Goal: Entertainment & Leisure: Consume media (video, audio)

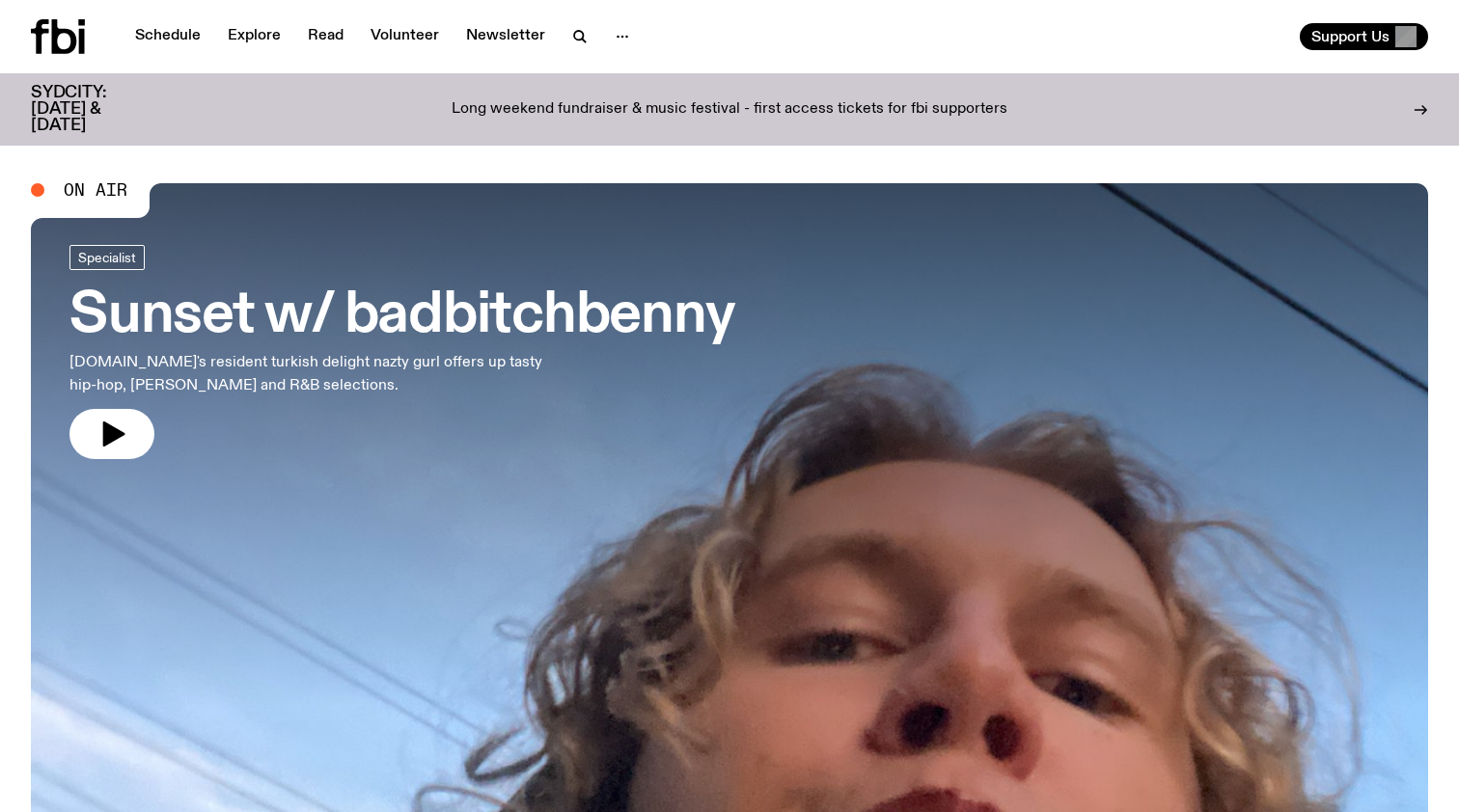
click at [71, 35] on icon at bounding box center [65, 37] width 25 height 35
click at [85, 102] on h3 "SYDCITY: [DATE] & [DATE]" at bounding box center [92, 109] width 123 height 50
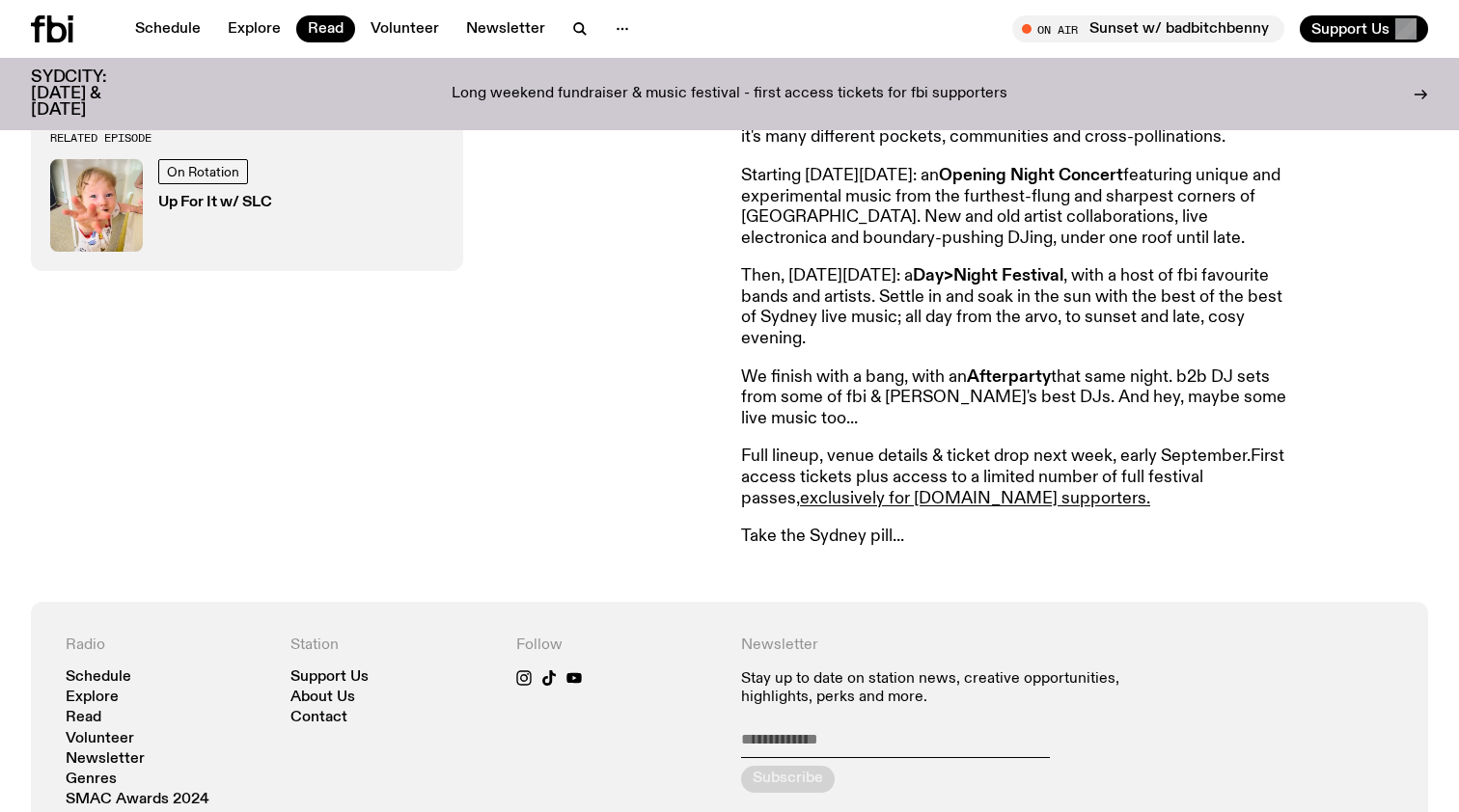
scroll to position [1003, 0]
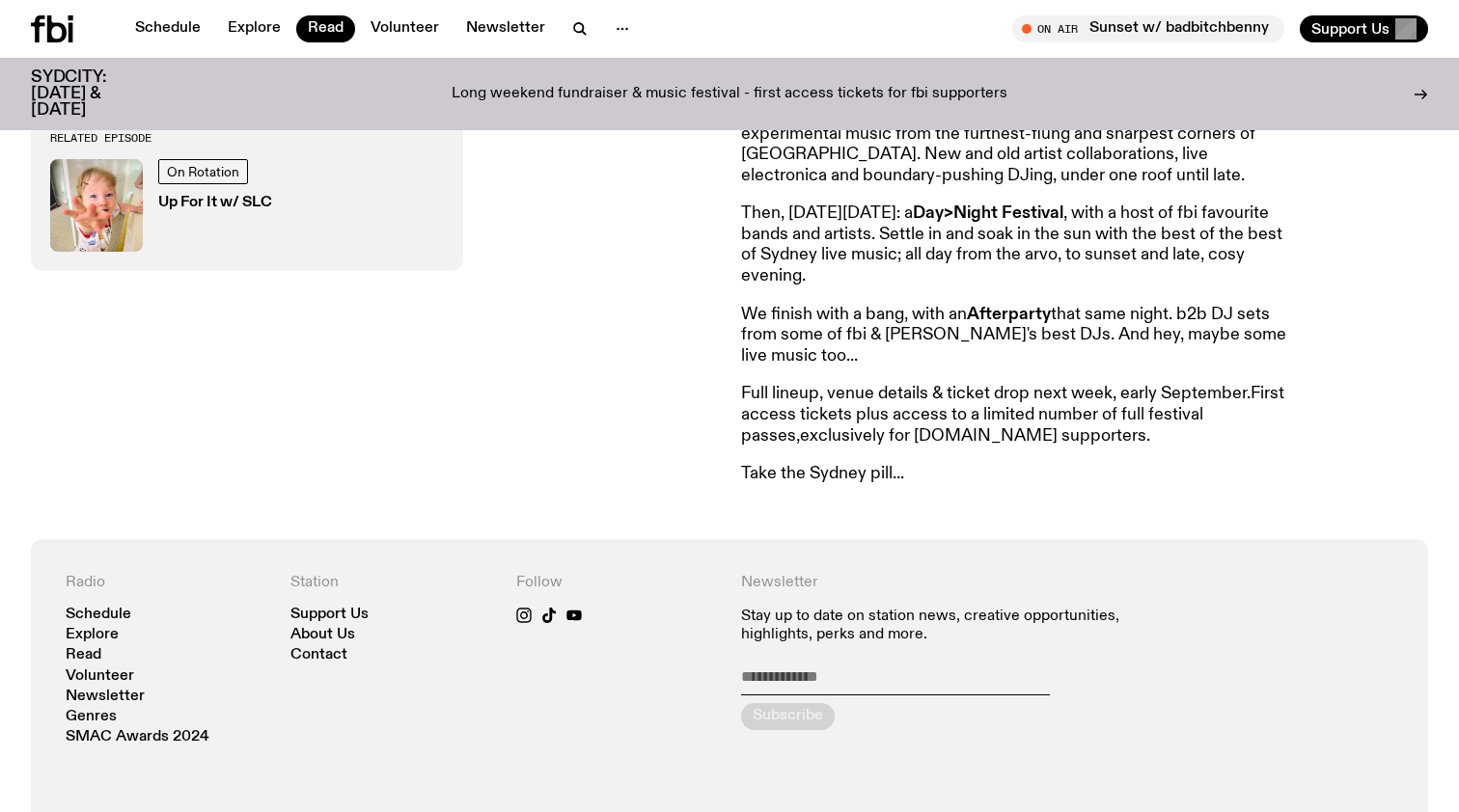
click at [953, 427] on link "exclusively for [DOMAIN_NAME] supporters." at bounding box center [974, 436] width 351 height 17
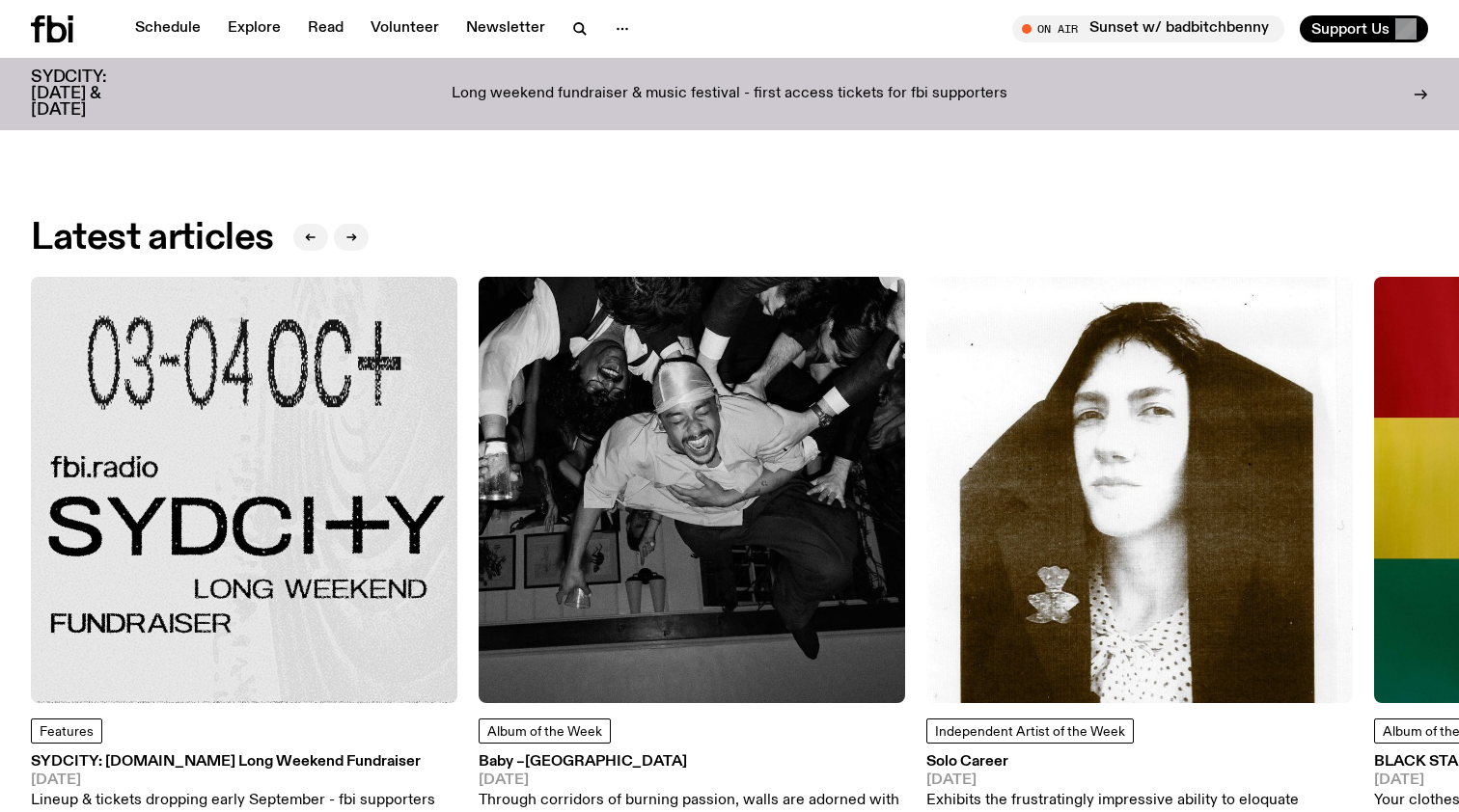
scroll to position [2355, 0]
click at [1022, 434] on img at bounding box center [1138, 489] width 426 height 426
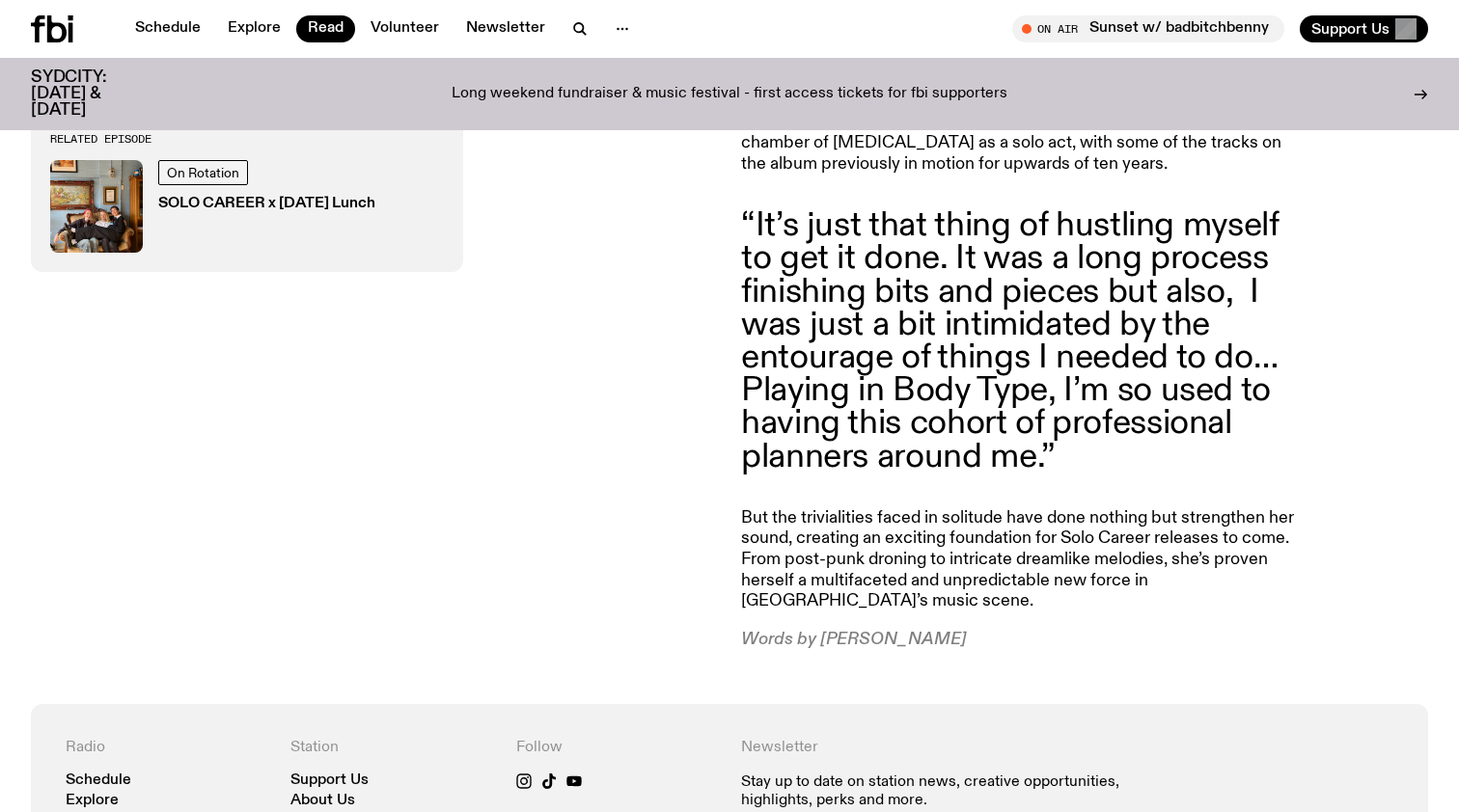
scroll to position [1567, 0]
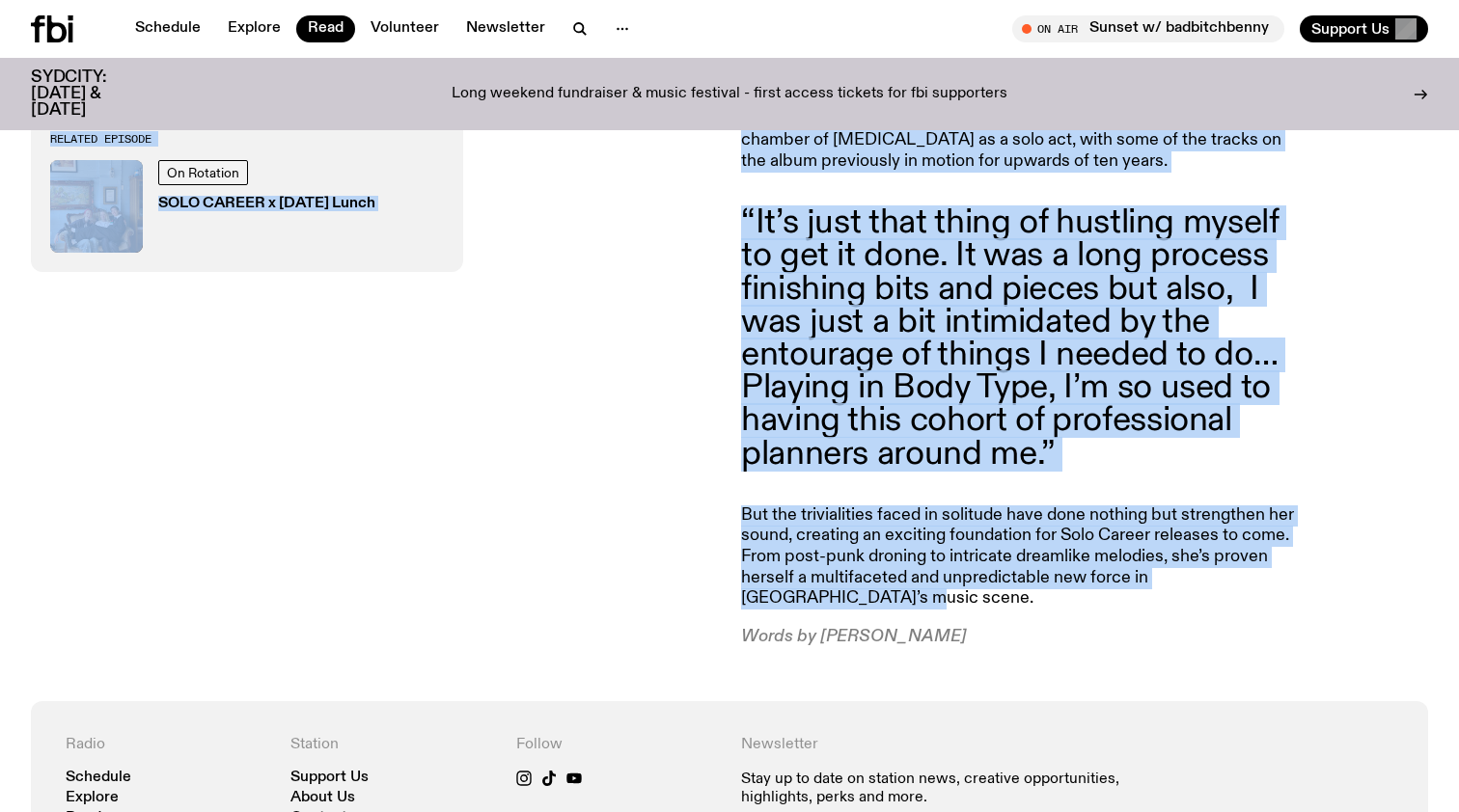
drag, startPoint x: 809, startPoint y: 536, endPoint x: 755, endPoint y: 110, distance: 429.4
click at [899, 356] on blockquote "“It’s just that thing of hustling myself to get it done. It was a long process …" at bounding box center [1019, 339] width 556 height 264
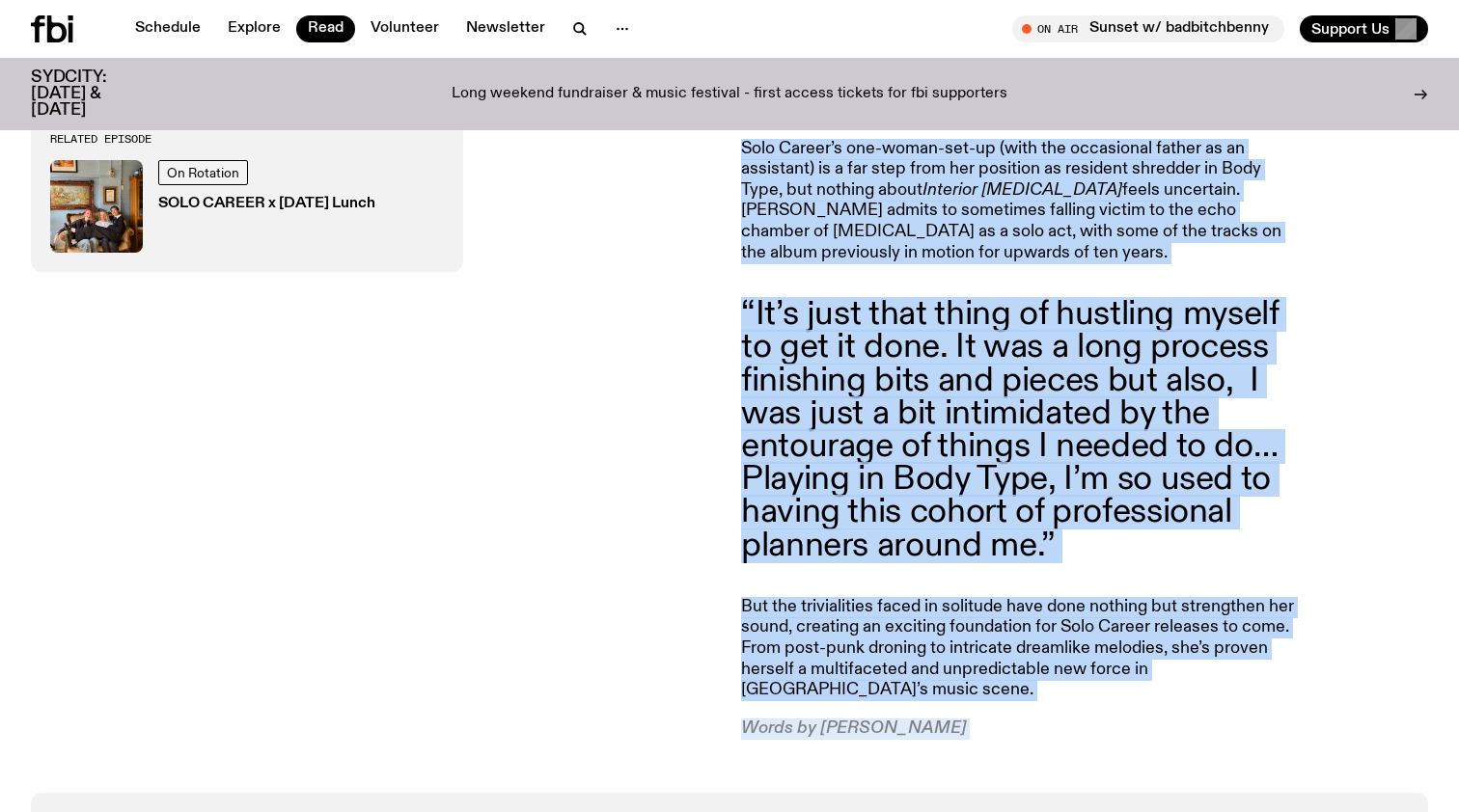
scroll to position [1490, 0]
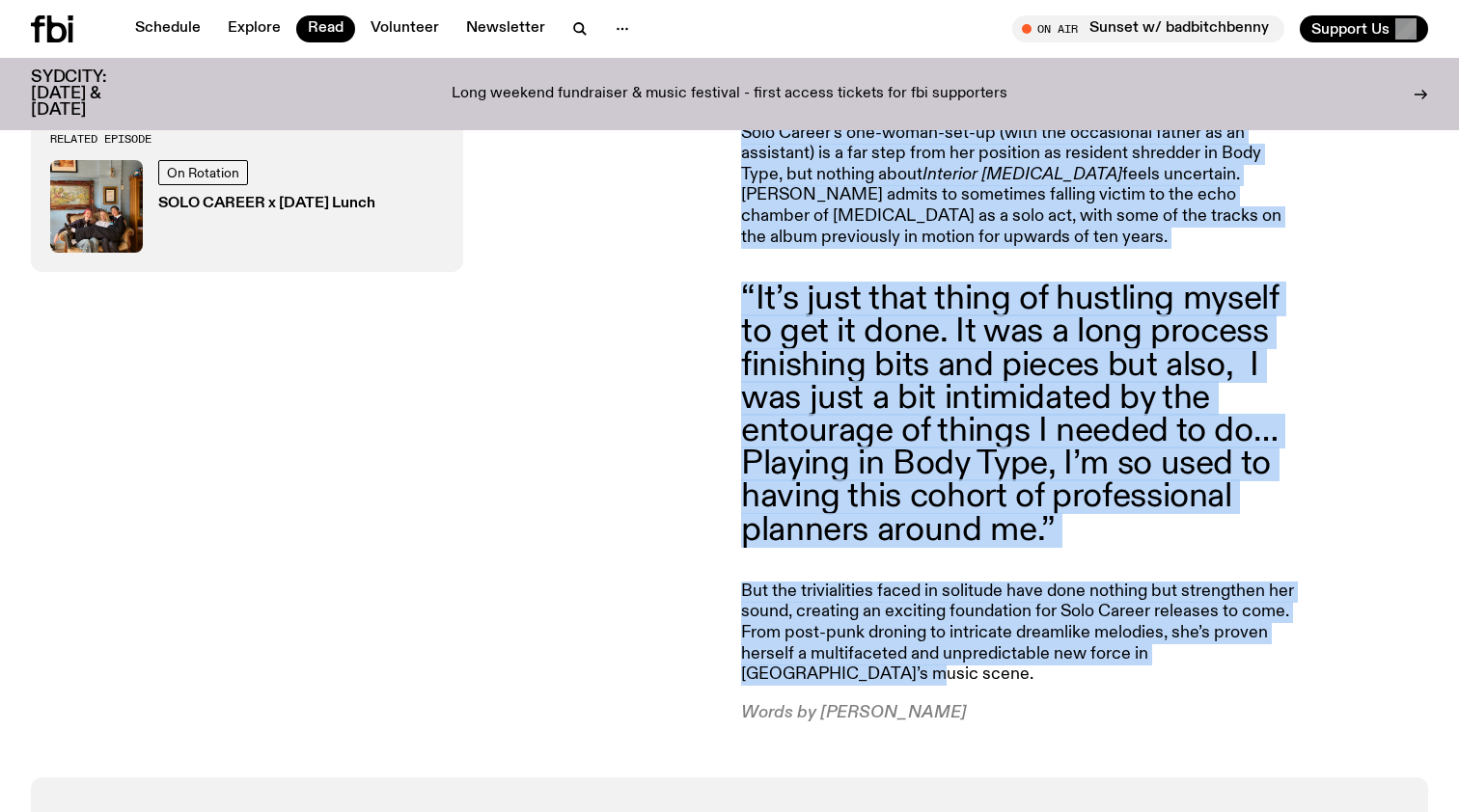
drag, startPoint x: 742, startPoint y: 249, endPoint x: 915, endPoint y: 606, distance: 396.7
click at [915, 606] on article "Solo Career, AKA Annabel Blackman, is potentially one of Sydney’s best multi-ta…" at bounding box center [1019, 120] width 556 height 1206
copy article "Solo Career, AKA Annabel Blackman, is potentially one of Sydney’s best multi-ta…"
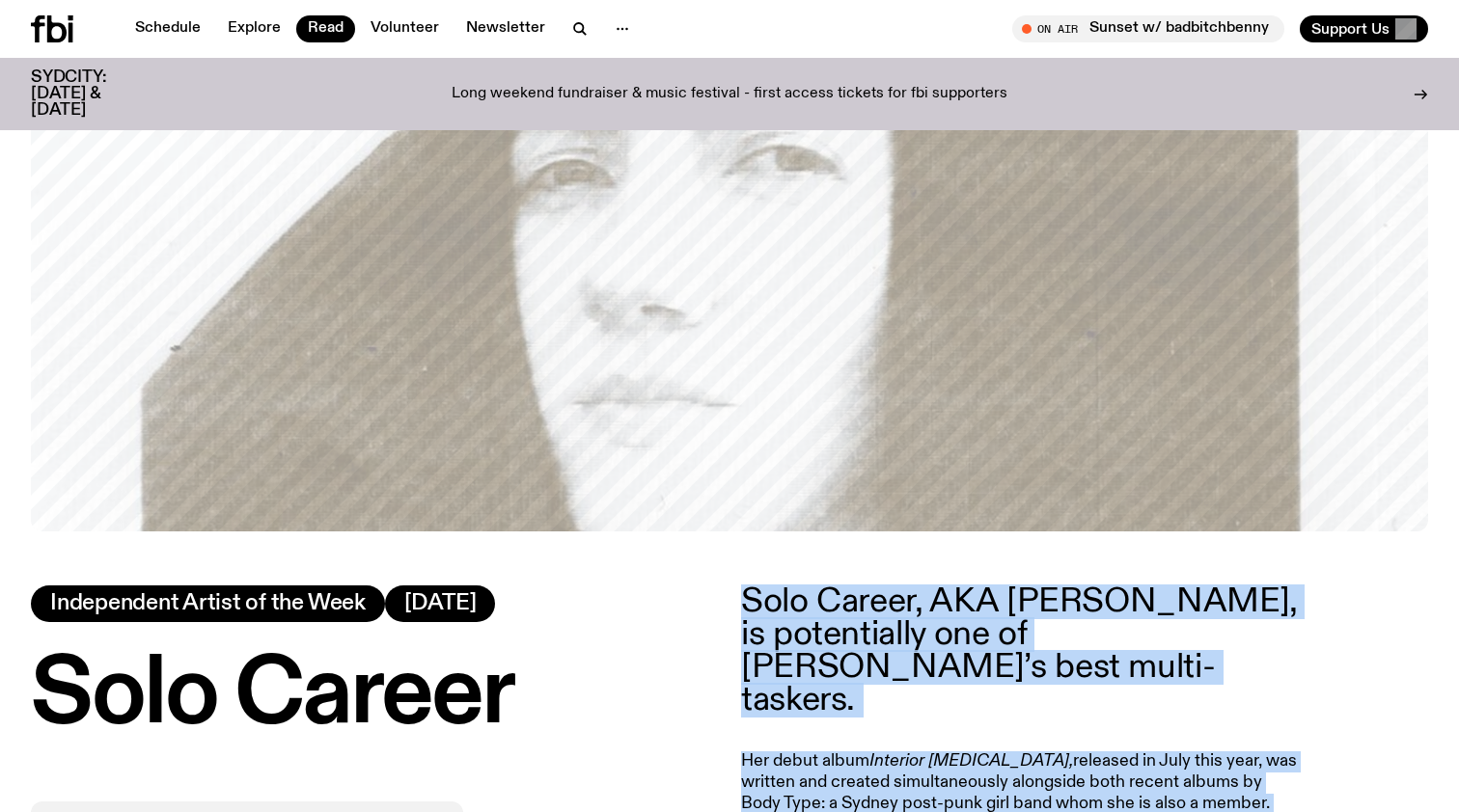
scroll to position [485, 0]
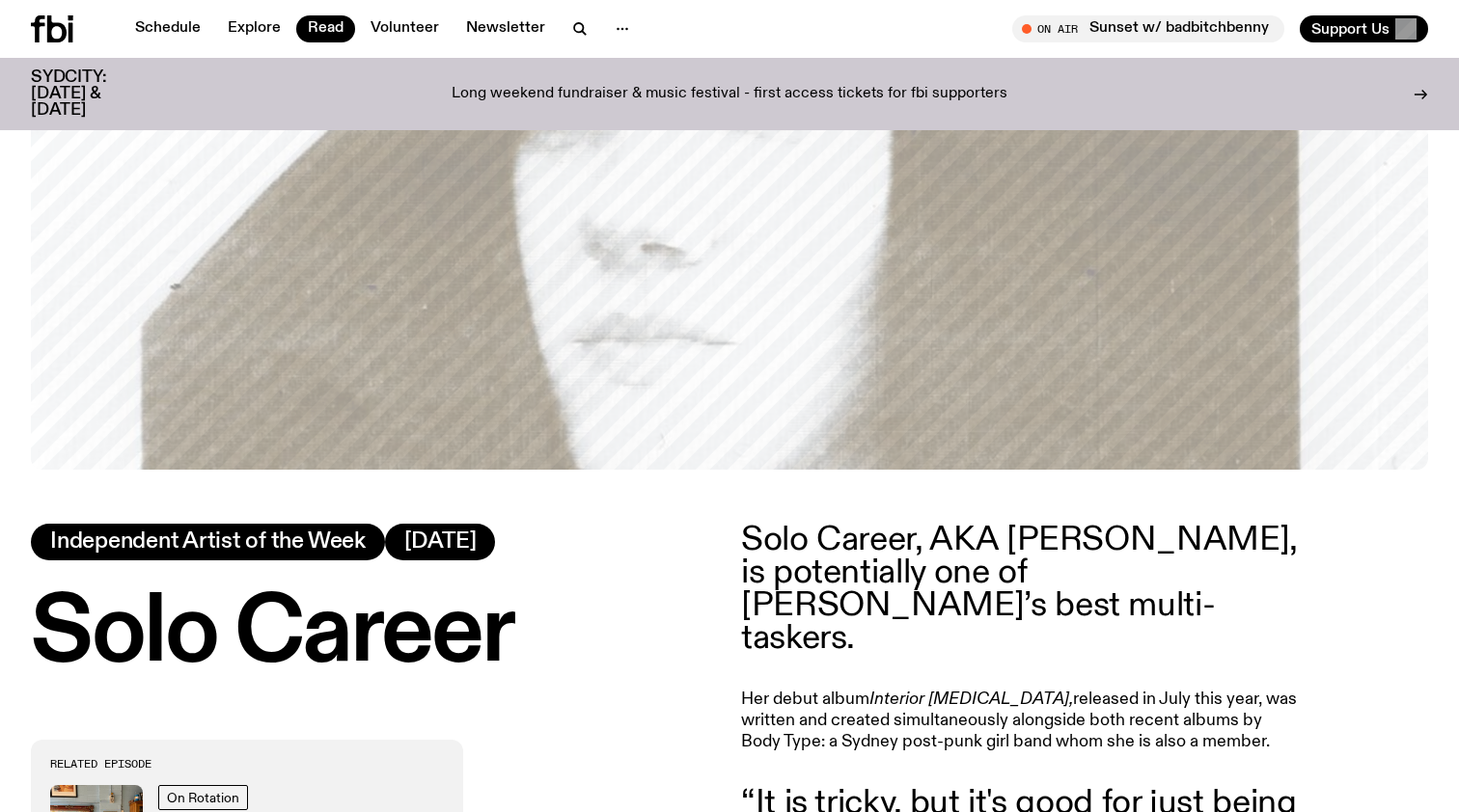
click at [274, 544] on span "Independent Artist of the Week" at bounding box center [208, 542] width 316 height 21
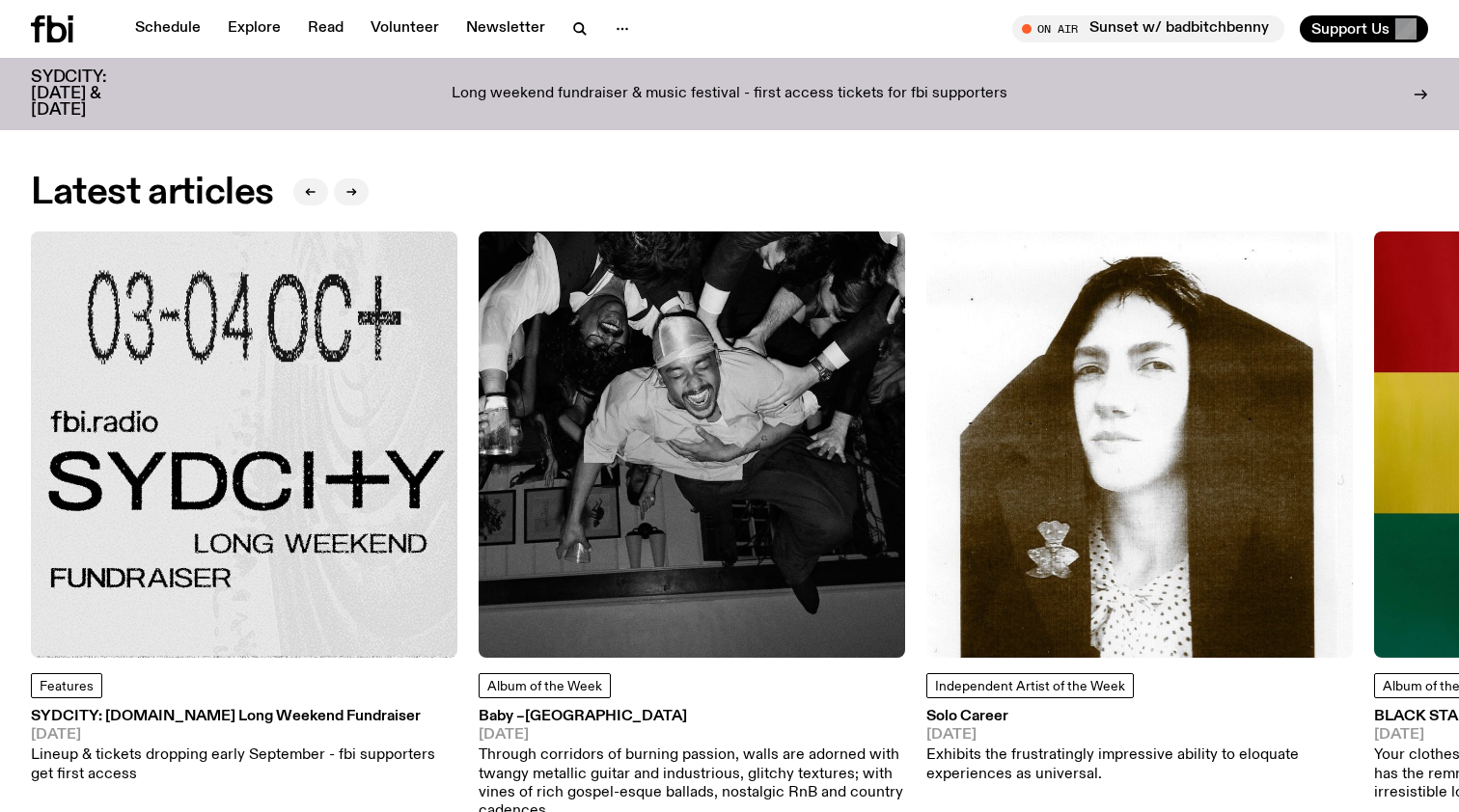
scroll to position [2407, 0]
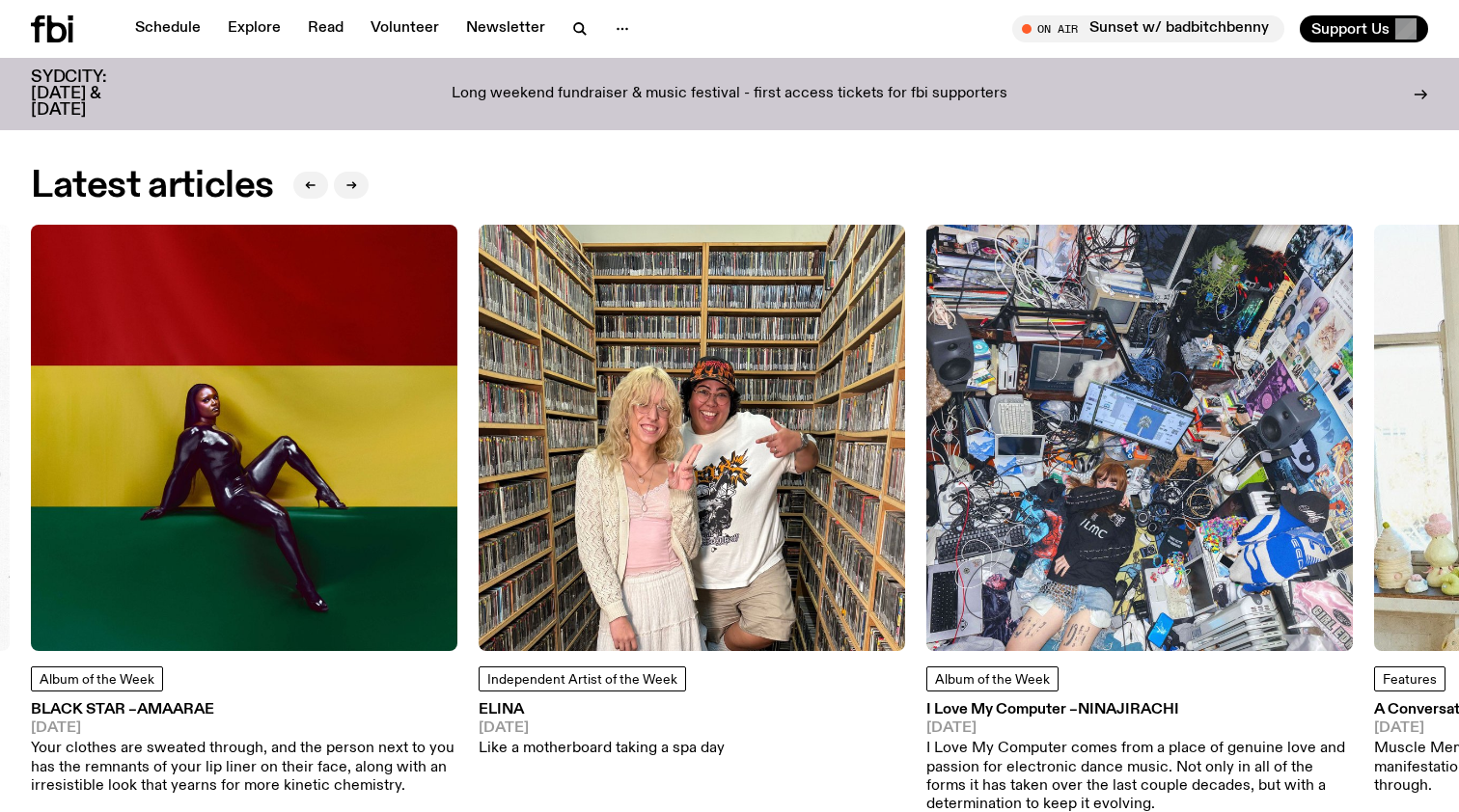
click at [662, 494] on img at bounding box center [692, 437] width 426 height 426
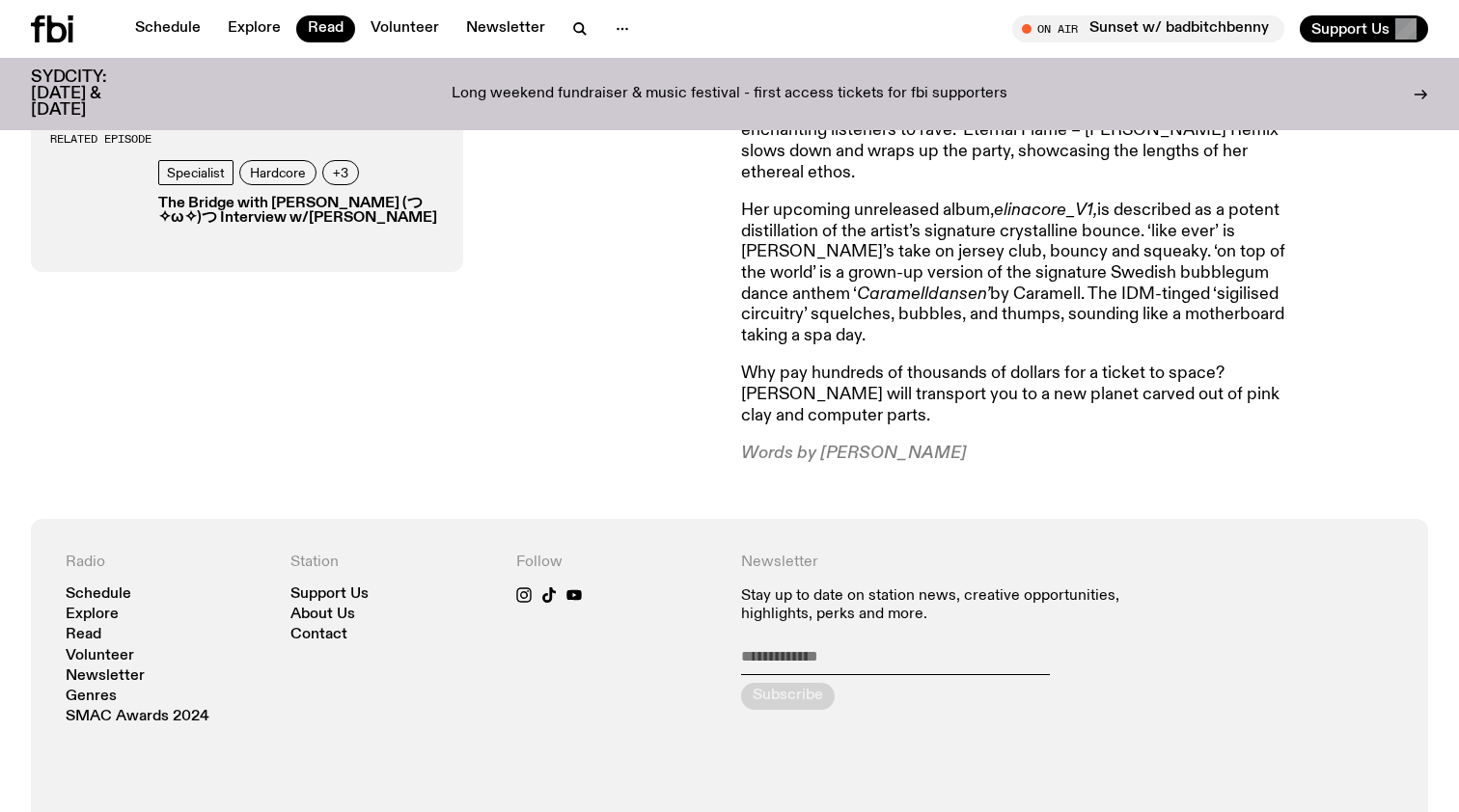
scroll to position [1657, 0]
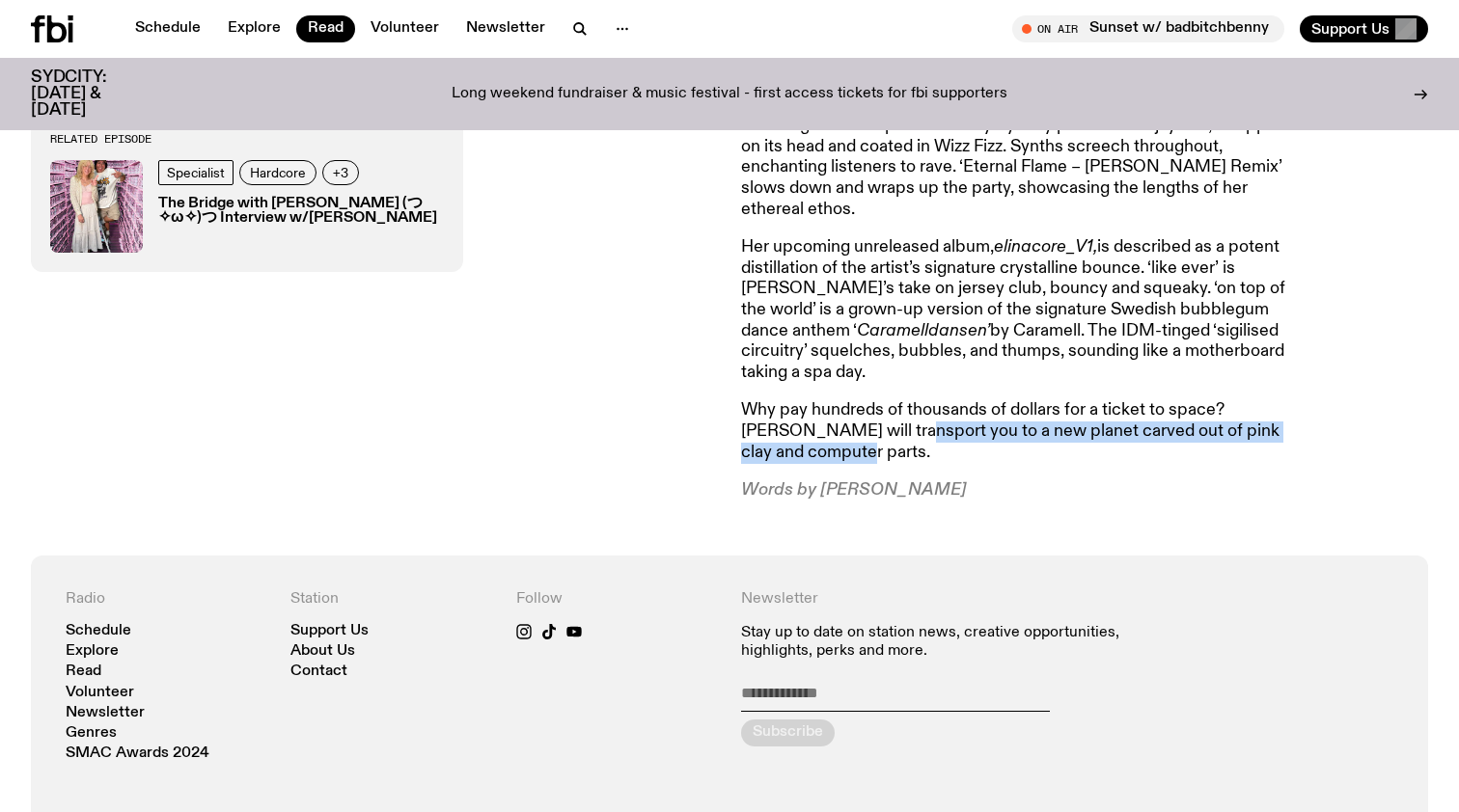
drag, startPoint x: 797, startPoint y: 334, endPoint x: 843, endPoint y: 298, distance: 58.4
click at [846, 400] on p "Why pay hundreds of thousands of dollars for a ticket to space? ELINA will tran…" at bounding box center [1019, 431] width 556 height 63
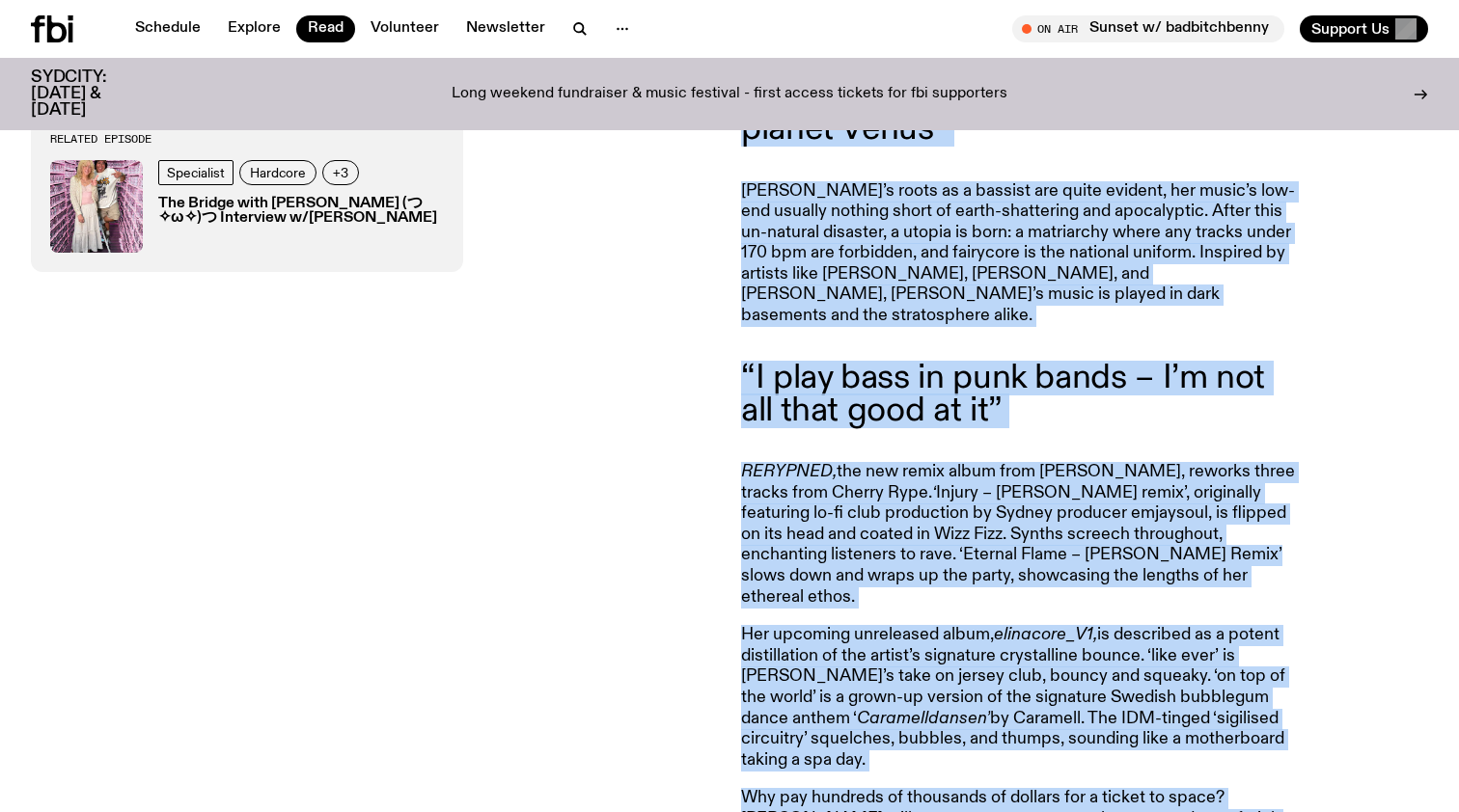
scroll to position [1288, 0]
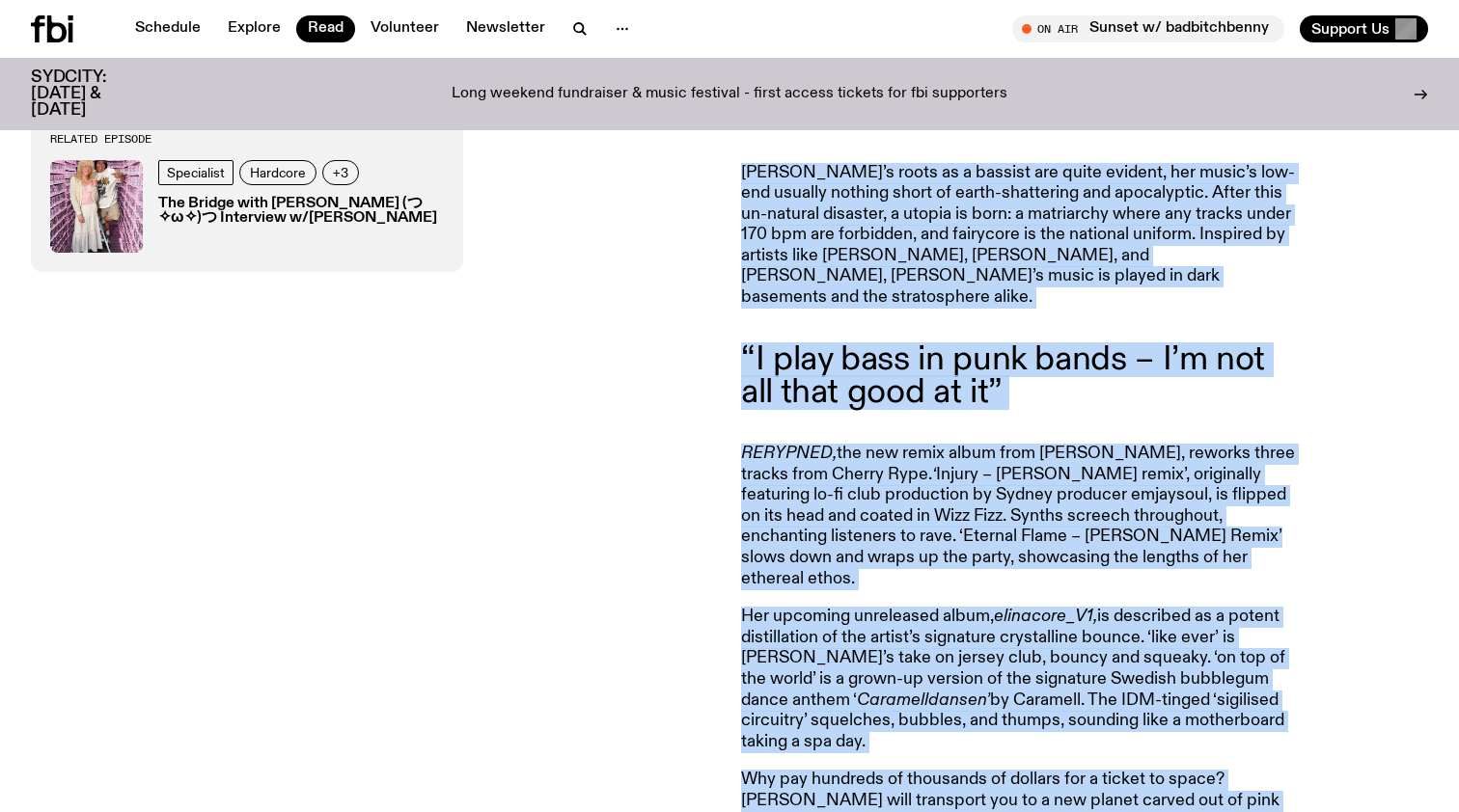
drag, startPoint x: 741, startPoint y: 334, endPoint x: 873, endPoint y: 717, distance: 405.1
click at [873, 717] on article "Crash landing on an asteroid from the planet Venus, the bass princess herself r…" at bounding box center [1019, 295] width 556 height 1151
copy article "Crash landing on an asteroid from the planet Venus, the bass princess herself r…"
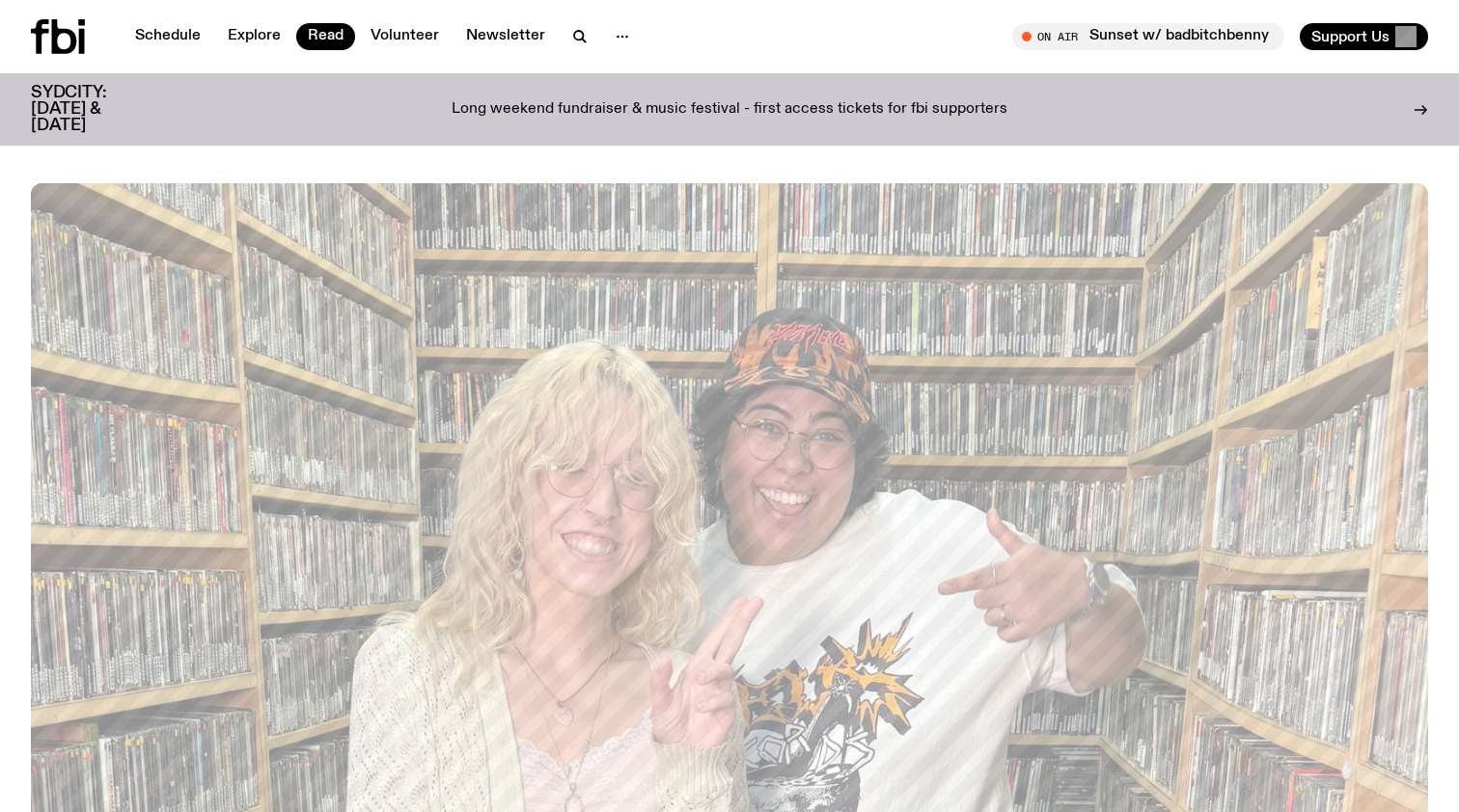
scroll to position [0, 0]
click at [152, 31] on link "Schedule" at bounding box center [167, 37] width 88 height 27
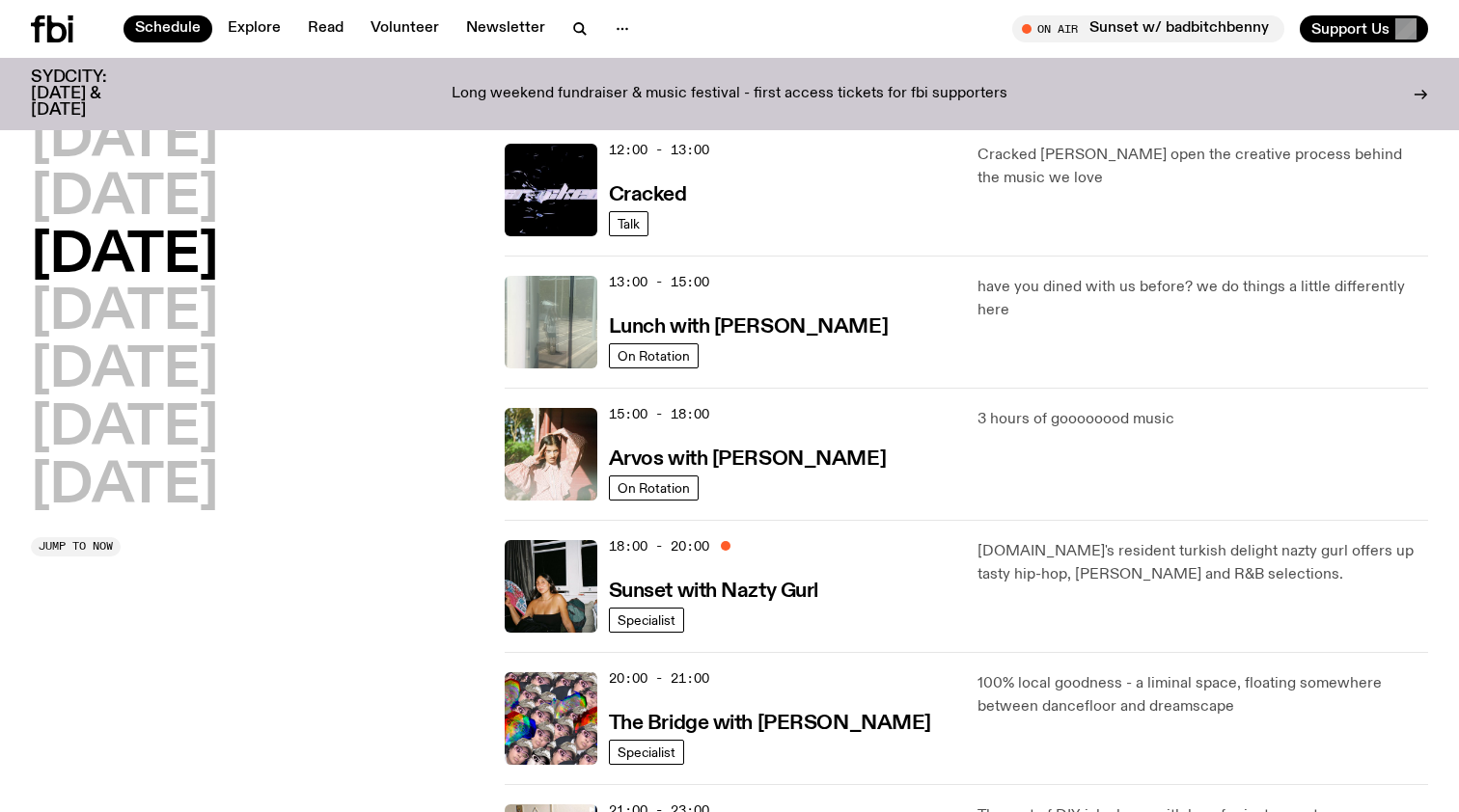
scroll to position [452, 0]
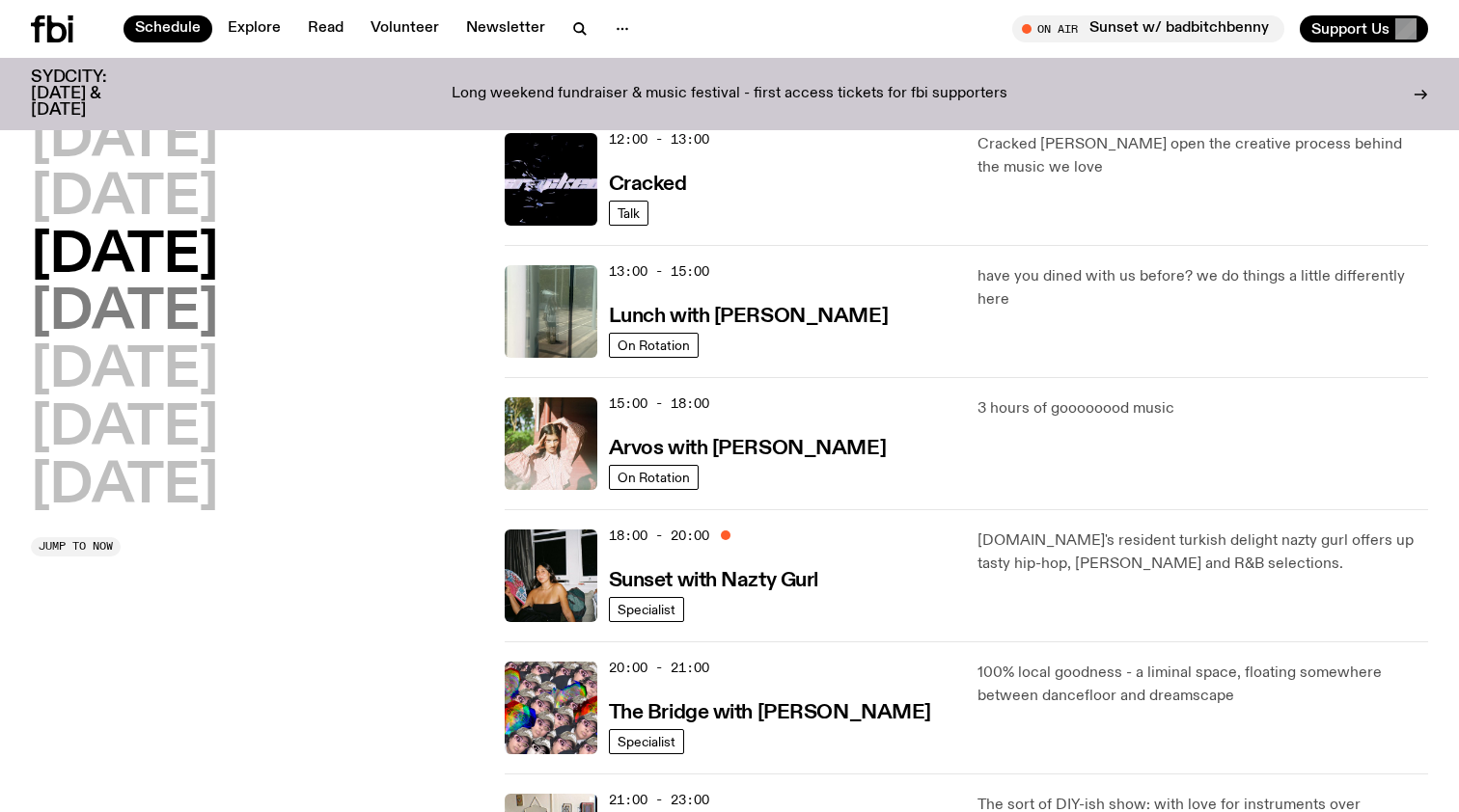
click at [166, 307] on h2 "Thursday" at bounding box center [124, 314] width 187 height 54
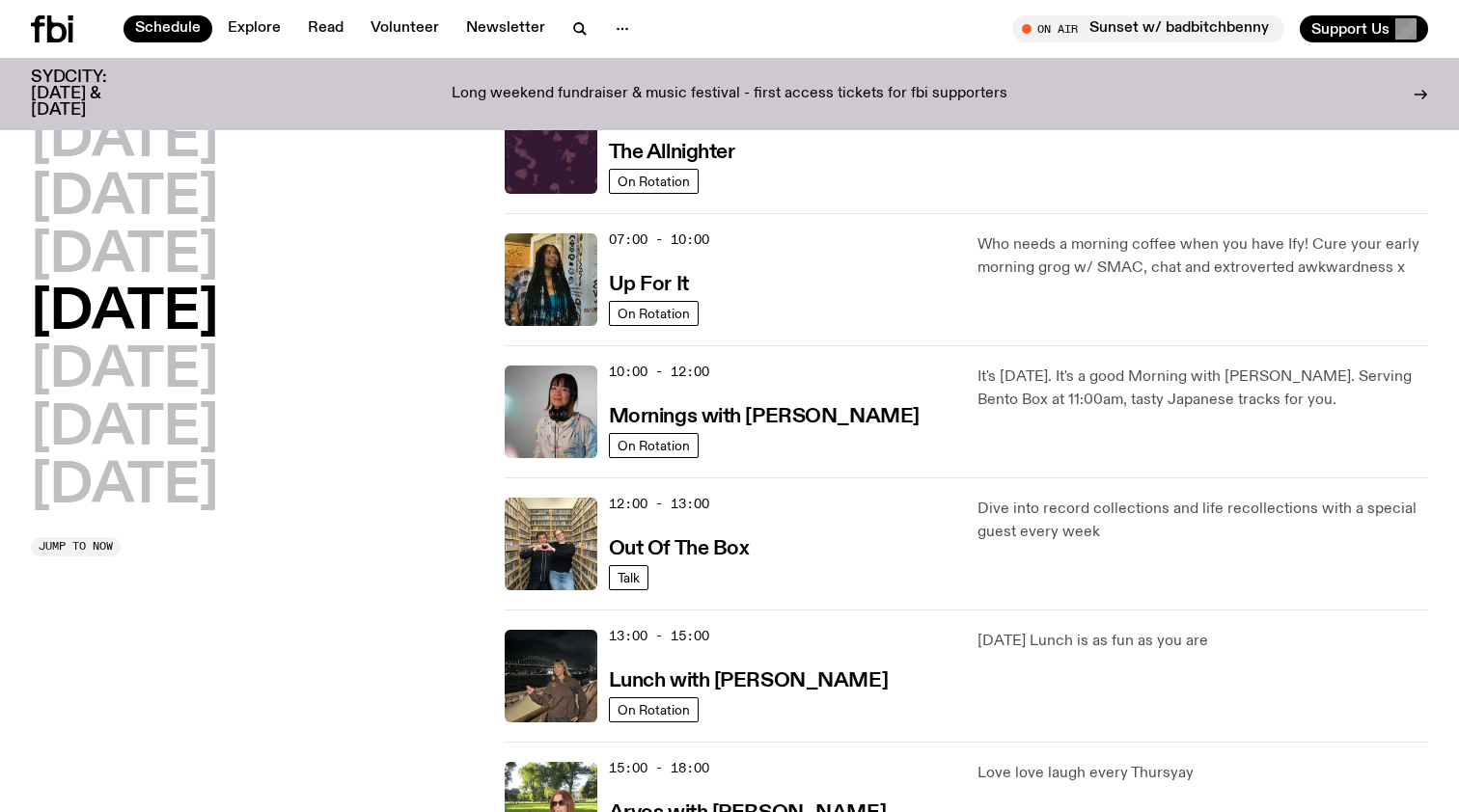
scroll to position [100, 0]
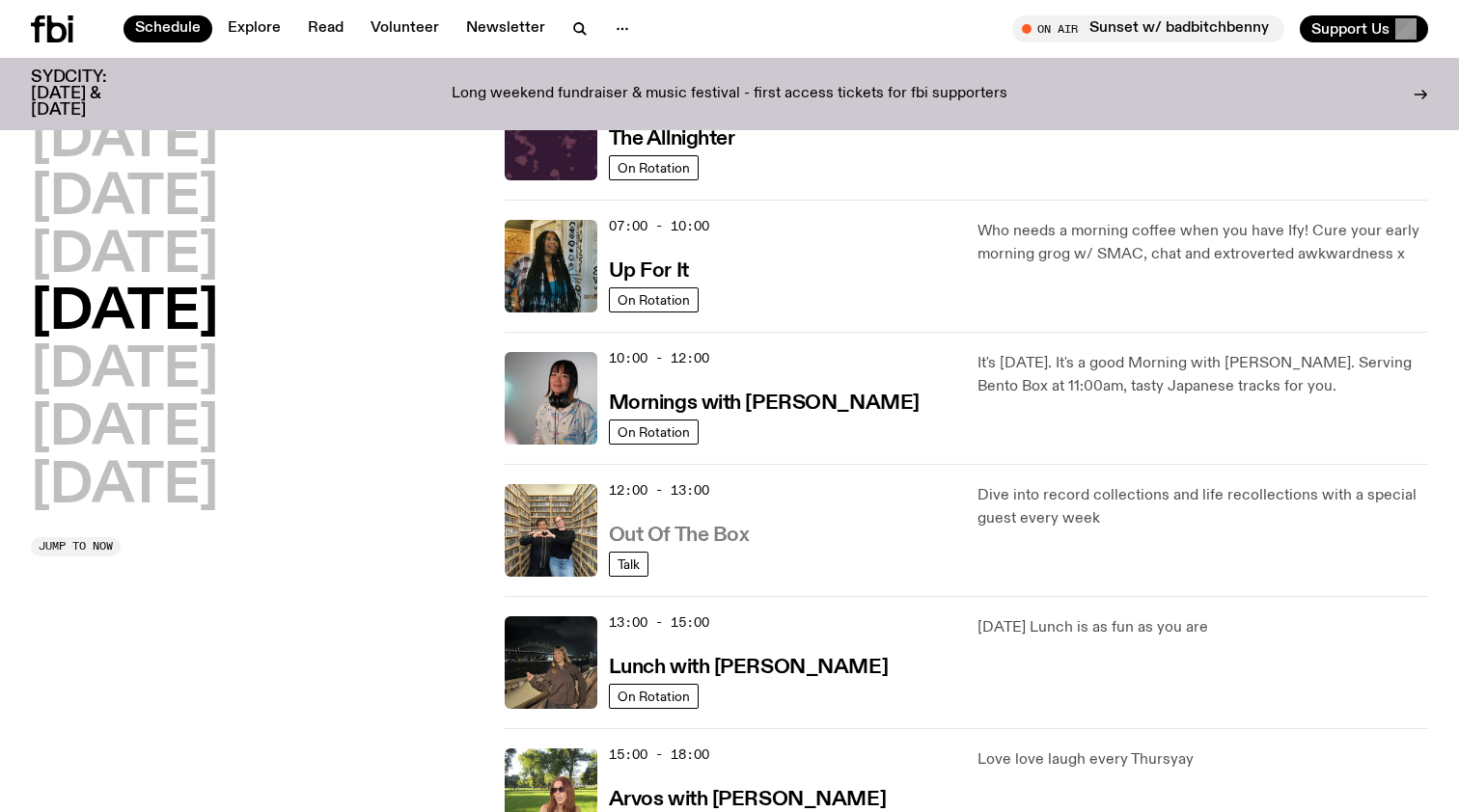
click at [726, 527] on h3 "Out Of The Box" at bounding box center [679, 535] width 141 height 20
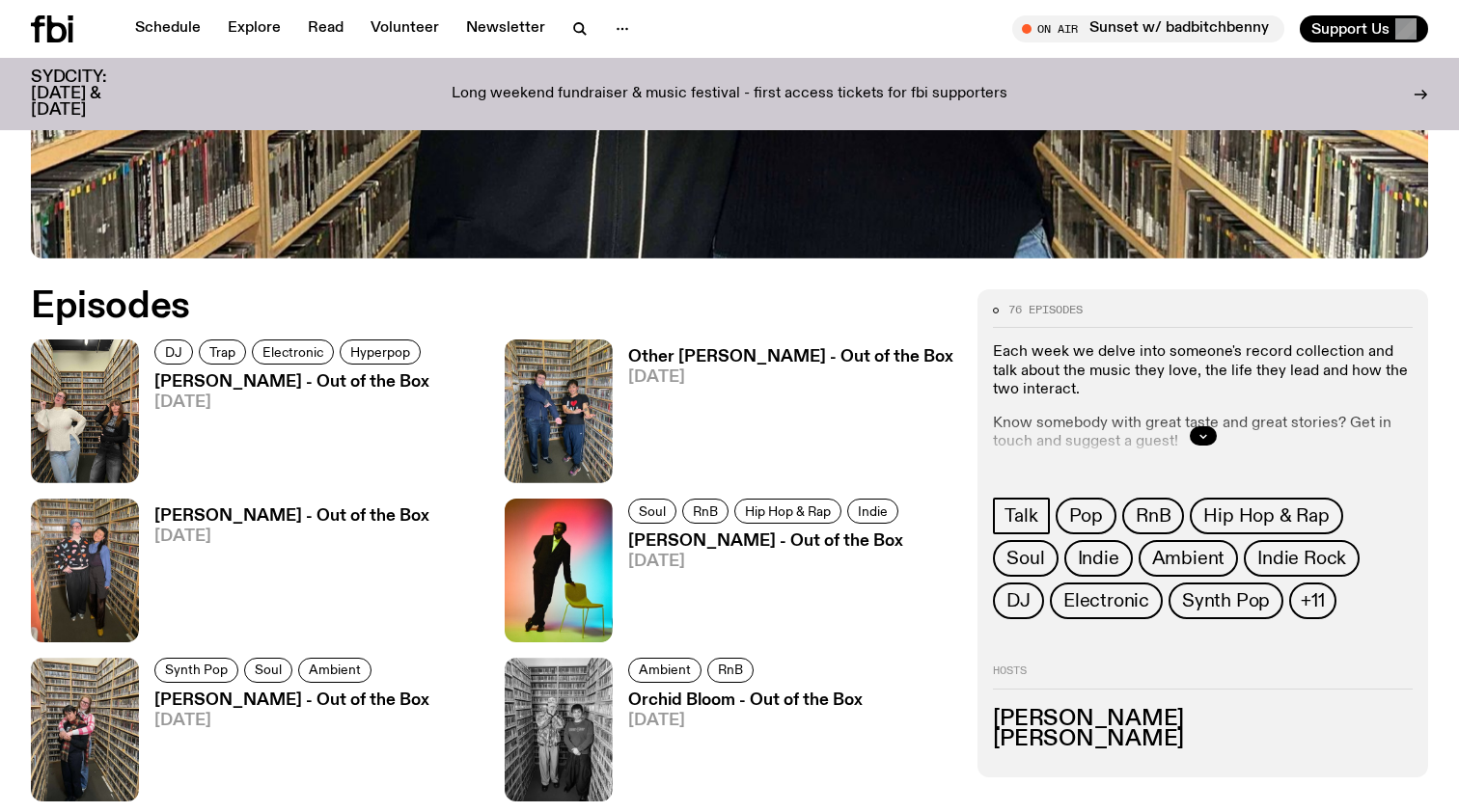
scroll to position [827, 0]
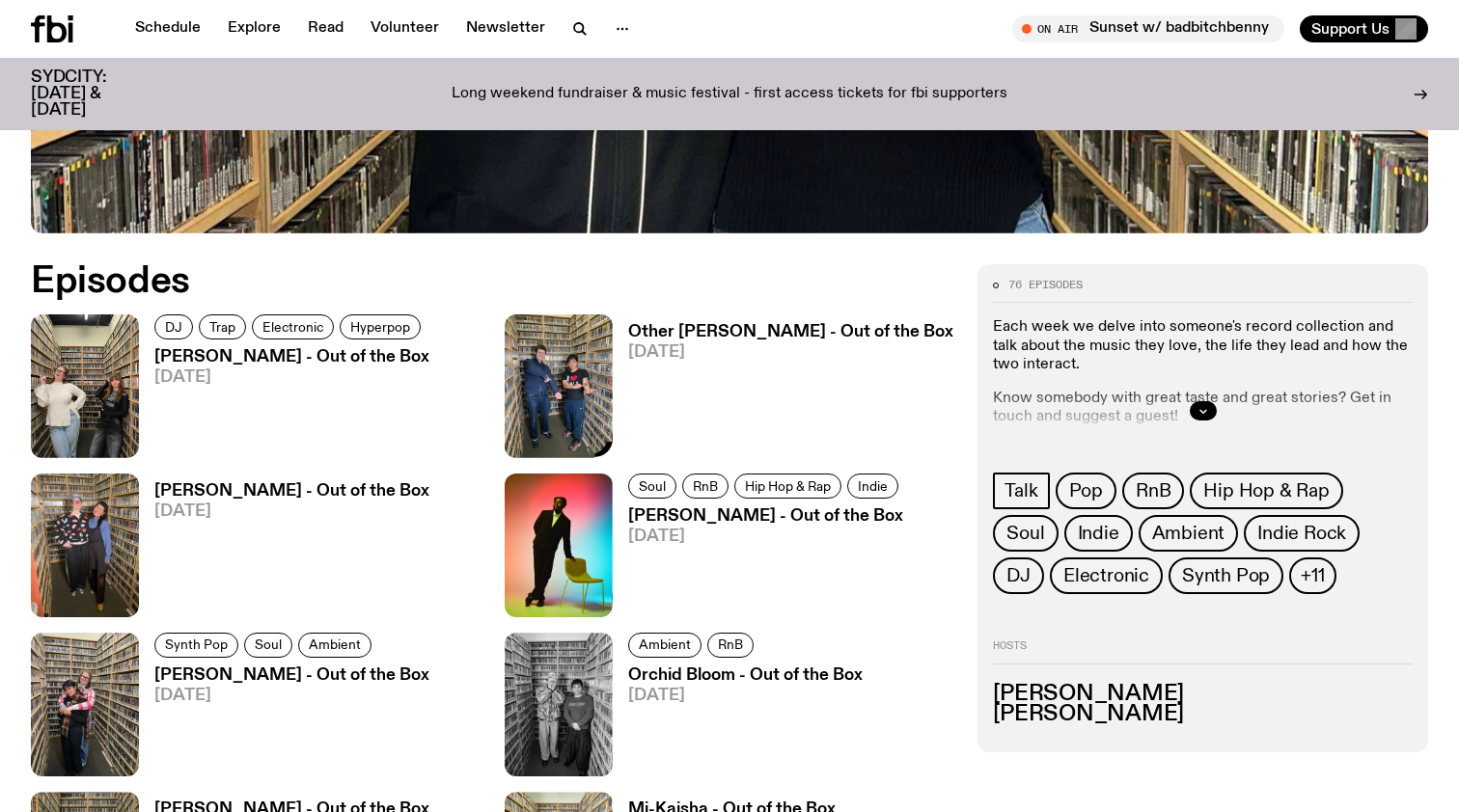
click at [691, 338] on h3 "Other [PERSON_NAME] - Out of the Box" at bounding box center [791, 332] width 325 height 17
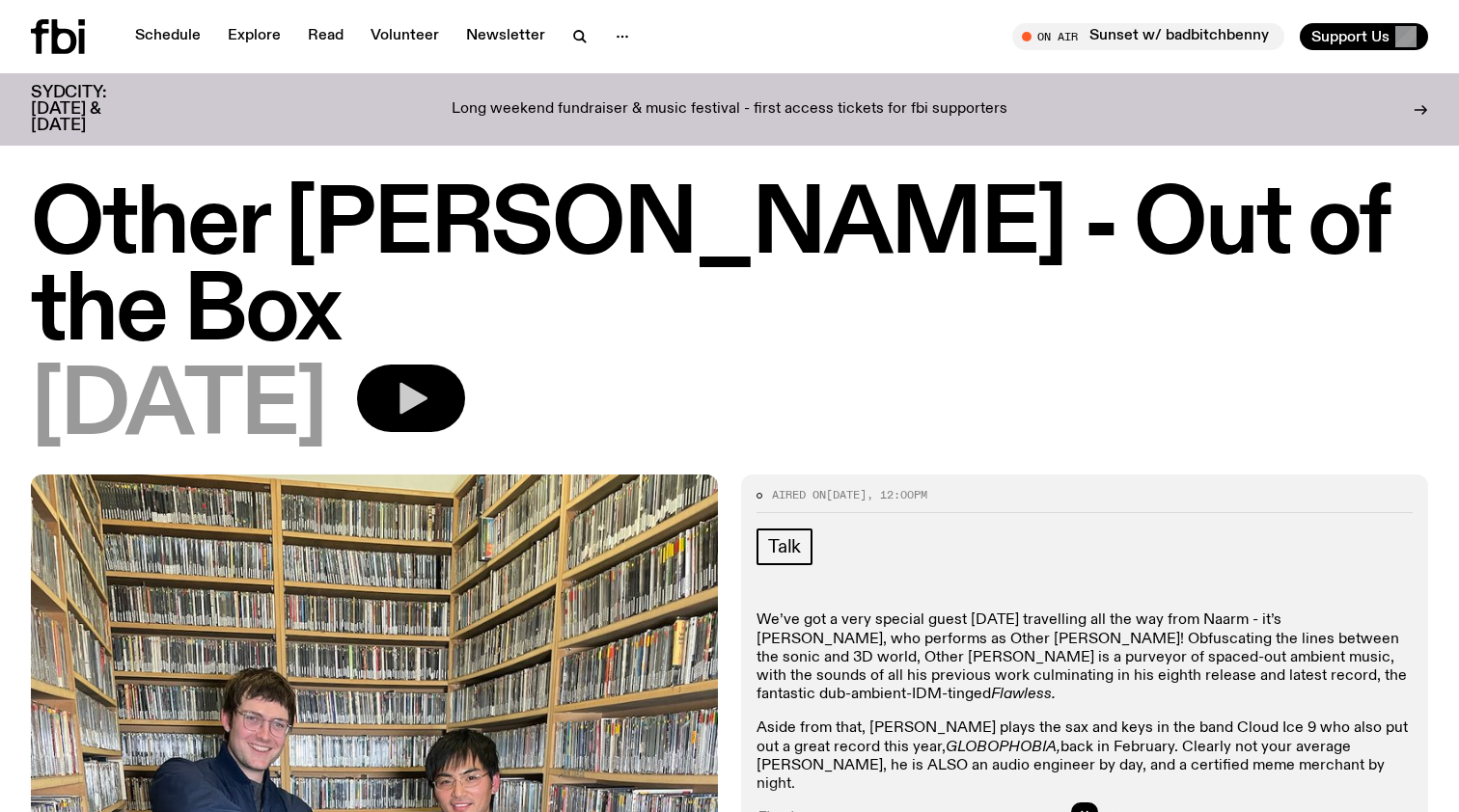
click at [465, 364] on button "button" at bounding box center [410, 398] width 108 height 68
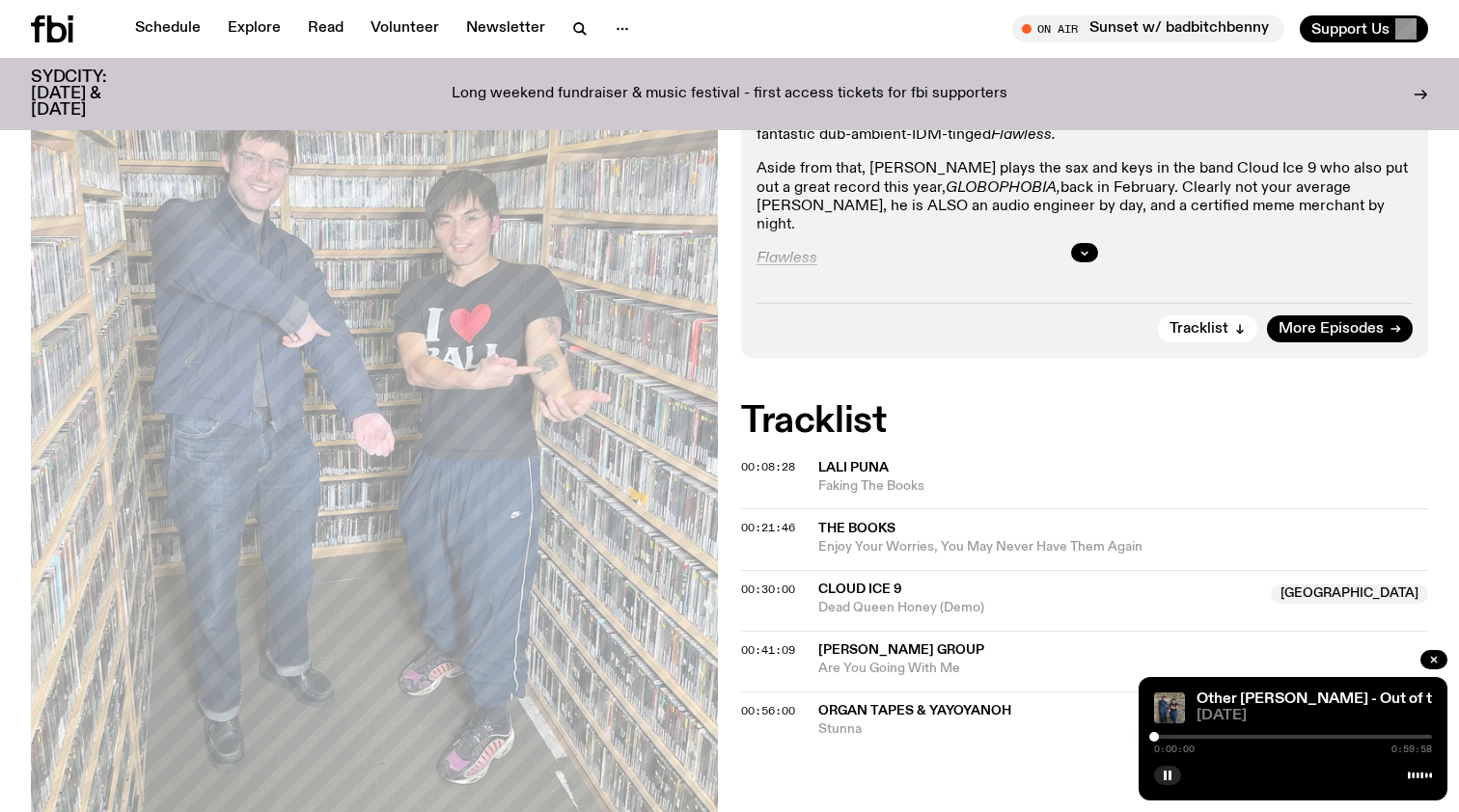
scroll to position [511, 0]
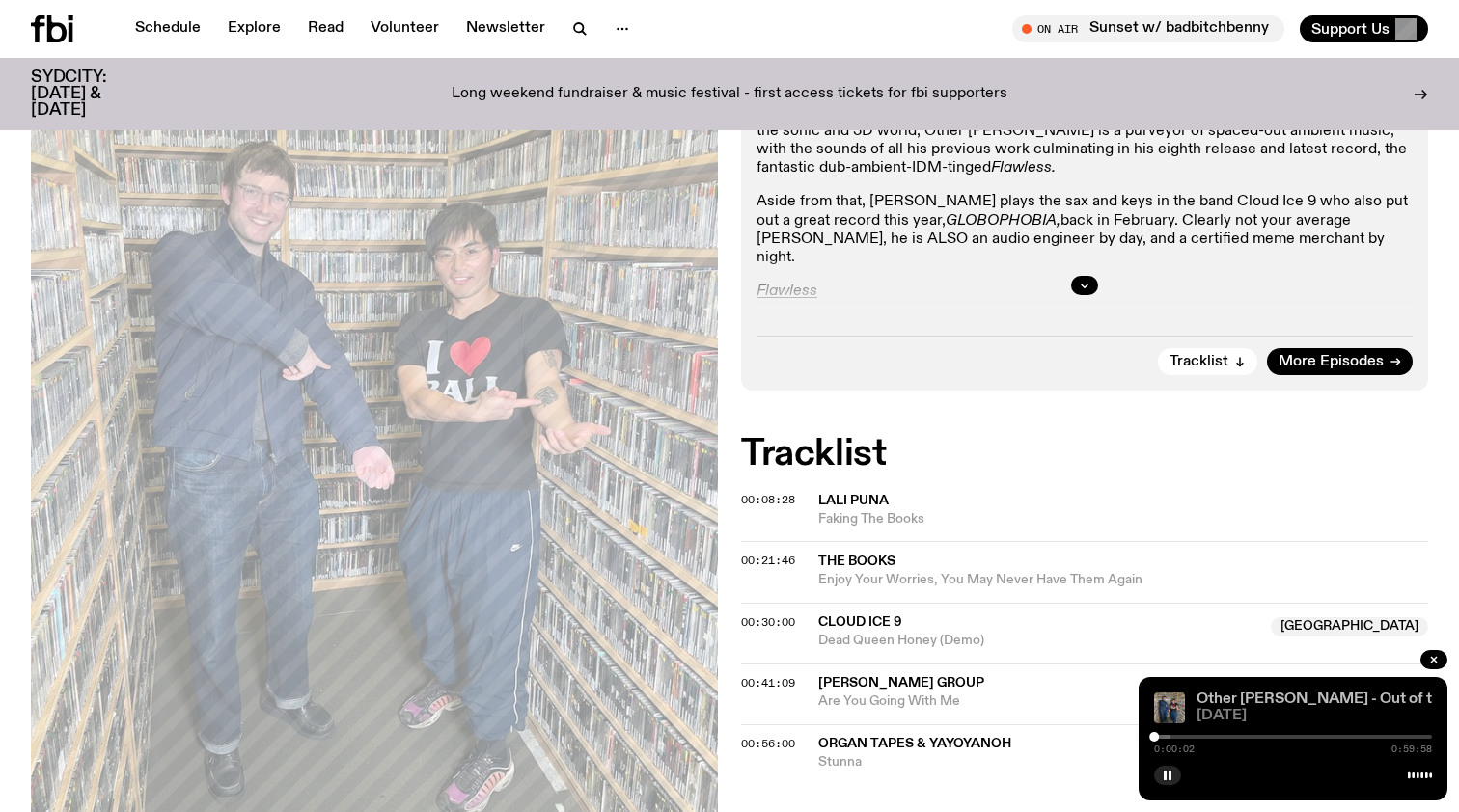
click at [1246, 700] on link "Other [PERSON_NAME] - Out of the Box" at bounding box center [1338, 699] width 283 height 16
click at [1163, 737] on div at bounding box center [1142, 737] width 278 height 4
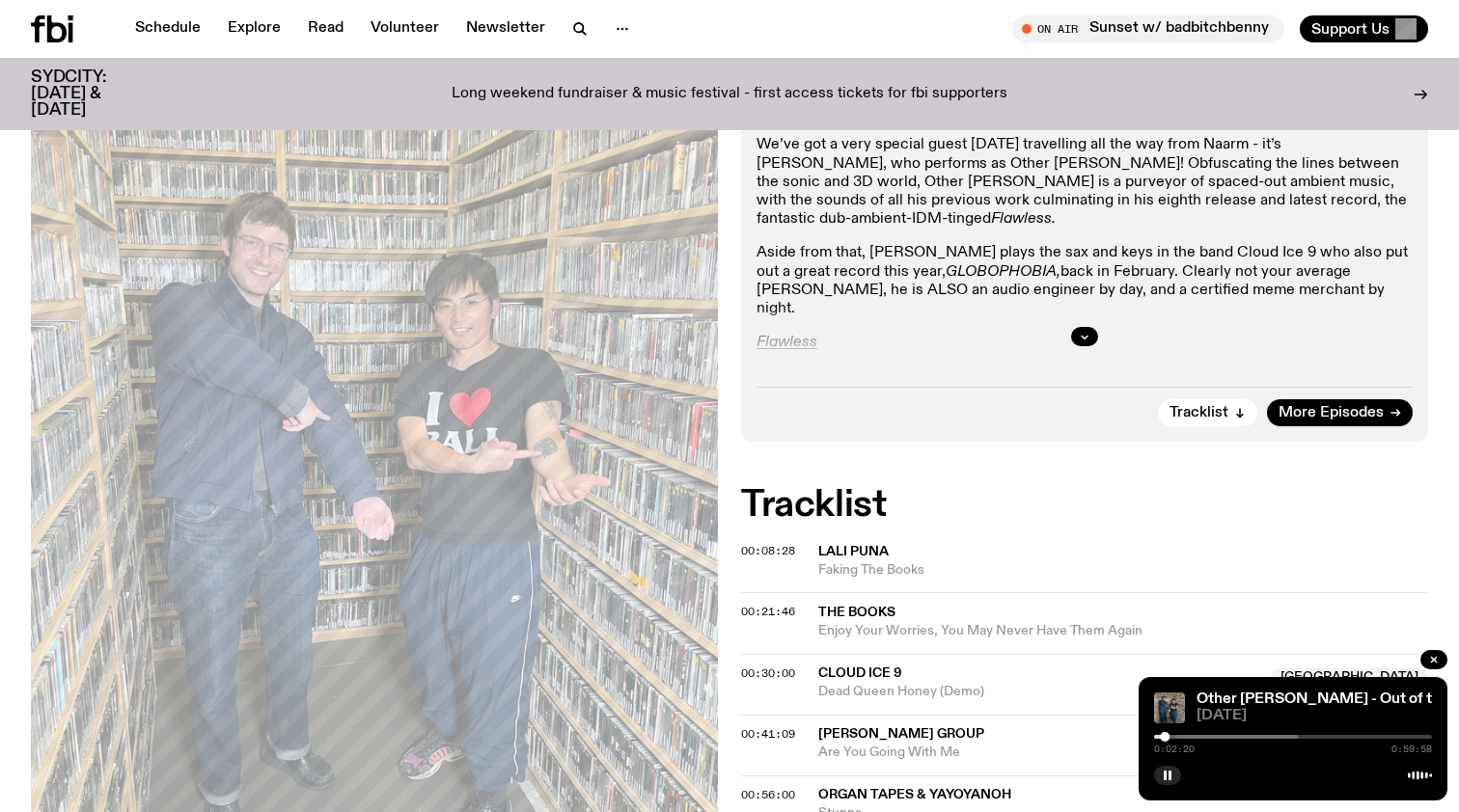
scroll to position [463, 0]
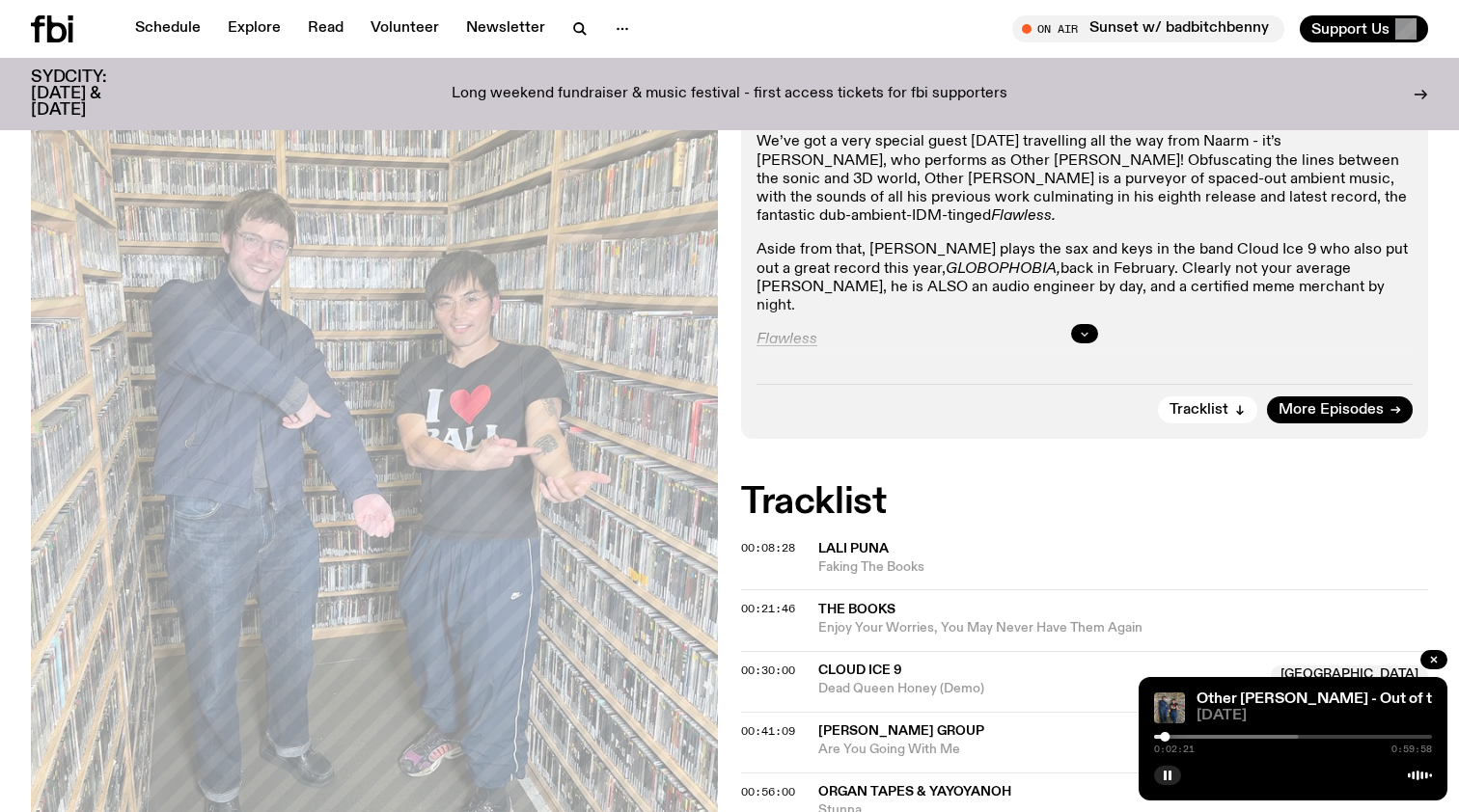
click at [1080, 328] on icon "button" at bounding box center [1084, 334] width 12 height 12
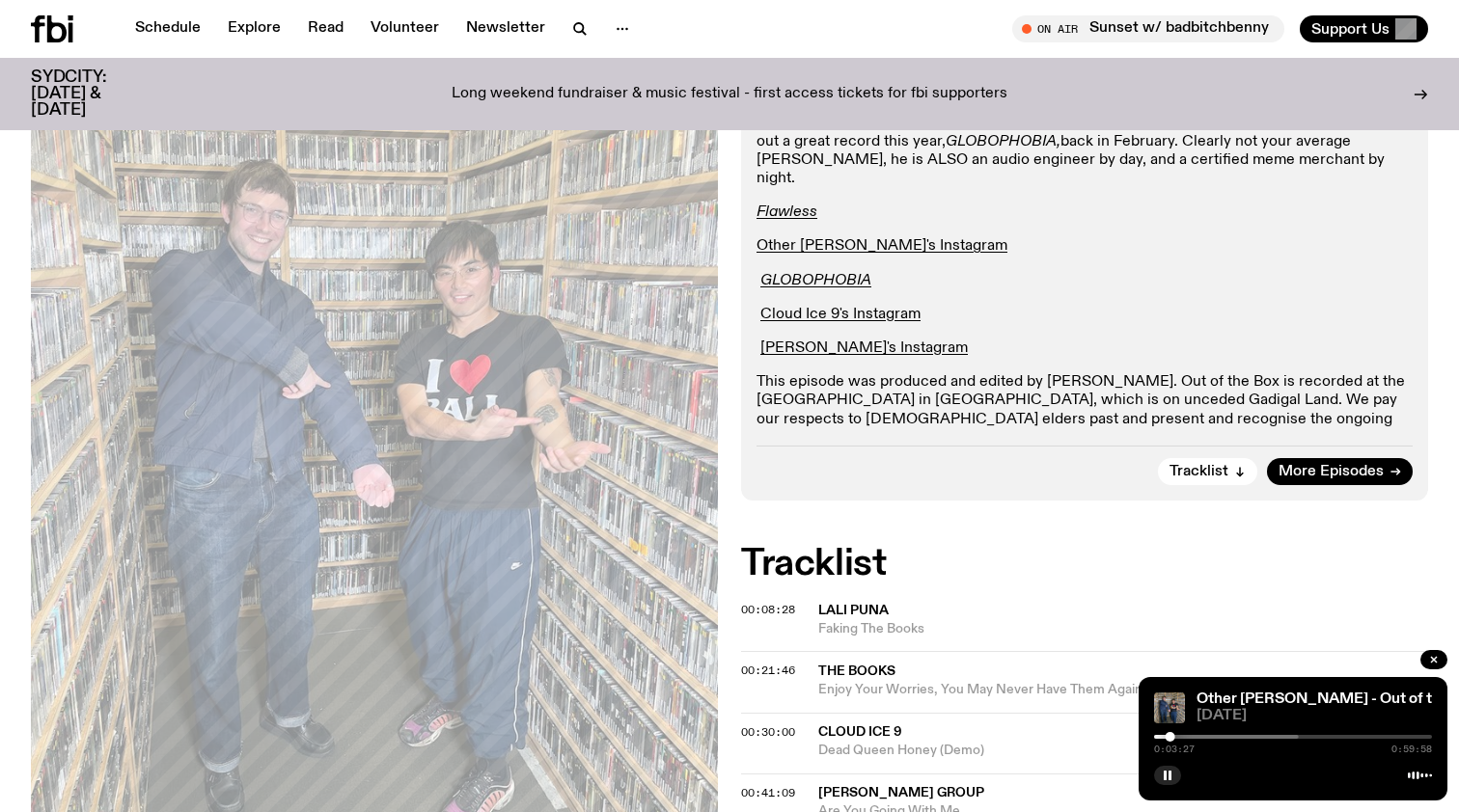
scroll to position [558, 0]
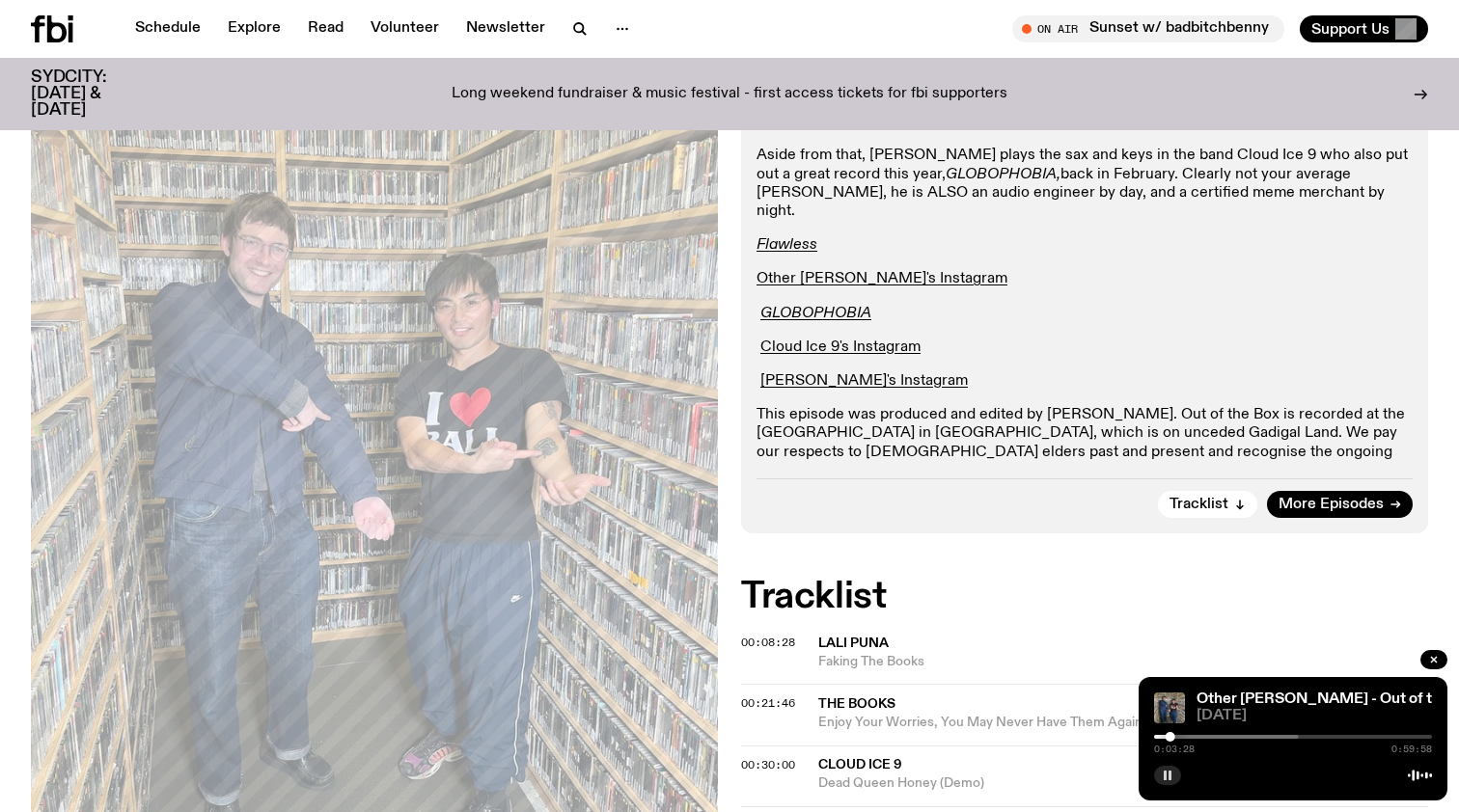
click at [1163, 775] on icon "button" at bounding box center [1168, 776] width 12 height 12
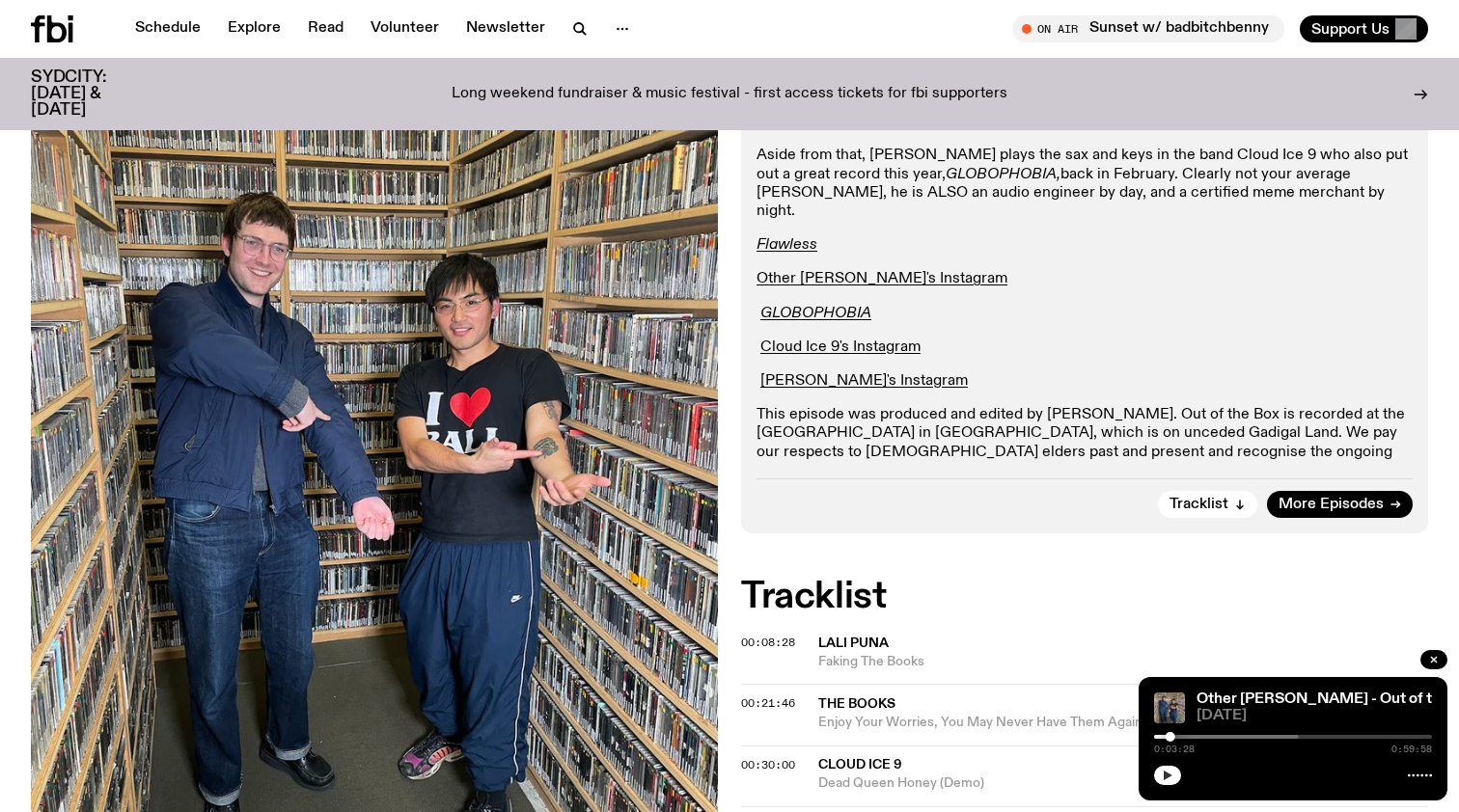
click at [1171, 783] on button "button" at bounding box center [1168, 776] width 27 height 19
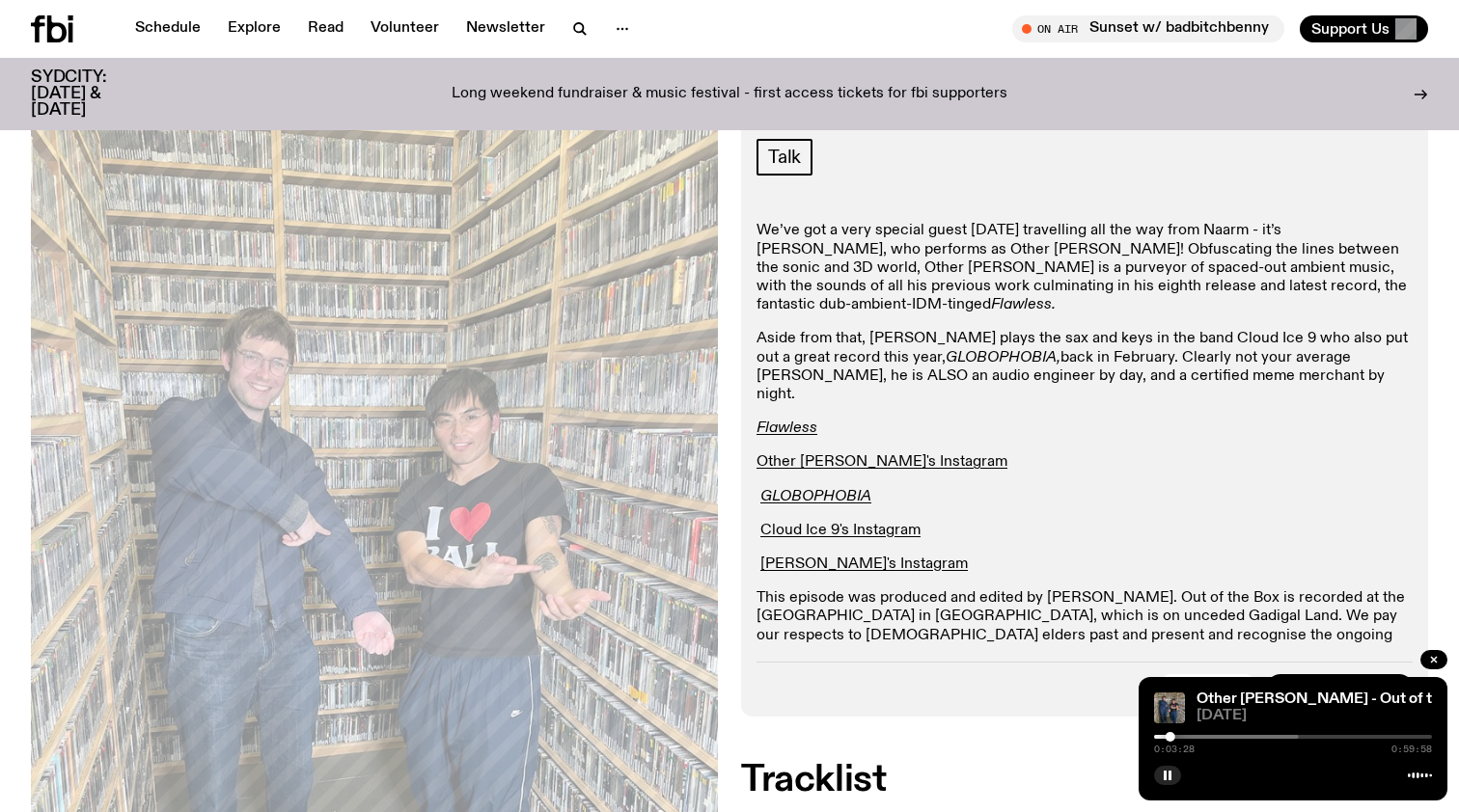
scroll to position [358, 0]
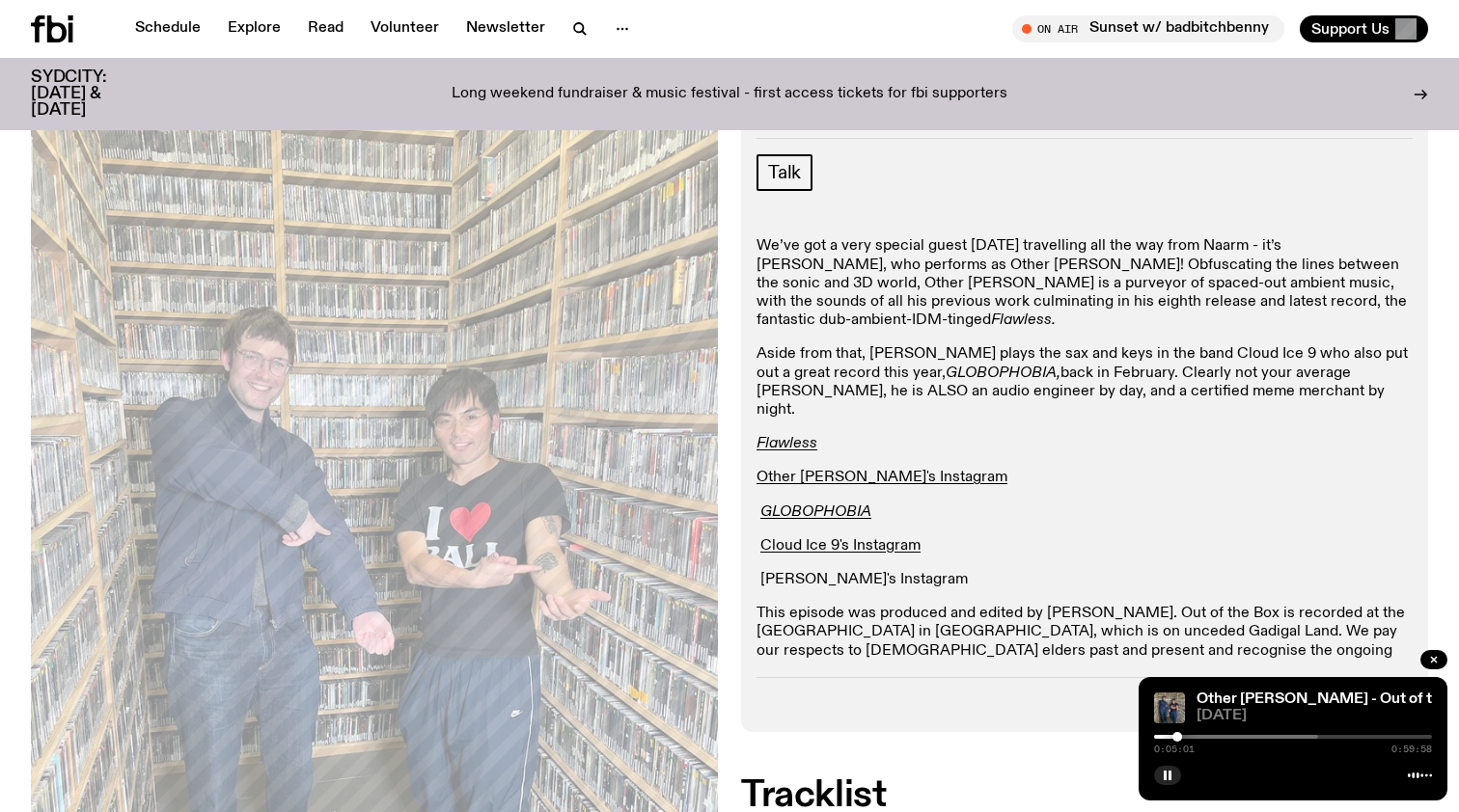
click at [836, 572] on link "Matt's Instagram" at bounding box center [865, 580] width 208 height 16
click at [944, 469] on p "We’ve got a very special guest today travelling all the way from Naarm - it’s J…" at bounding box center [1084, 478] width 656 height 18
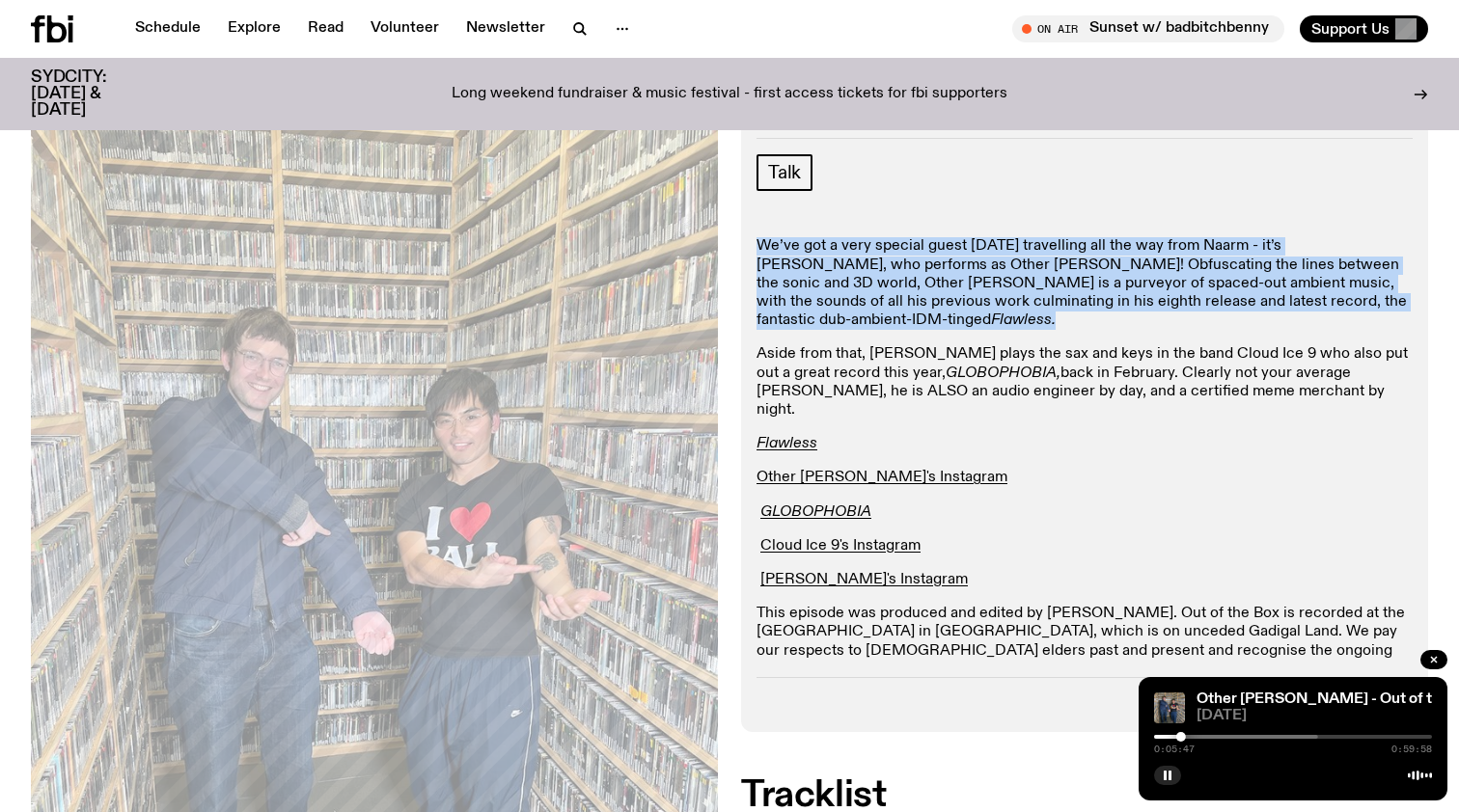
click at [944, 469] on p "We’ve got a very special guest today travelling all the way from Naarm - it’s J…" at bounding box center [1084, 478] width 656 height 18
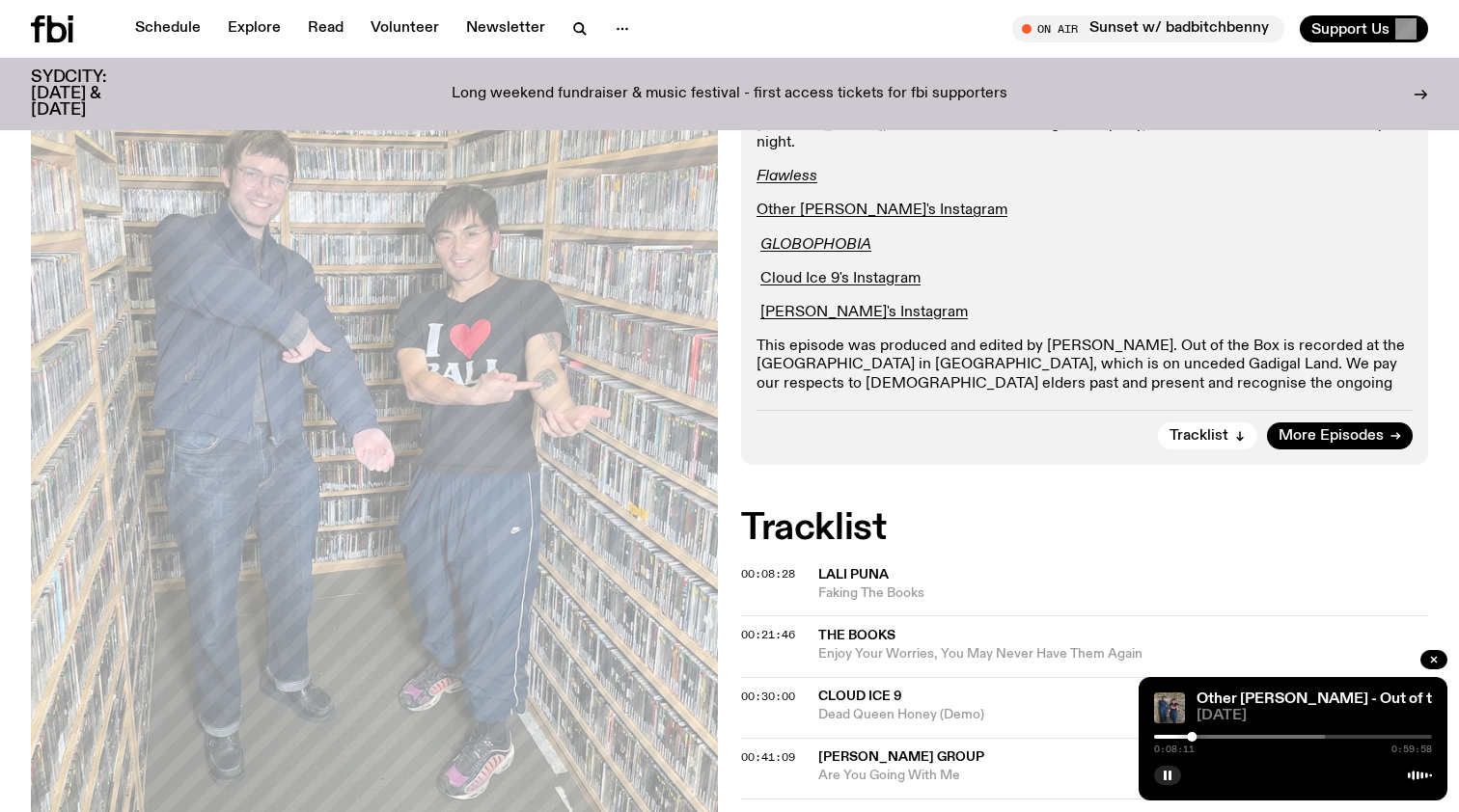
scroll to position [625, 0]
click at [1163, 776] on icon "button" at bounding box center [1168, 776] width 12 height 12
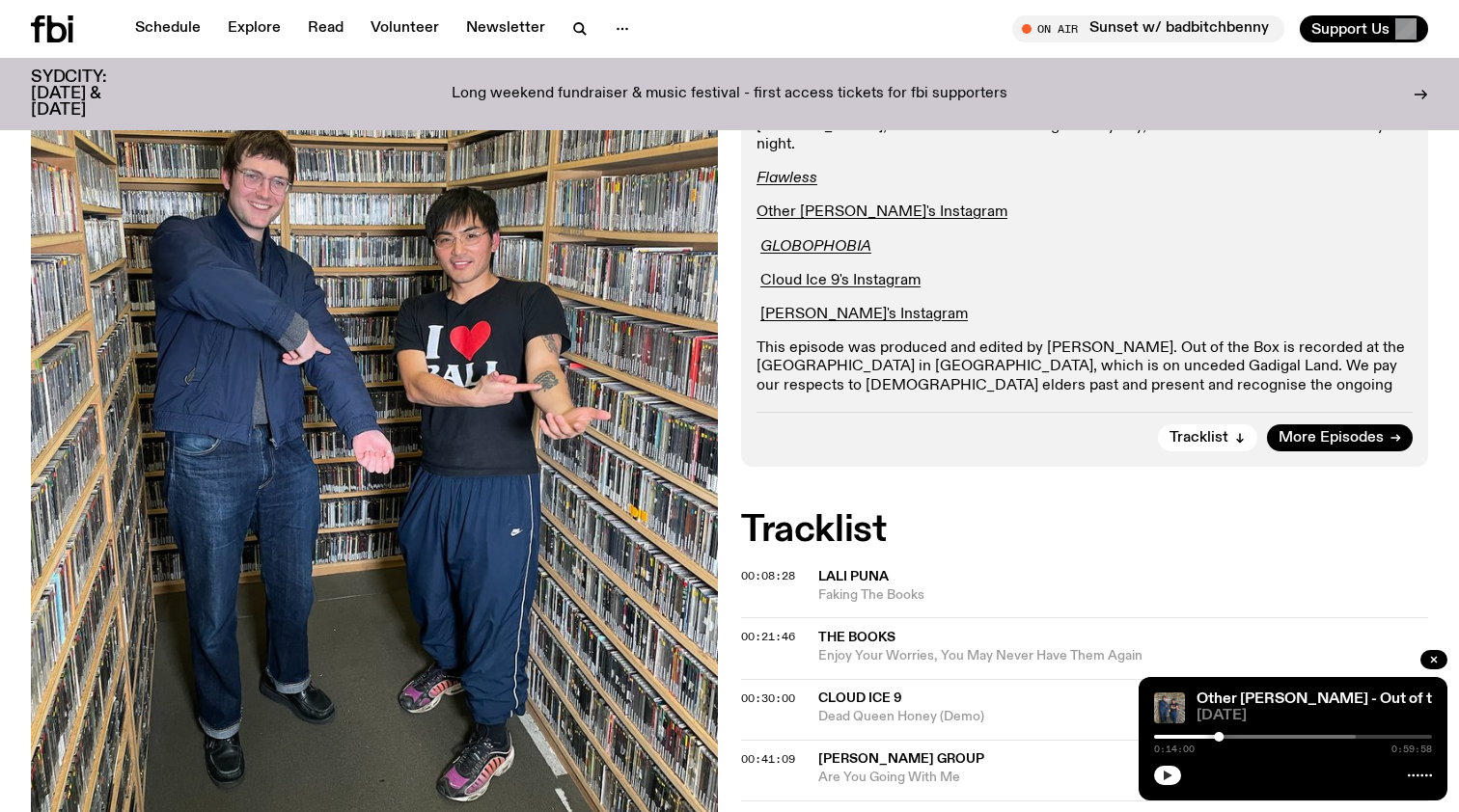
click at [1168, 773] on icon "button" at bounding box center [1168, 776] width 12 height 12
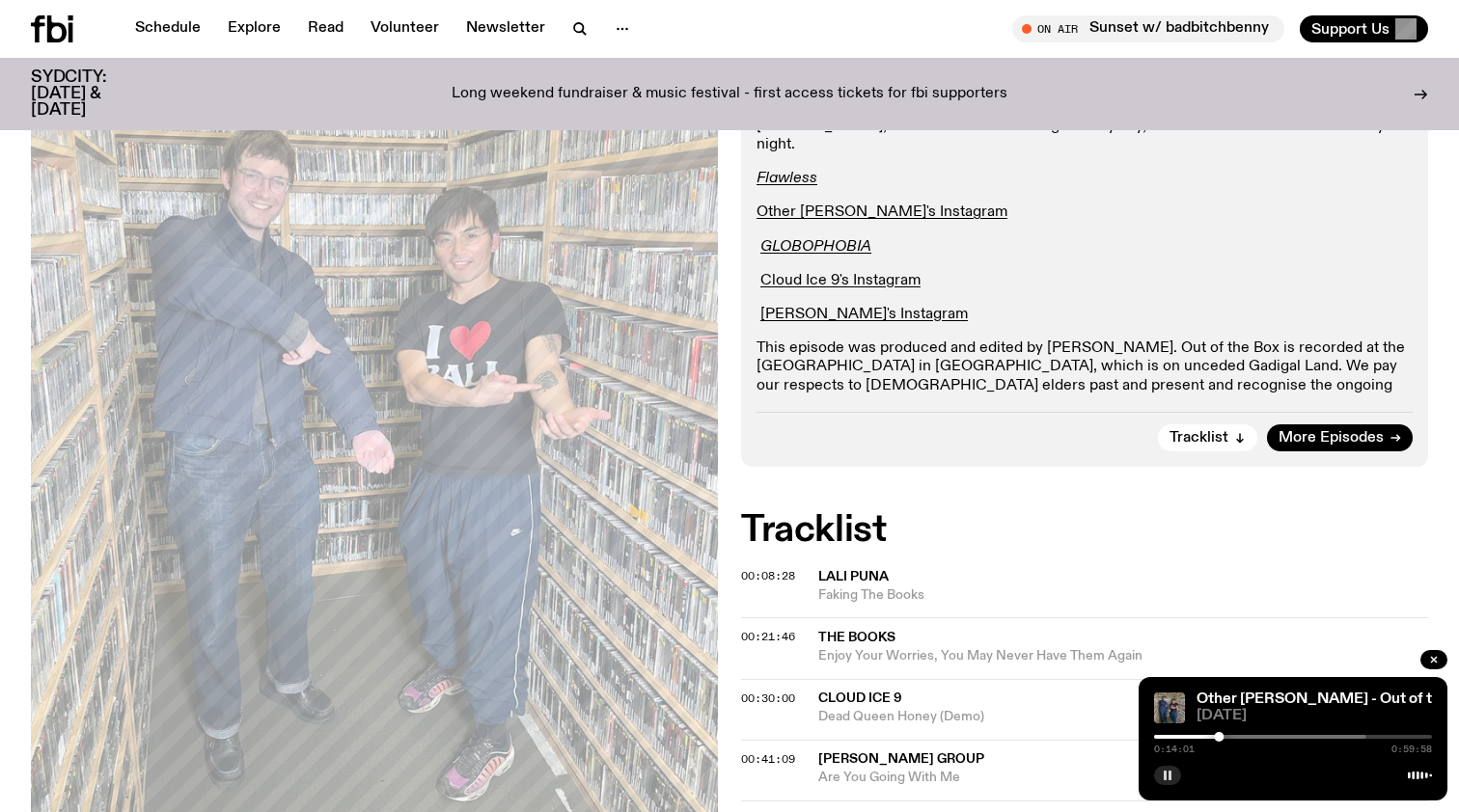
click at [1168, 736] on div at bounding box center [1079, 737] width 278 height 4
click at [1163, 739] on div "0:02:57 0:59:58" at bounding box center [1293, 743] width 278 height 23
click at [1160, 737] on div at bounding box center [1029, 737] width 278 height 4
click at [1166, 736] on div at bounding box center [1293, 737] width 278 height 4
click at [1165, 738] on div at bounding box center [1166, 737] width 10 height 10
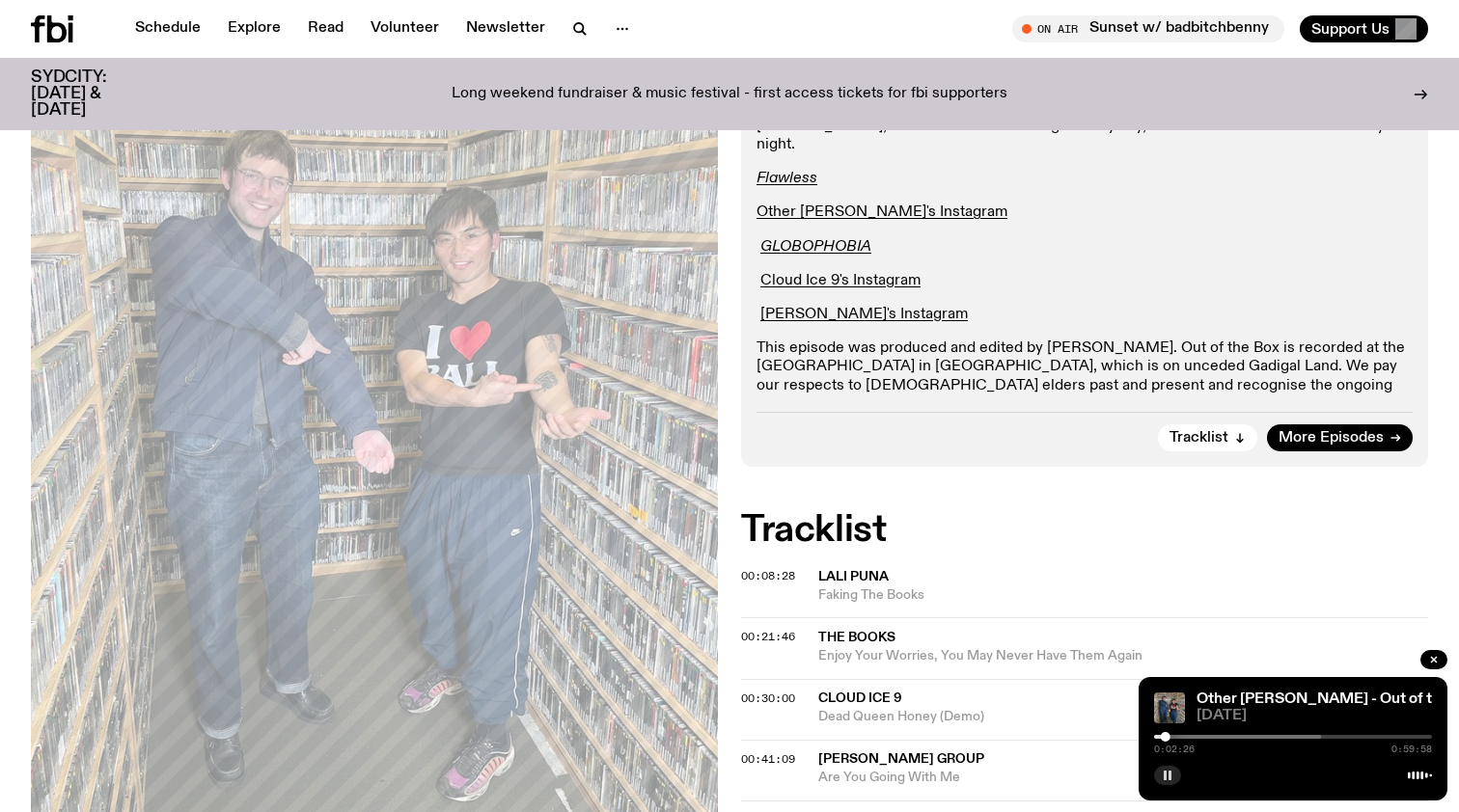
click at [1165, 776] on rect "button" at bounding box center [1165, 776] width 3 height 10
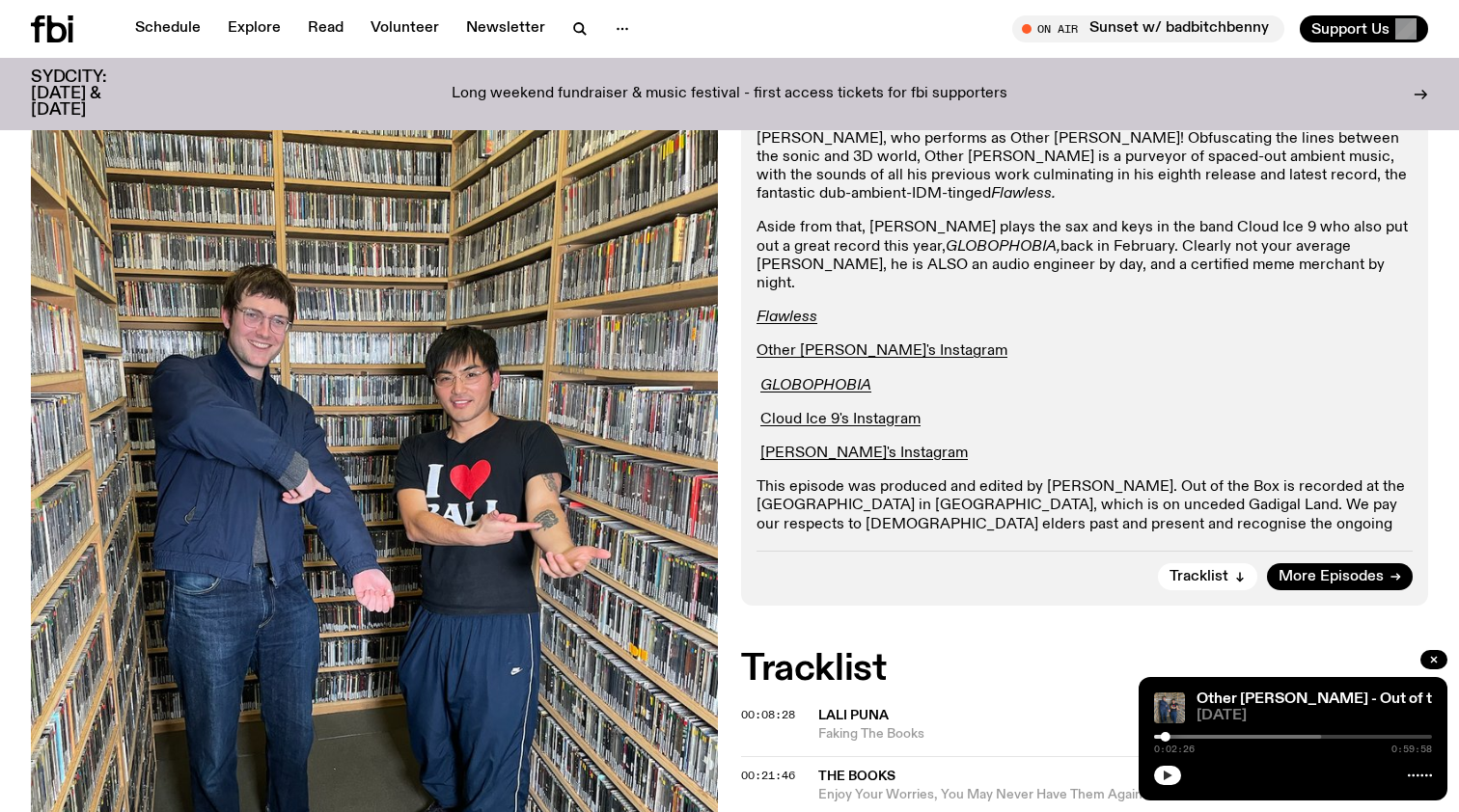
scroll to position [441, 0]
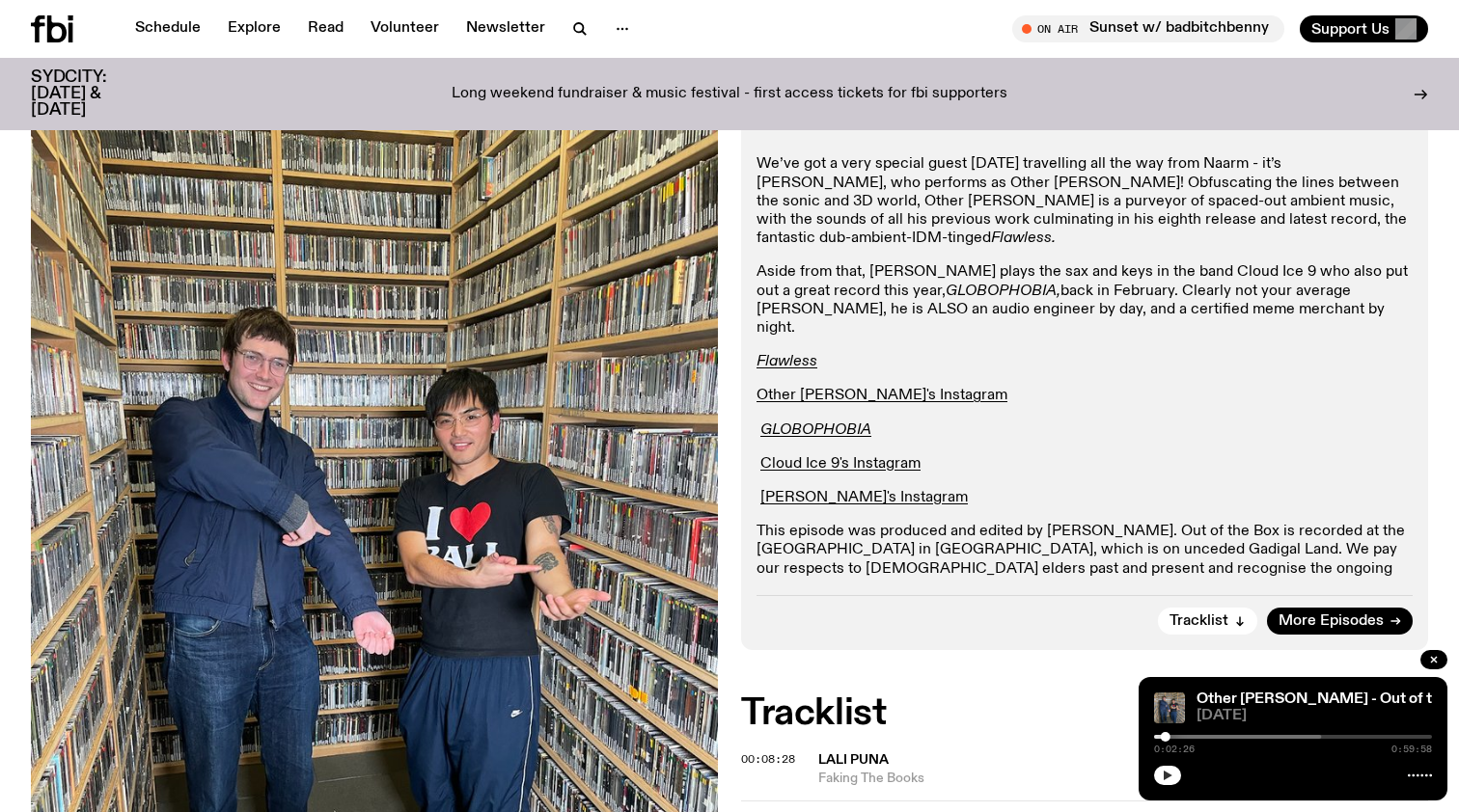
click at [1163, 774] on icon "button" at bounding box center [1168, 776] width 12 height 12
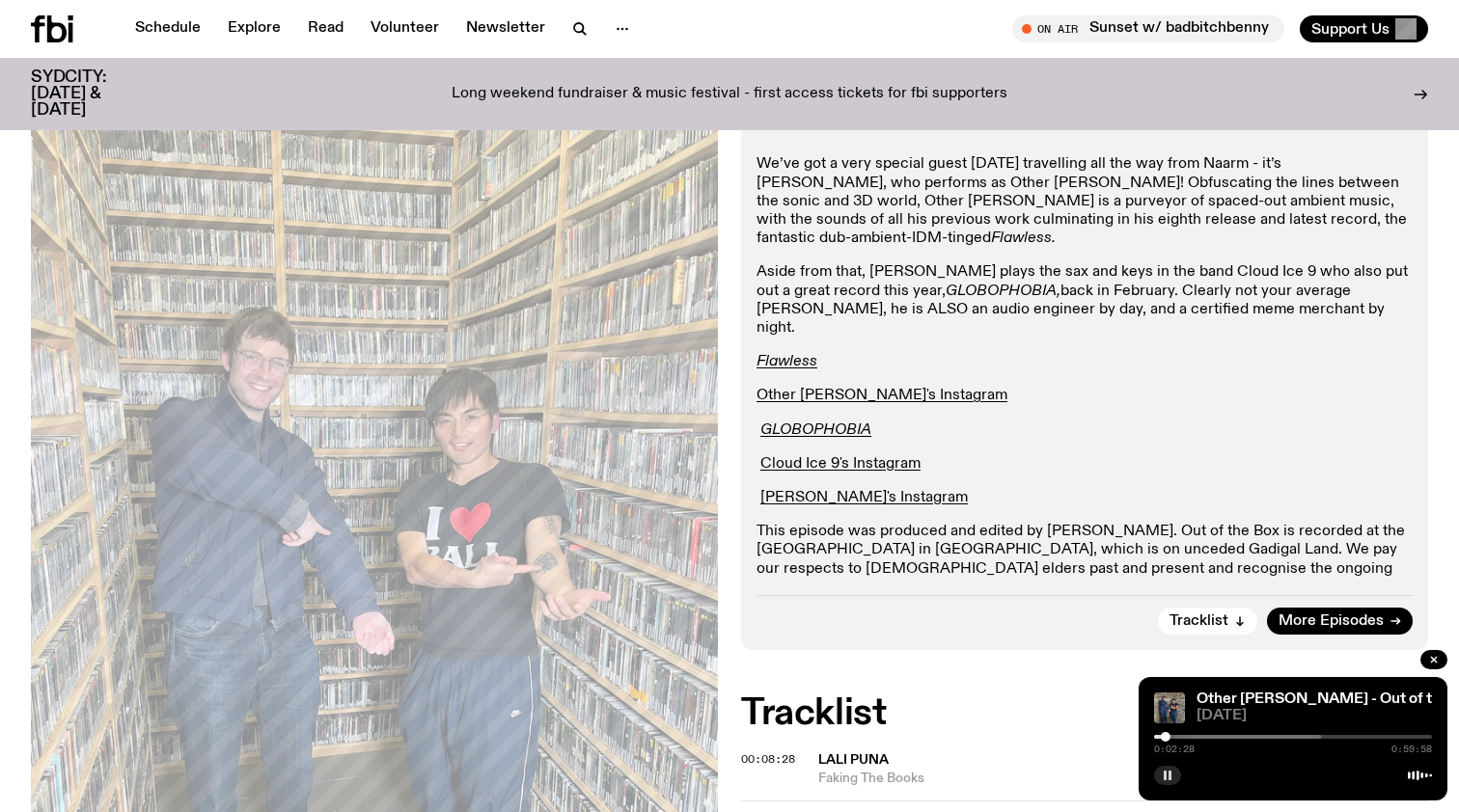
click at [1164, 739] on div at bounding box center [1166, 737] width 10 height 10
click at [1164, 778] on icon "button" at bounding box center [1168, 776] width 12 height 12
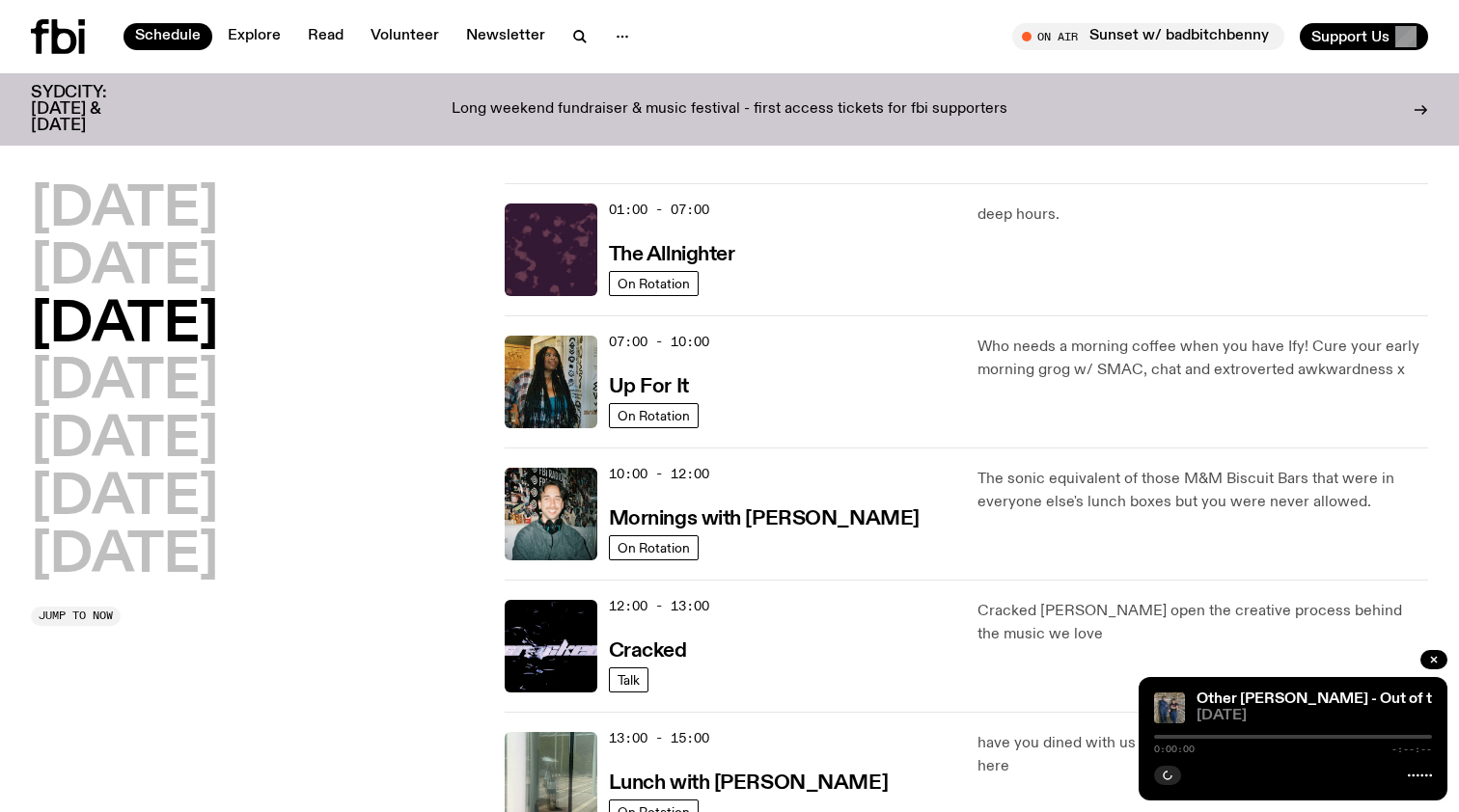
click at [67, 26] on icon at bounding box center [58, 37] width 54 height 35
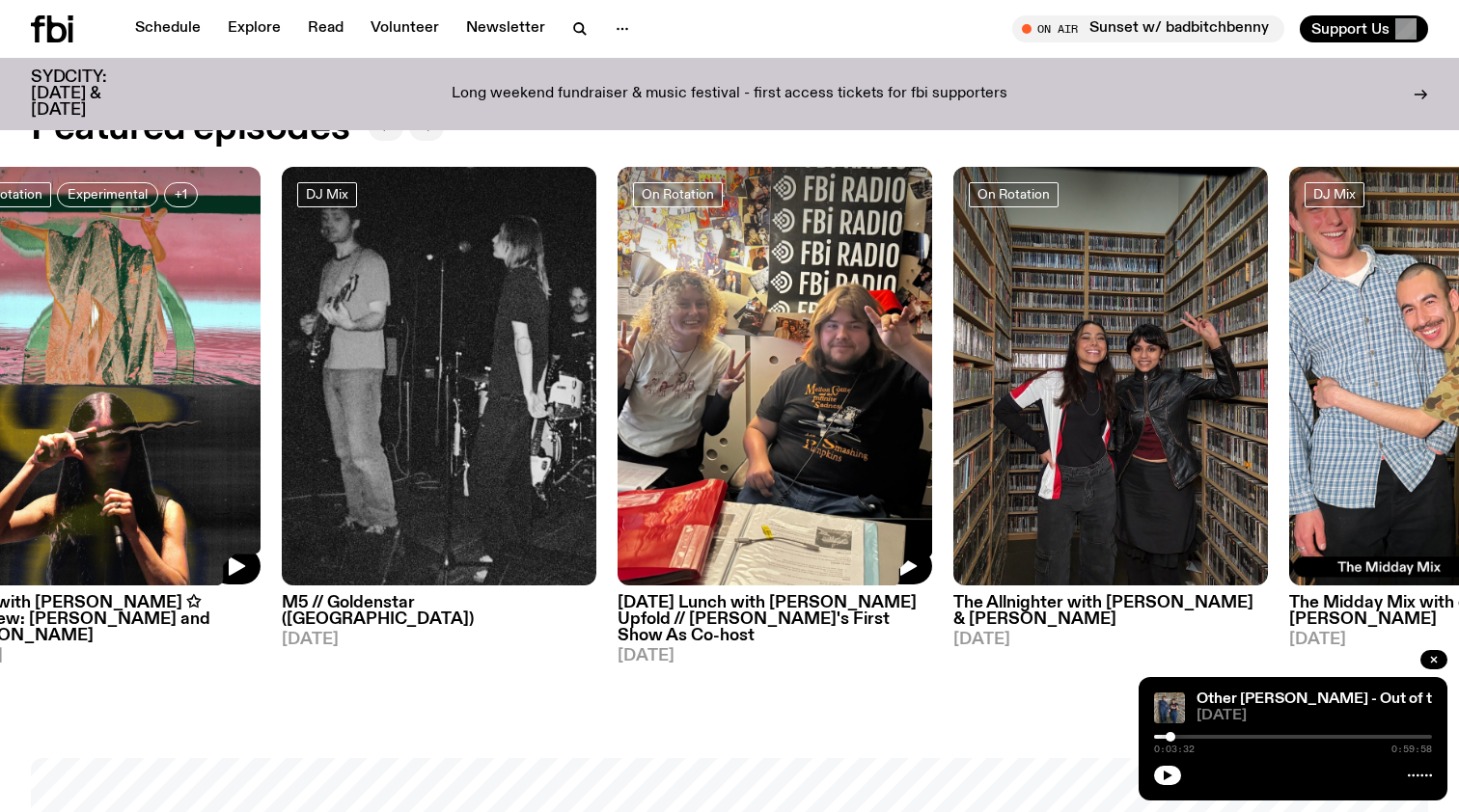
scroll to position [938, 0]
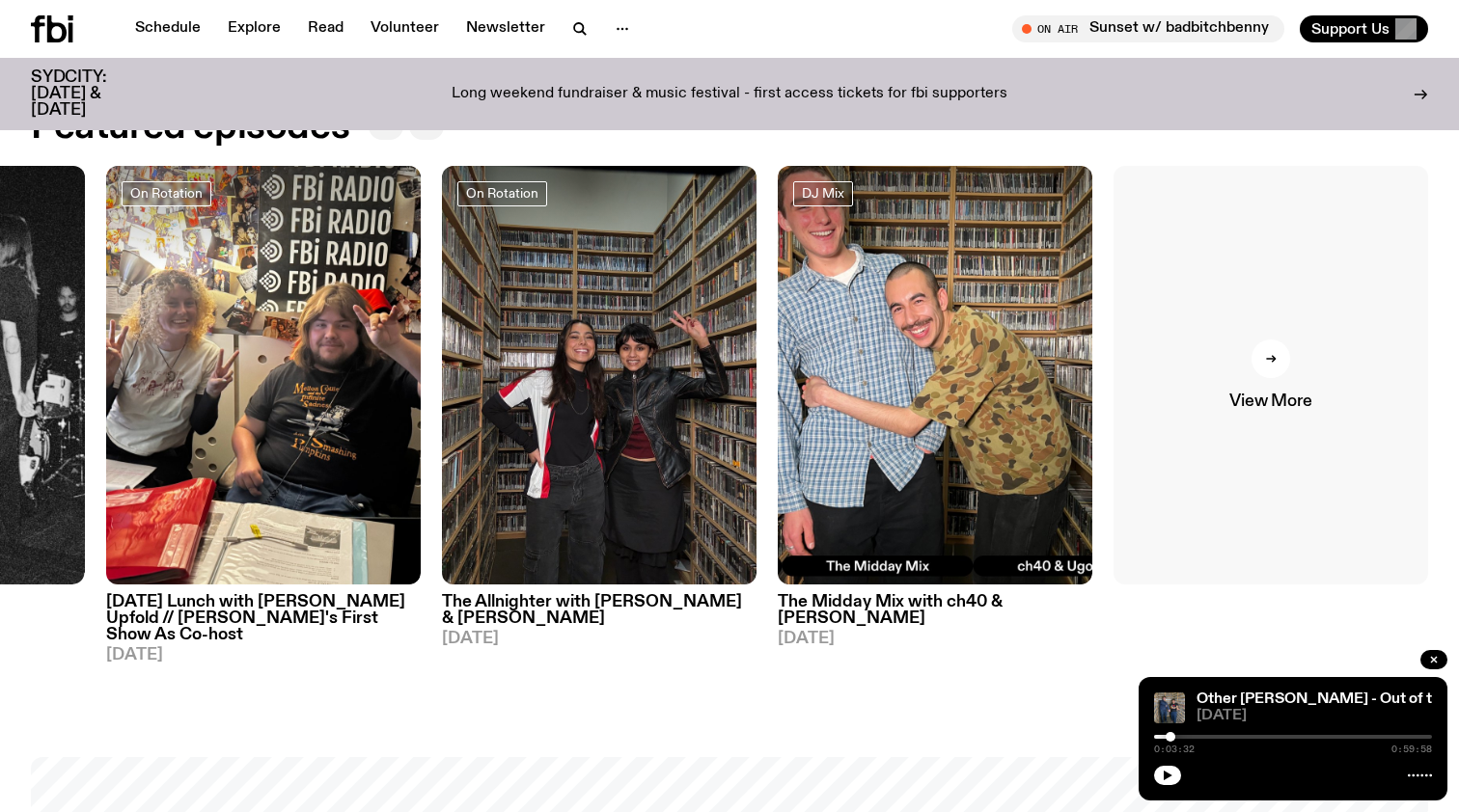
click at [1246, 379] on link "View More" at bounding box center [1271, 376] width 315 height 420
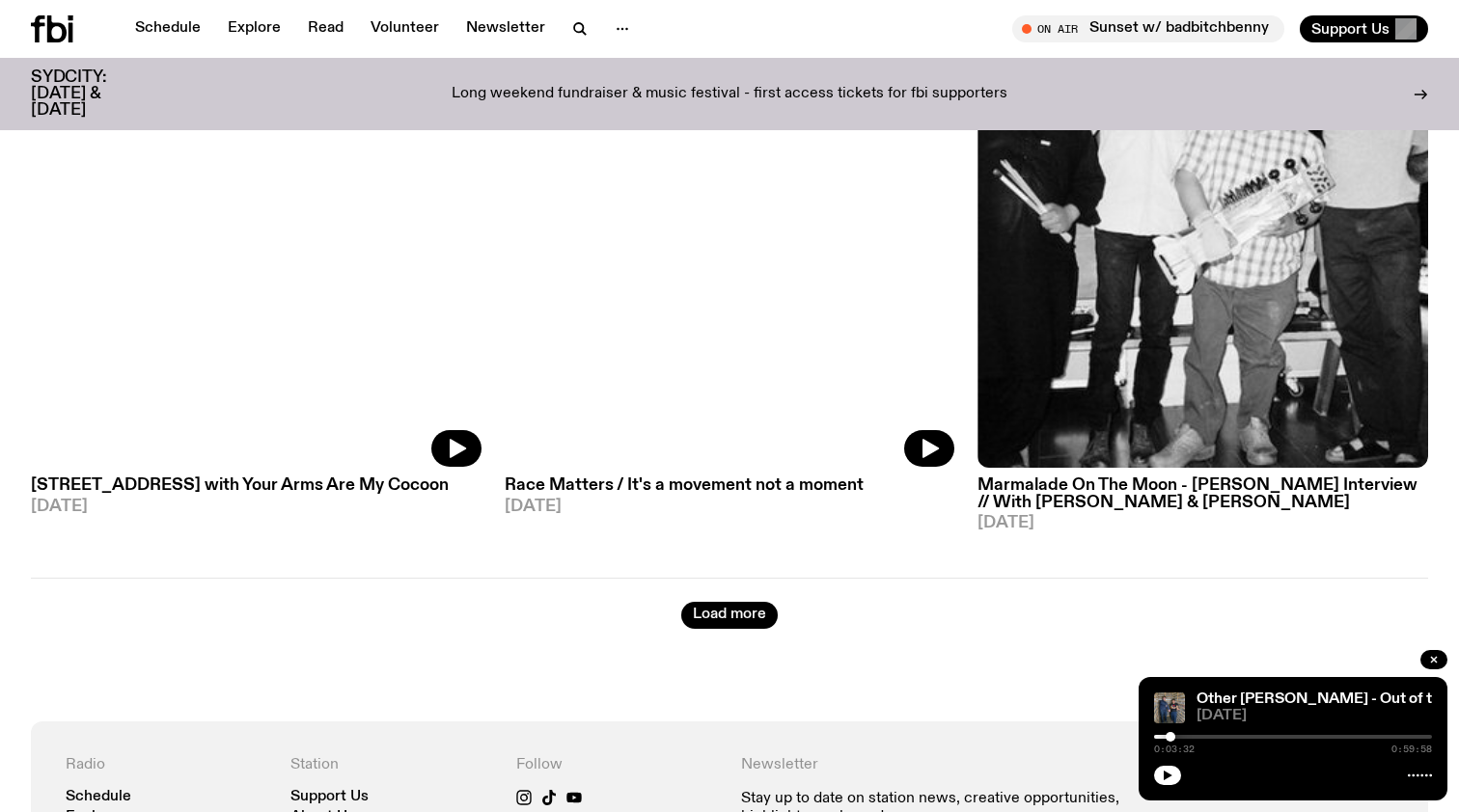
scroll to position [5382, 0]
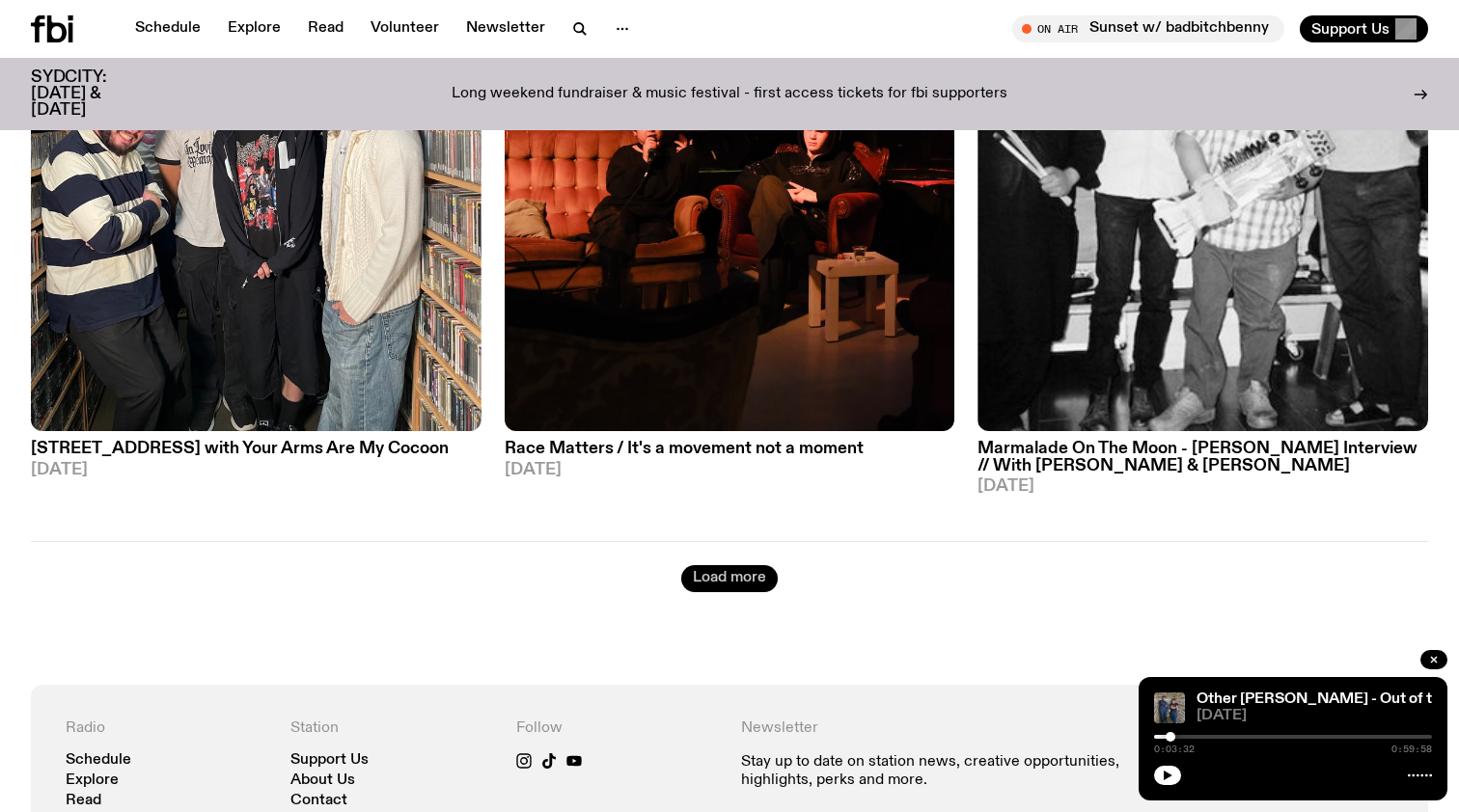
click at [740, 579] on button "Load more" at bounding box center [729, 579] width 96 height 27
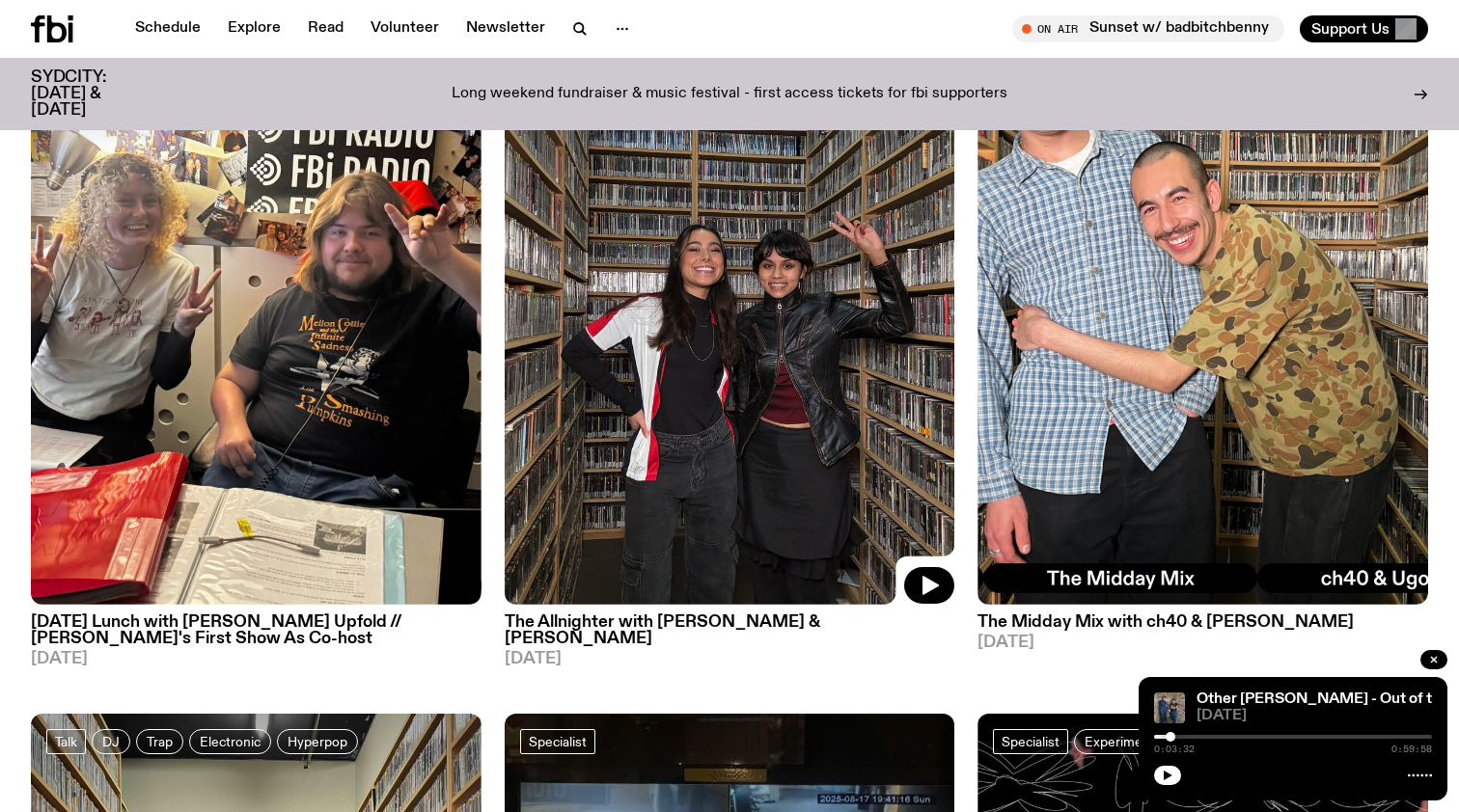
scroll to position [1007, 0]
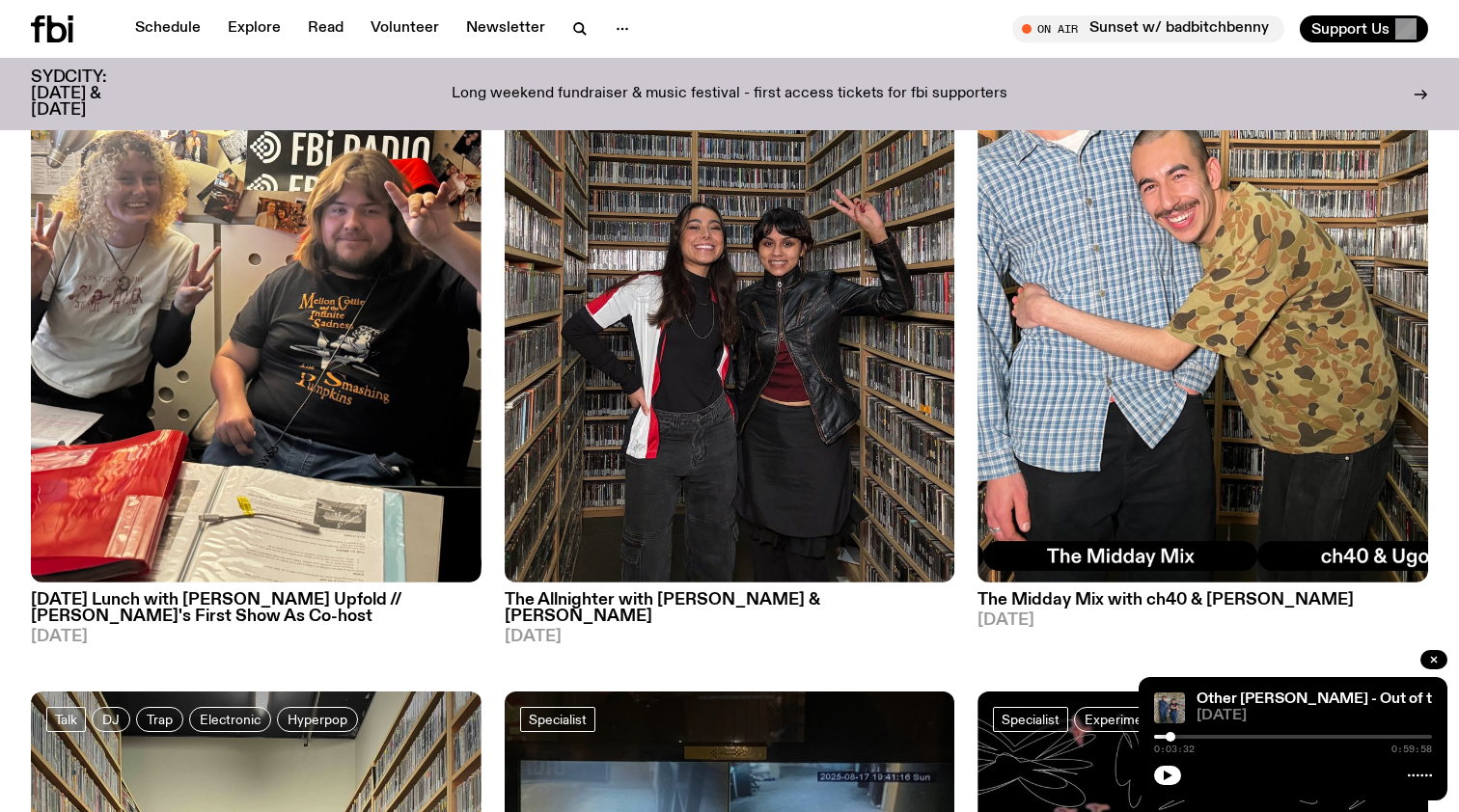
click at [119, 601] on h3 "Sunday Lunch with Zara Upfold // Adam's First Show As Co-host" at bounding box center [256, 609] width 451 height 33
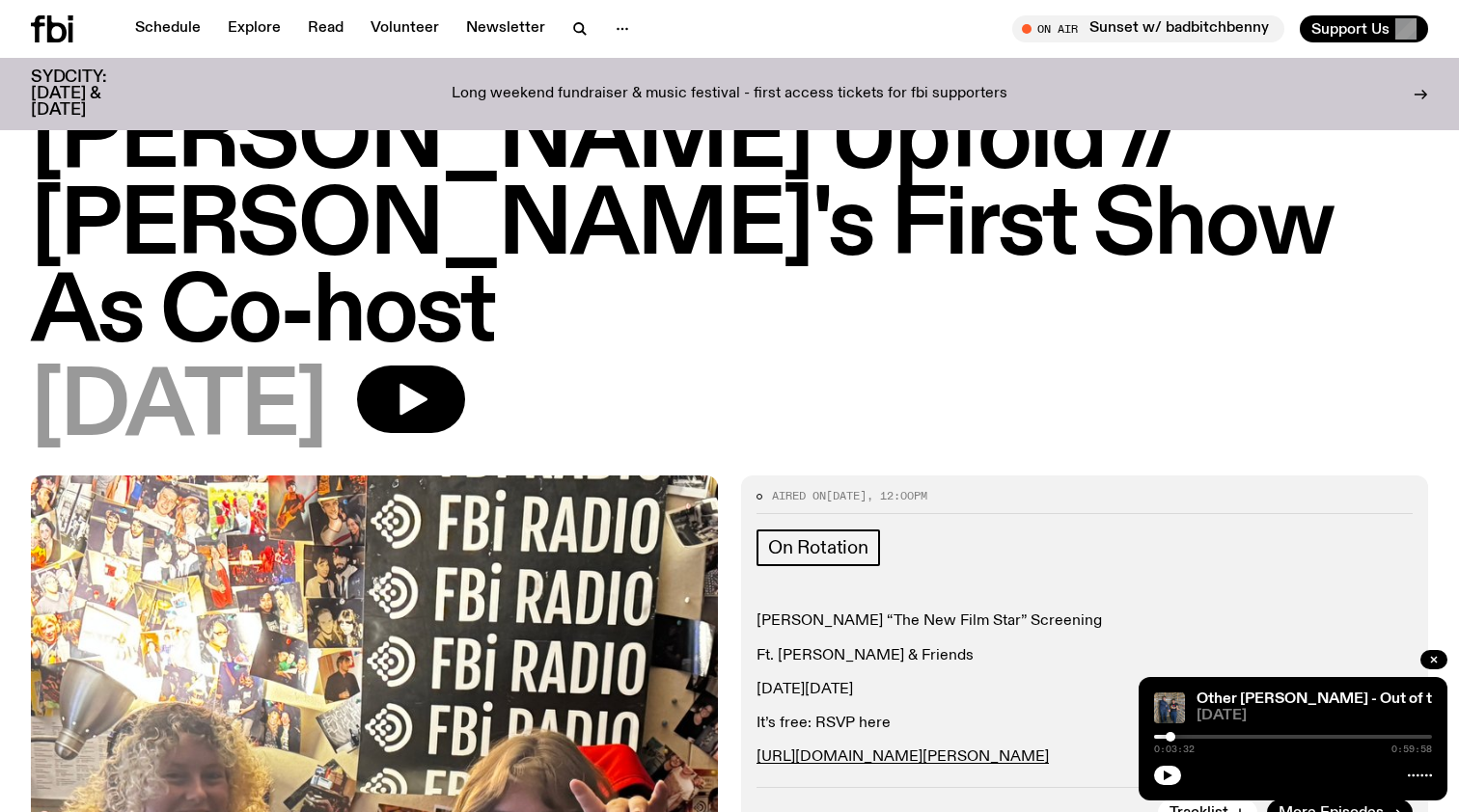
click at [884, 613] on div "Zion Garcia “The New Film Star” Screening Ft. Zion Garcia & Friends This Friday…" at bounding box center [1084, 690] width 656 height 154
click at [885, 529] on div "On Rotation Zion Garcia “The New Film Star” Screening Ft. Zion Garcia & Friends…" at bounding box center [1084, 648] width 656 height 238
click at [877, 613] on div "Zion Garcia “The New Film Star” Screening Ft. Zion Garcia & Friends This Friday…" at bounding box center [1084, 690] width 656 height 154
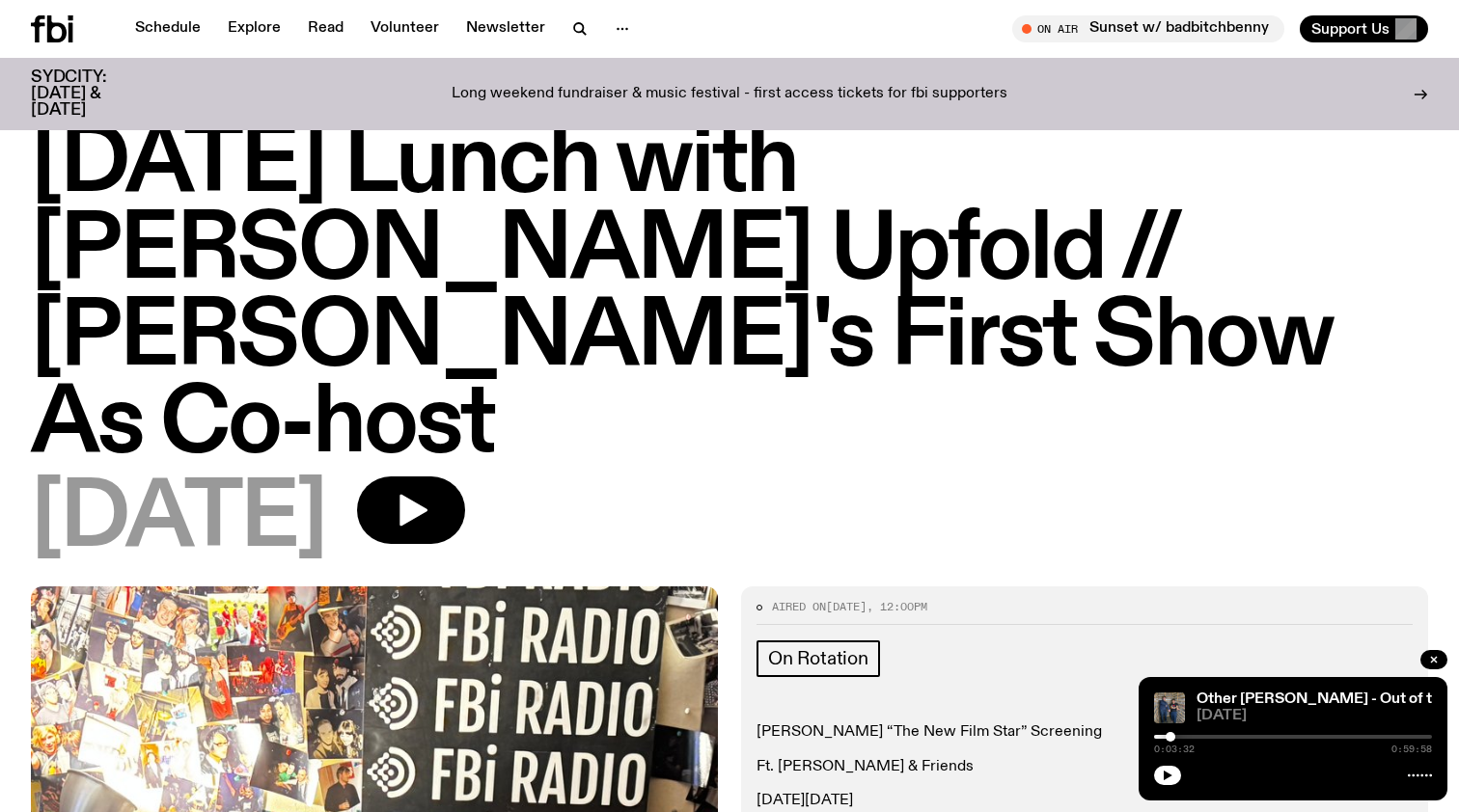
click at [828, 792] on p "This Friday, 29th August" at bounding box center [1084, 800] width 656 height 18
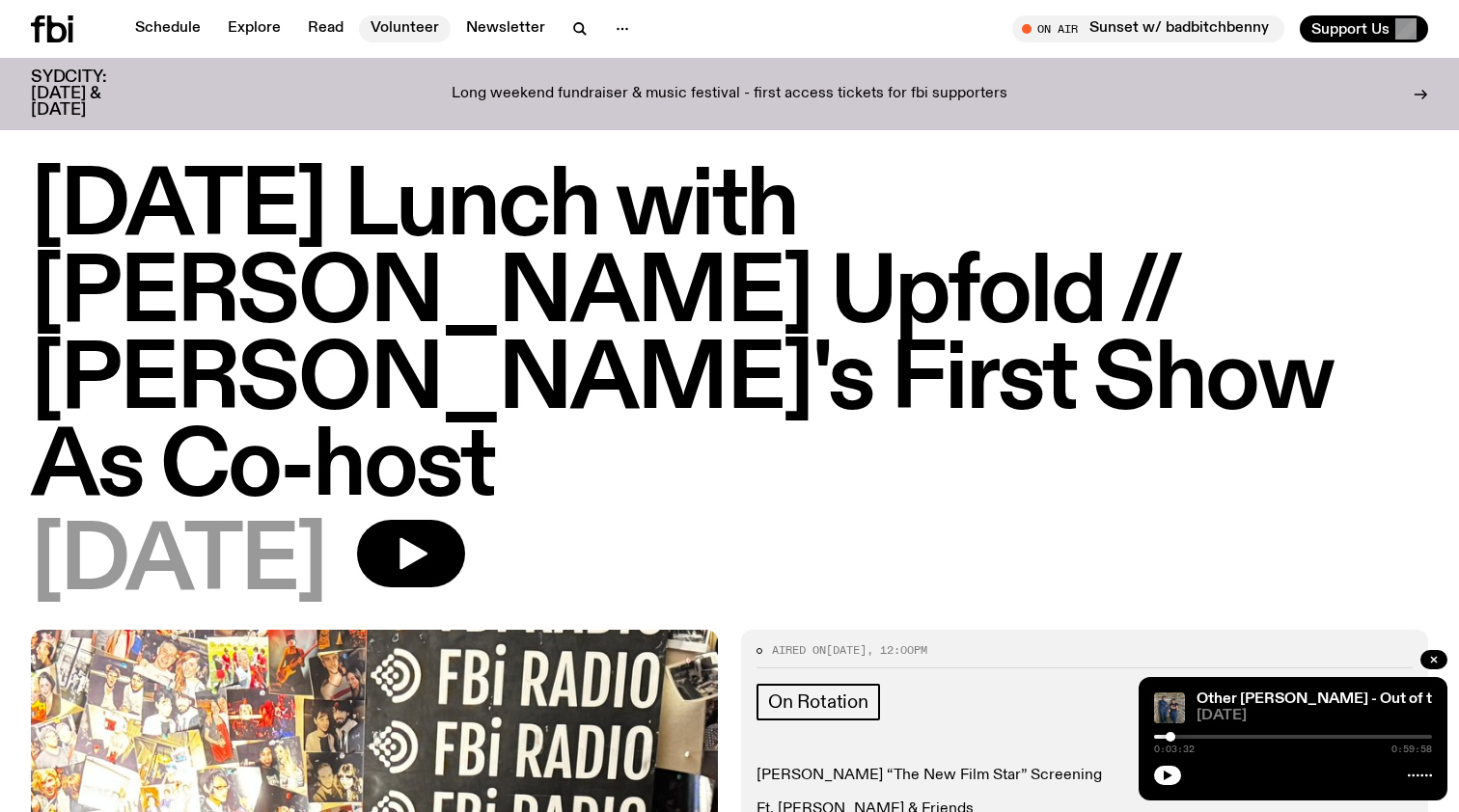
scroll to position [4, 0]
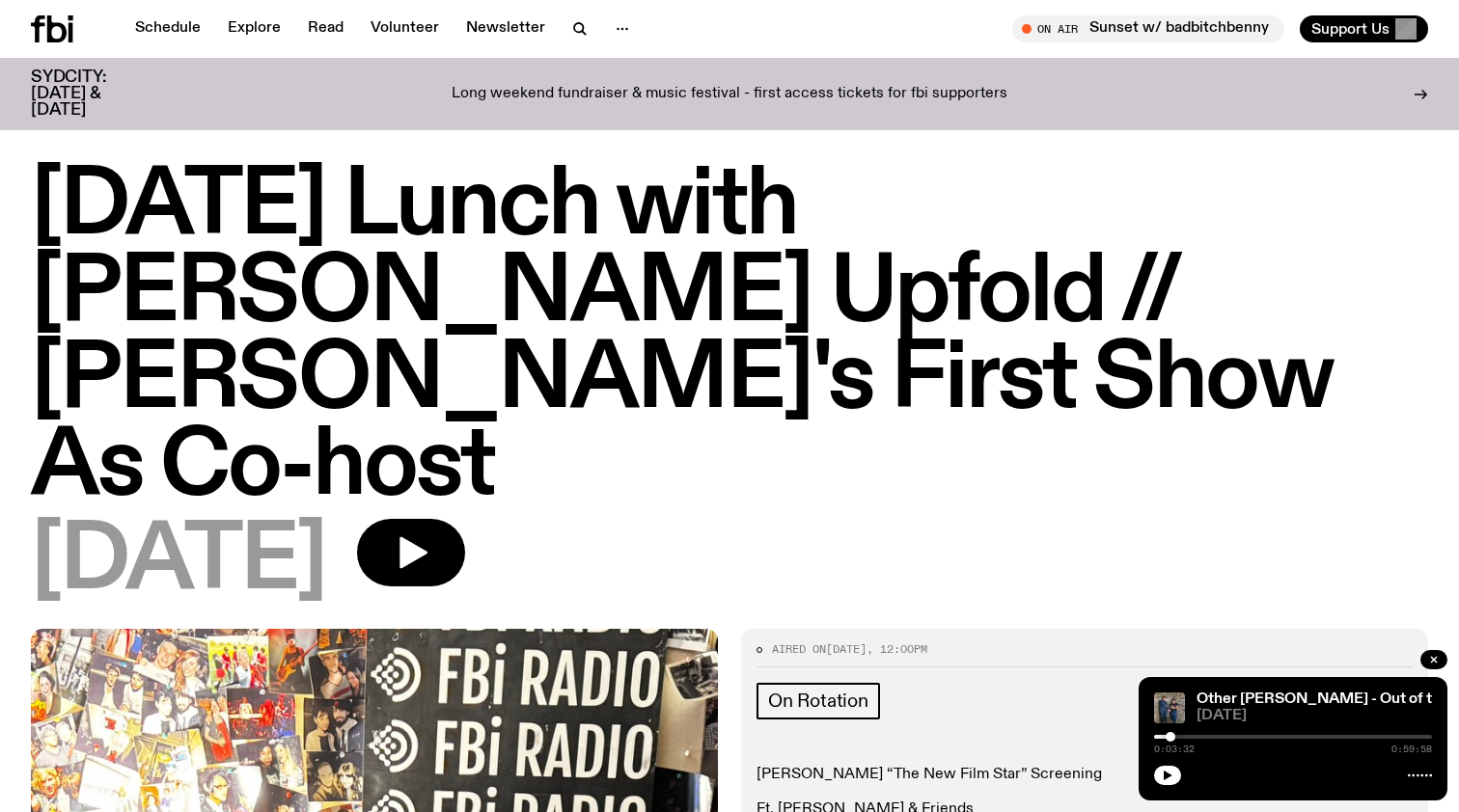
click at [70, 20] on icon at bounding box center [71, 17] width 5 height 5
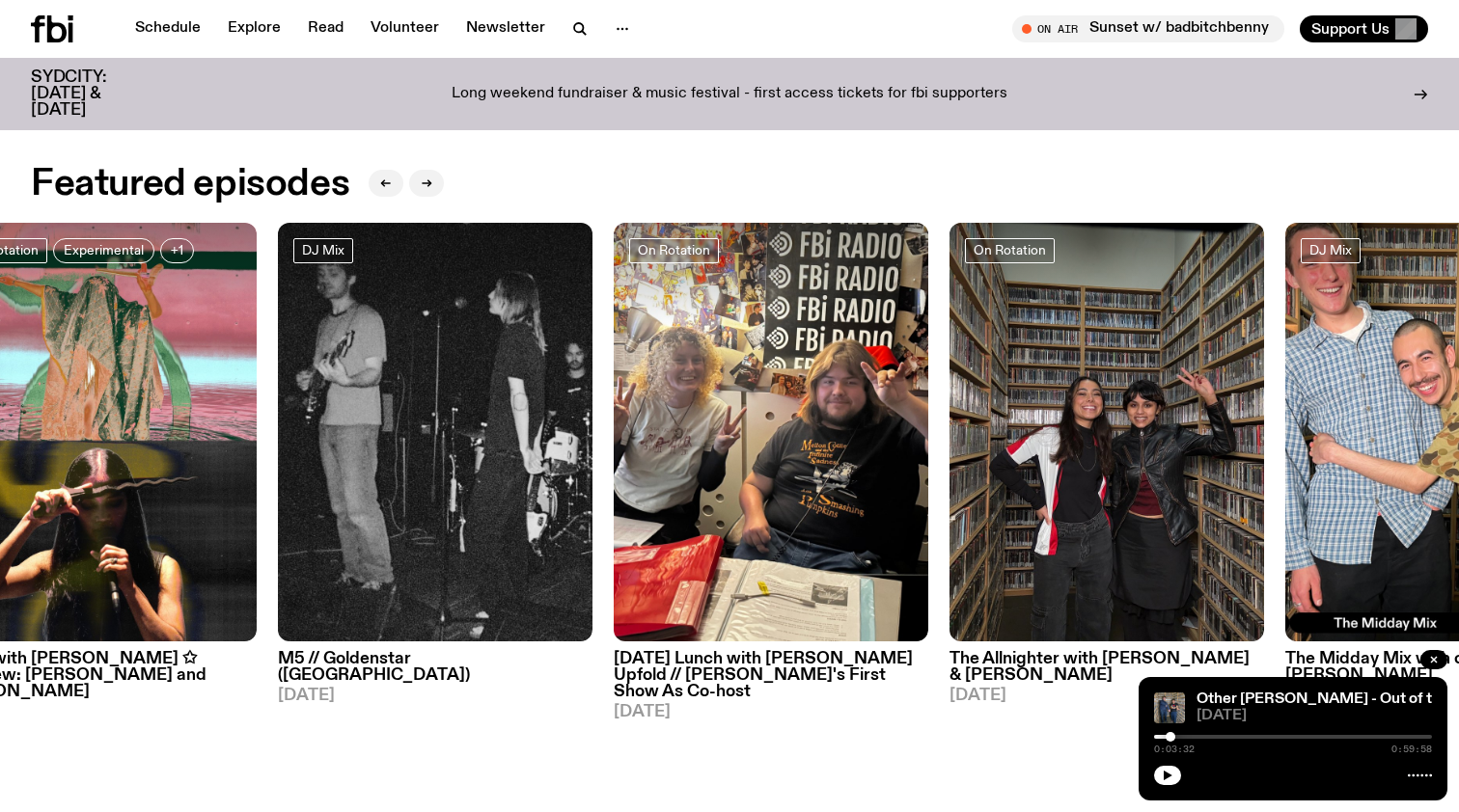
scroll to position [888, 0]
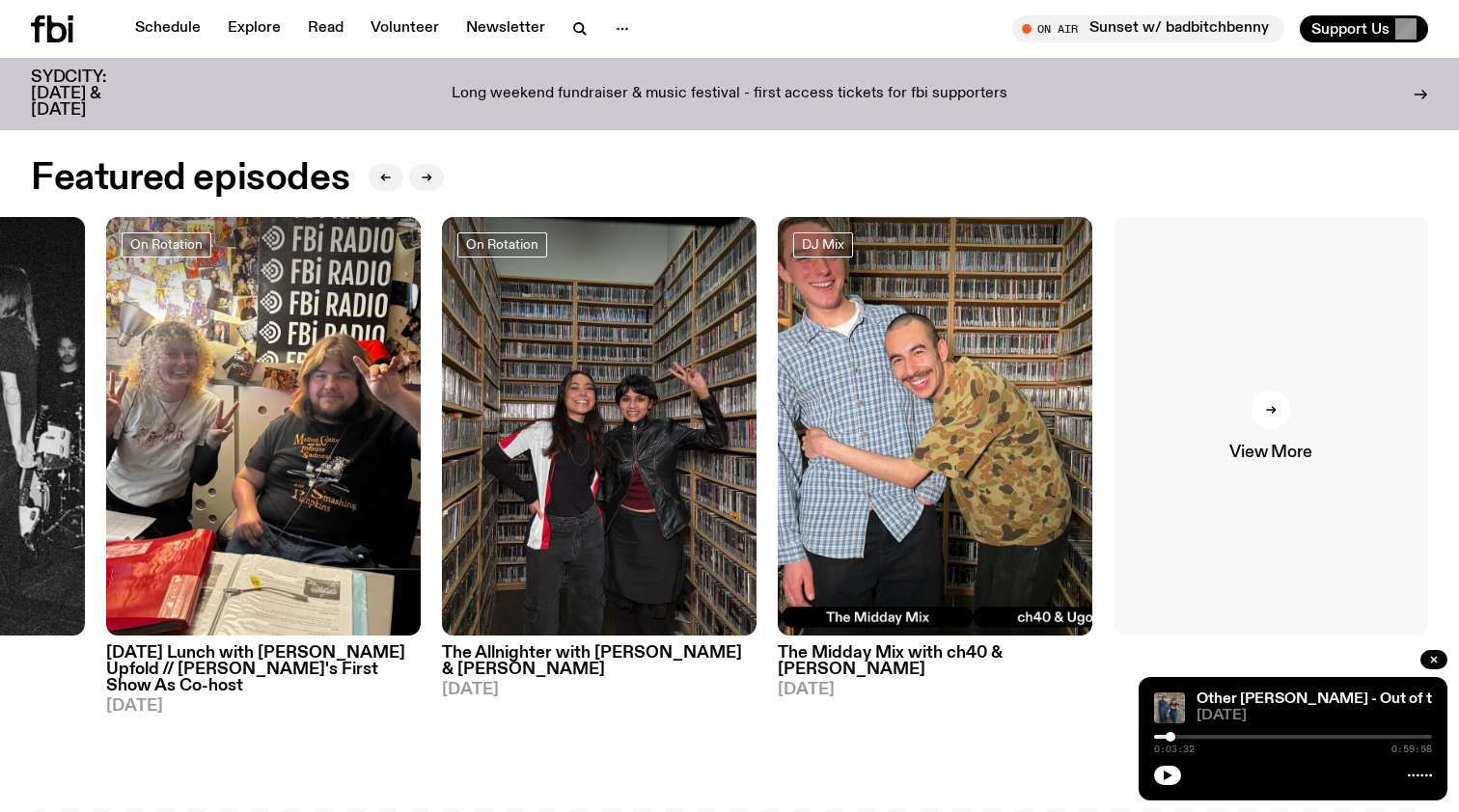
click at [1286, 413] on div at bounding box center [1271, 410] width 39 height 39
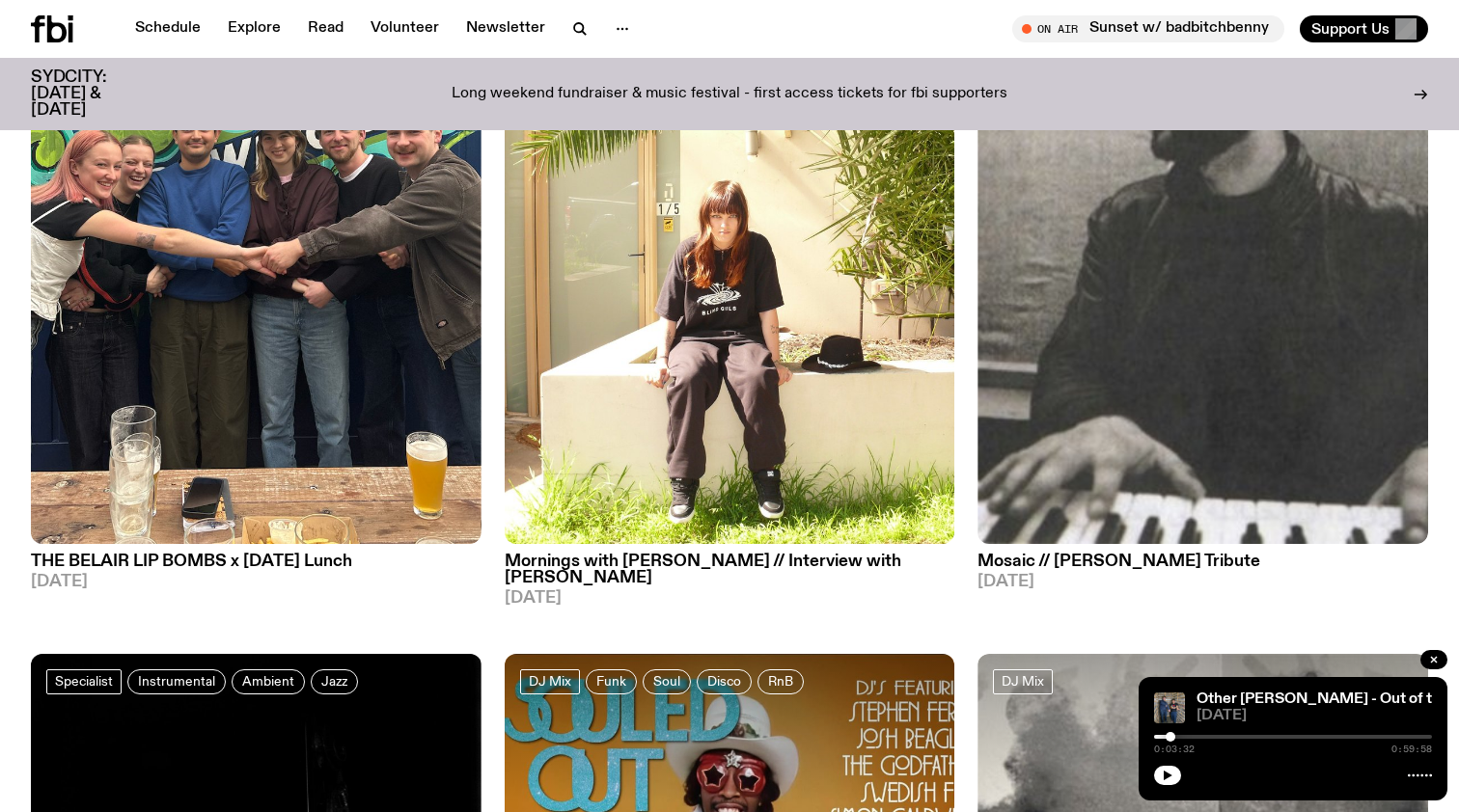
scroll to position [8135, 0]
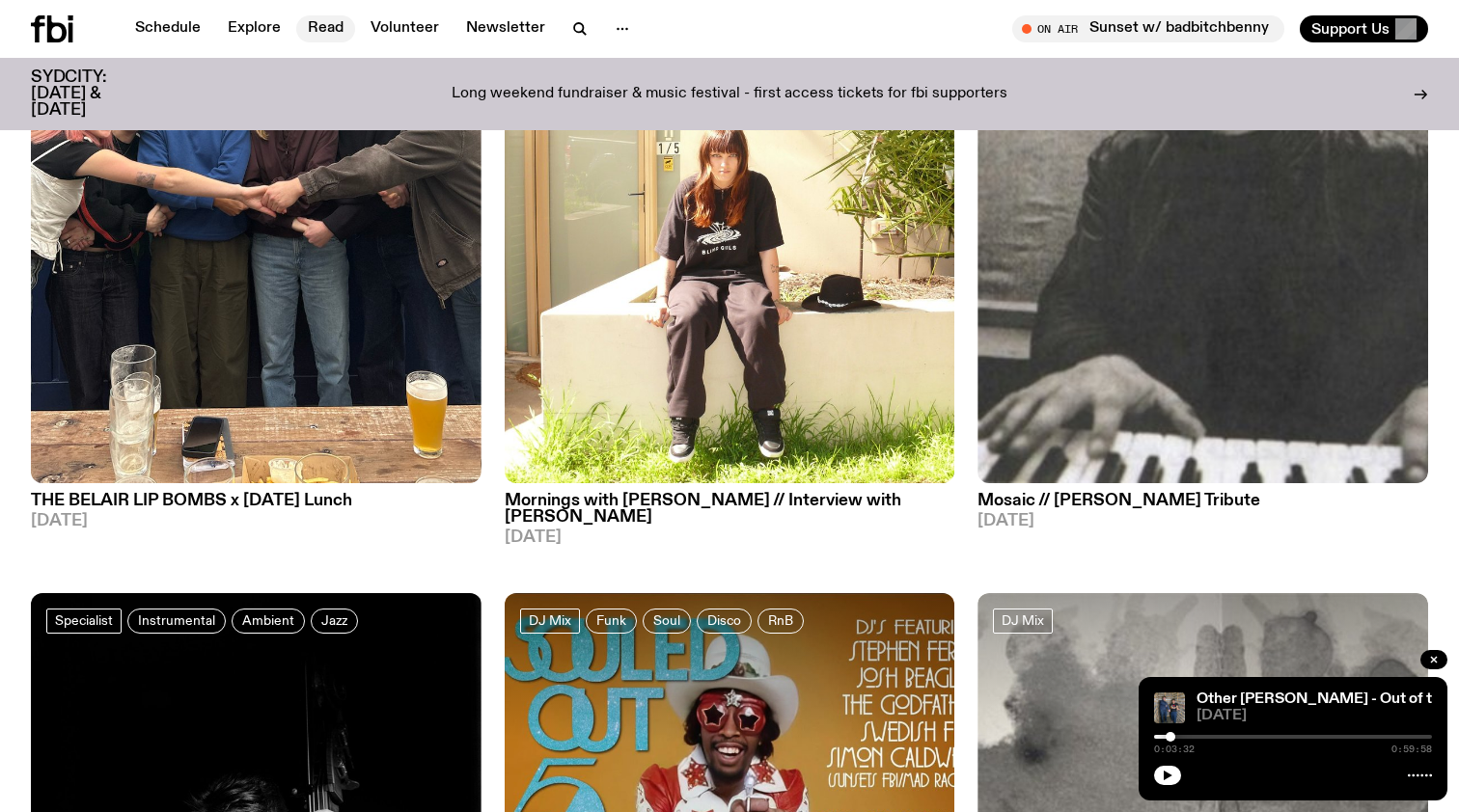
click at [324, 32] on link "Read" at bounding box center [325, 29] width 59 height 27
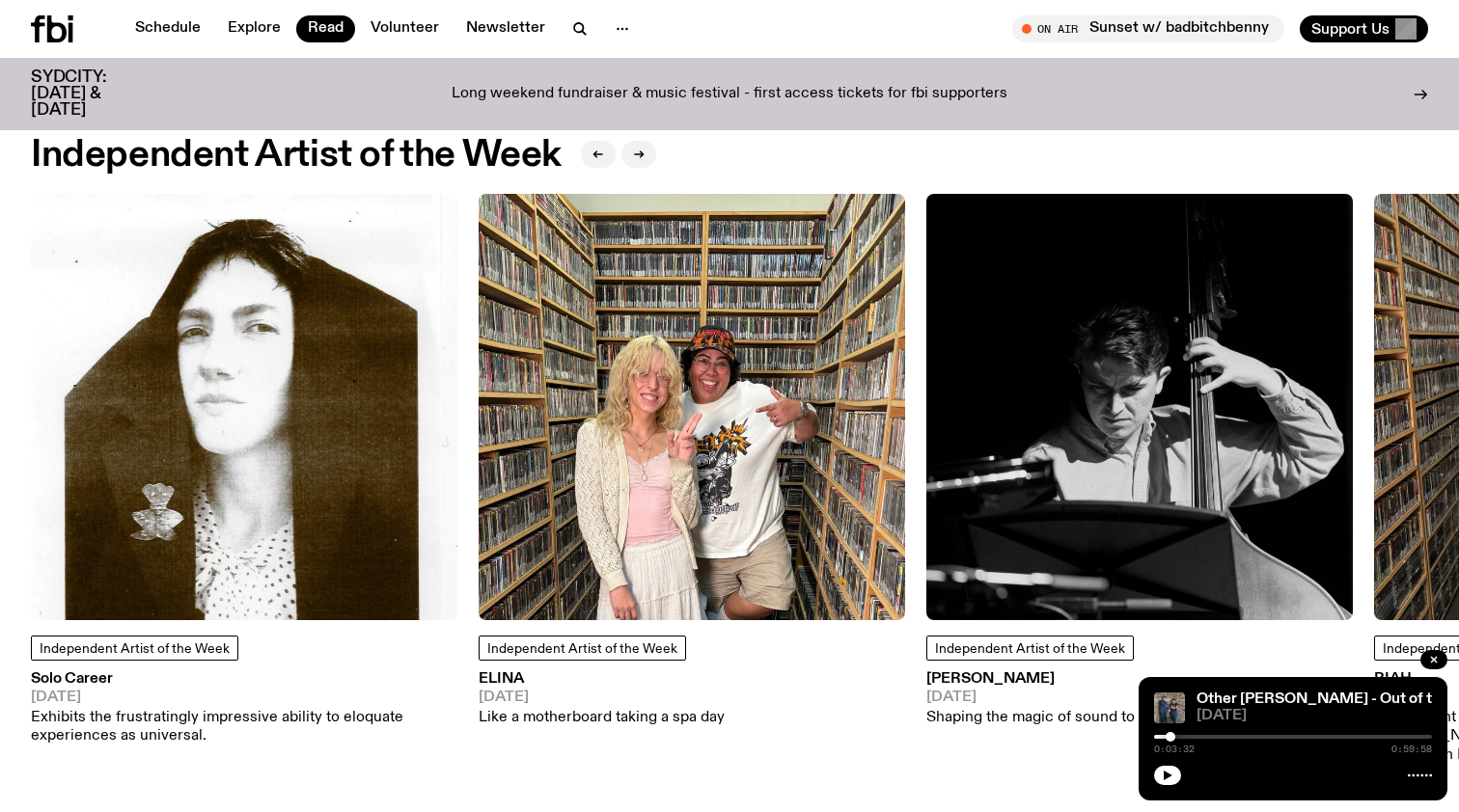
scroll to position [1600, 0]
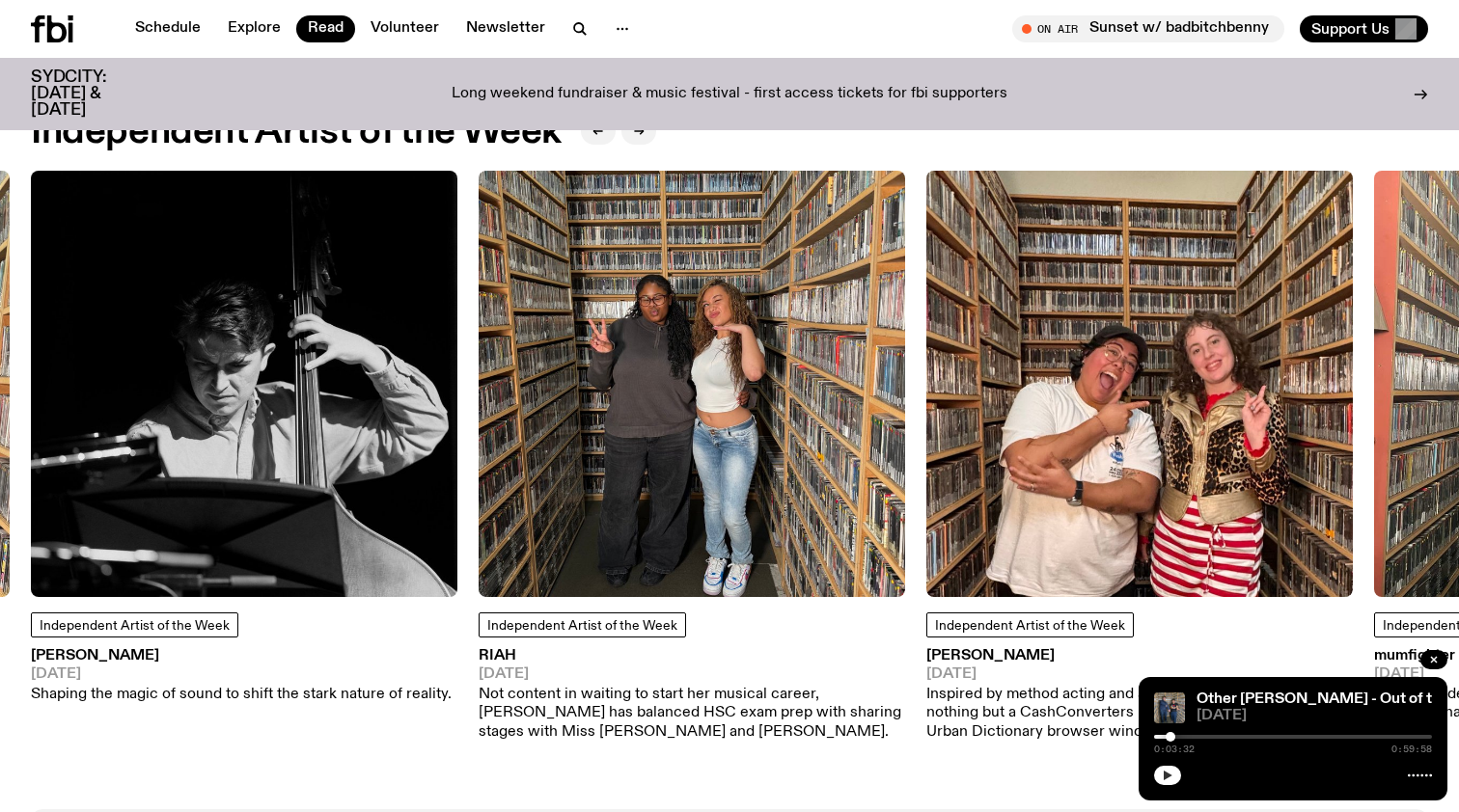
click at [1170, 774] on icon "button" at bounding box center [1168, 776] width 9 height 10
click at [1166, 740] on div "0:03:34 0:59:58" at bounding box center [1293, 743] width 278 height 23
click at [1166, 738] on div at bounding box center [1032, 737] width 278 height 4
click at [1163, 739] on div at bounding box center [1163, 737] width 10 height 10
click at [1162, 735] on div at bounding box center [1162, 737] width 10 height 10
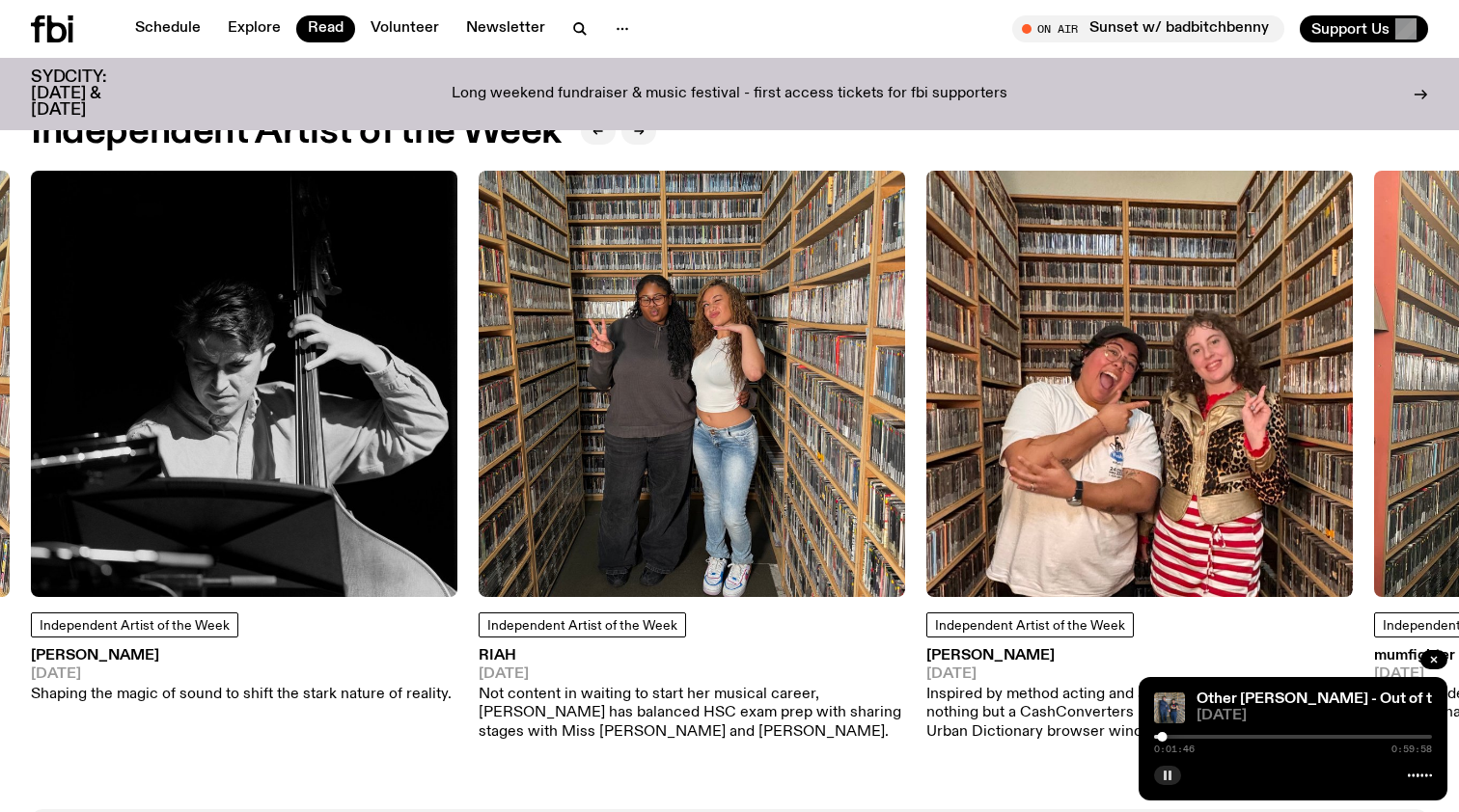
click at [1168, 771] on icon "button" at bounding box center [1168, 776] width 12 height 12
click at [1166, 773] on icon "button" at bounding box center [1168, 776] width 9 height 10
click at [1173, 778] on button "button" at bounding box center [1168, 776] width 27 height 19
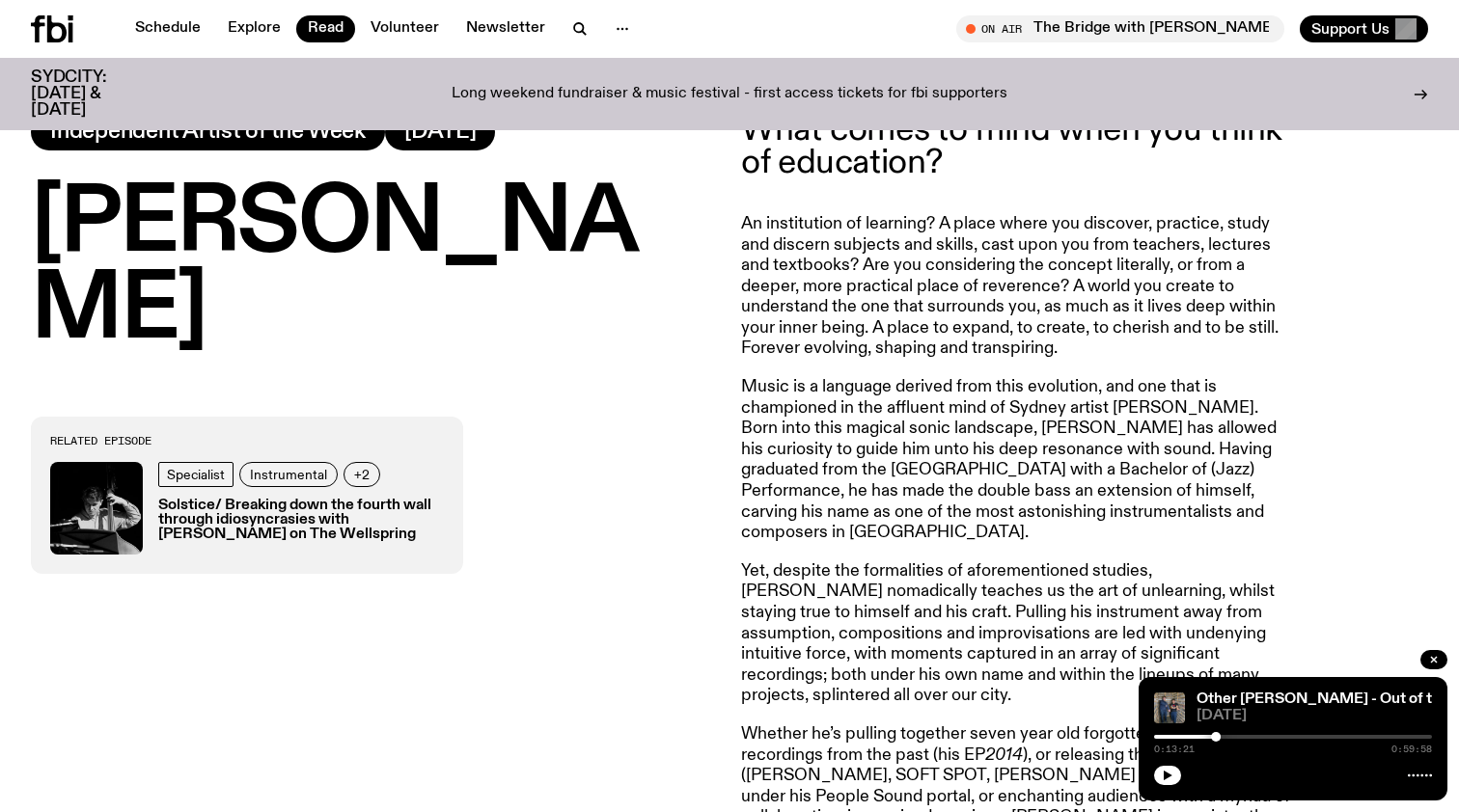
scroll to position [886, 0]
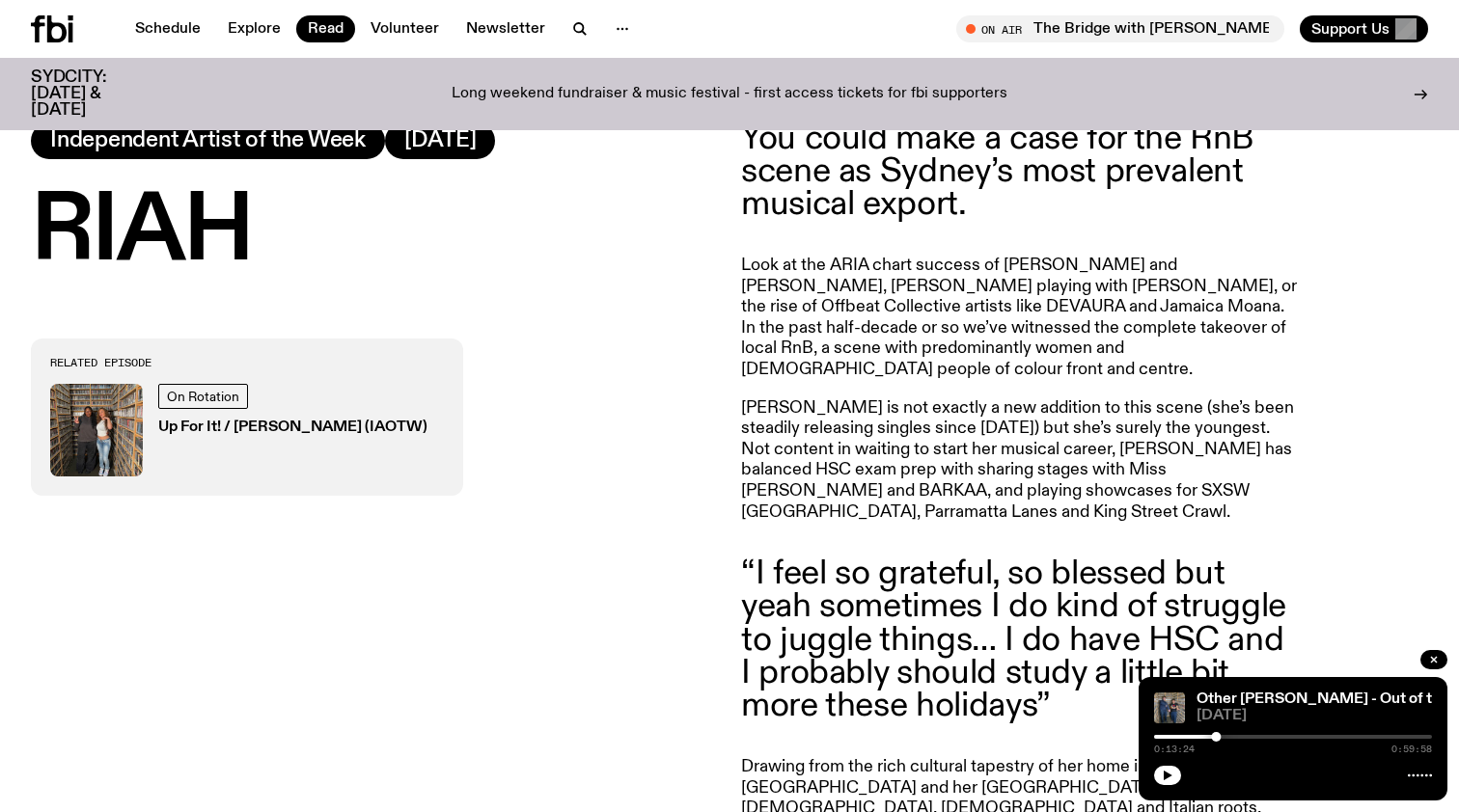
scroll to position [886, 0]
click at [1171, 790] on div "Other Joe - Out of the Box 14.08.25 0:13:24 0:59:58" at bounding box center [1293, 738] width 309 height 123
click at [1171, 783] on button "button" at bounding box center [1168, 776] width 27 height 19
click at [1166, 779] on rect "button" at bounding box center [1165, 776] width 3 height 10
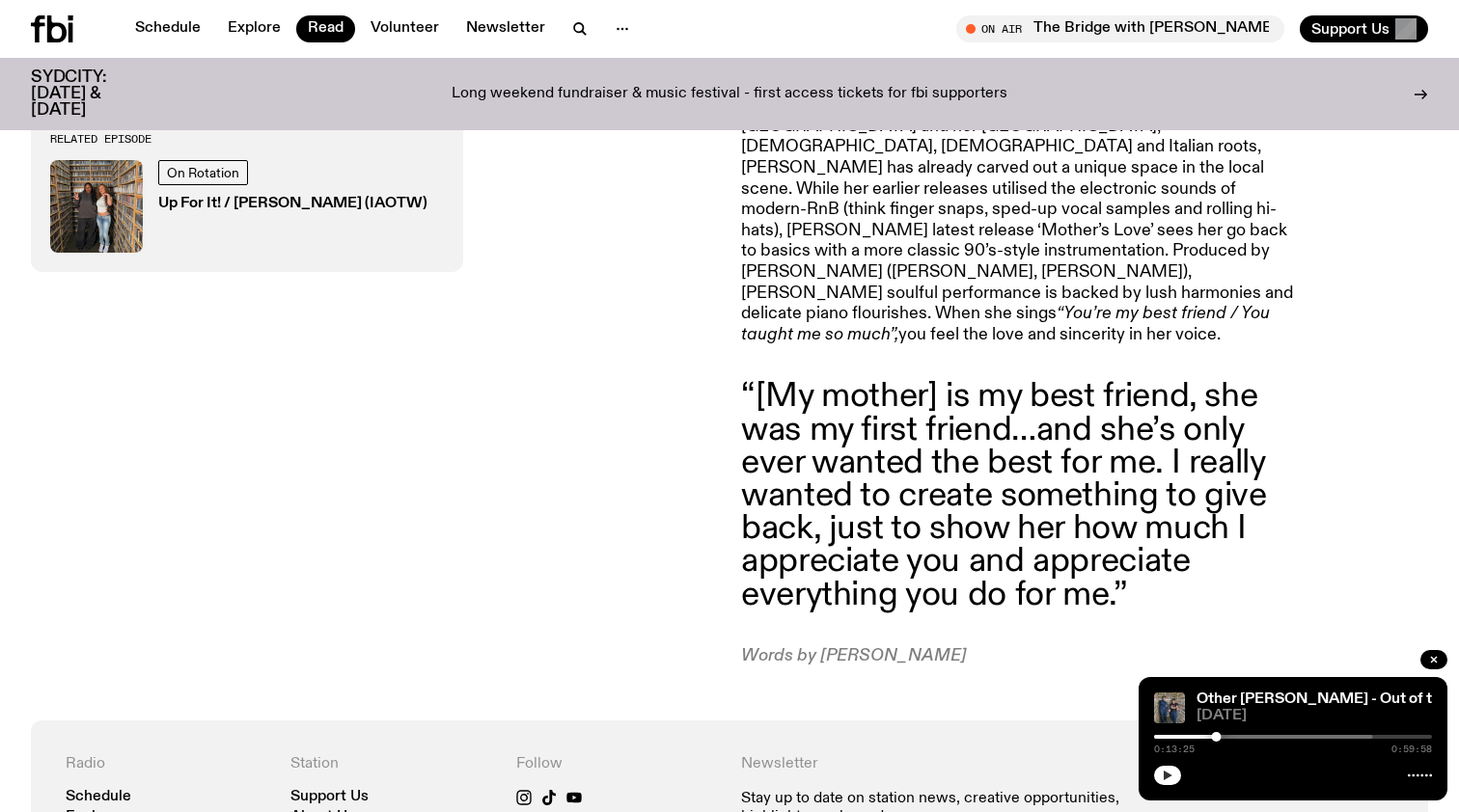
scroll to position [1541, 0]
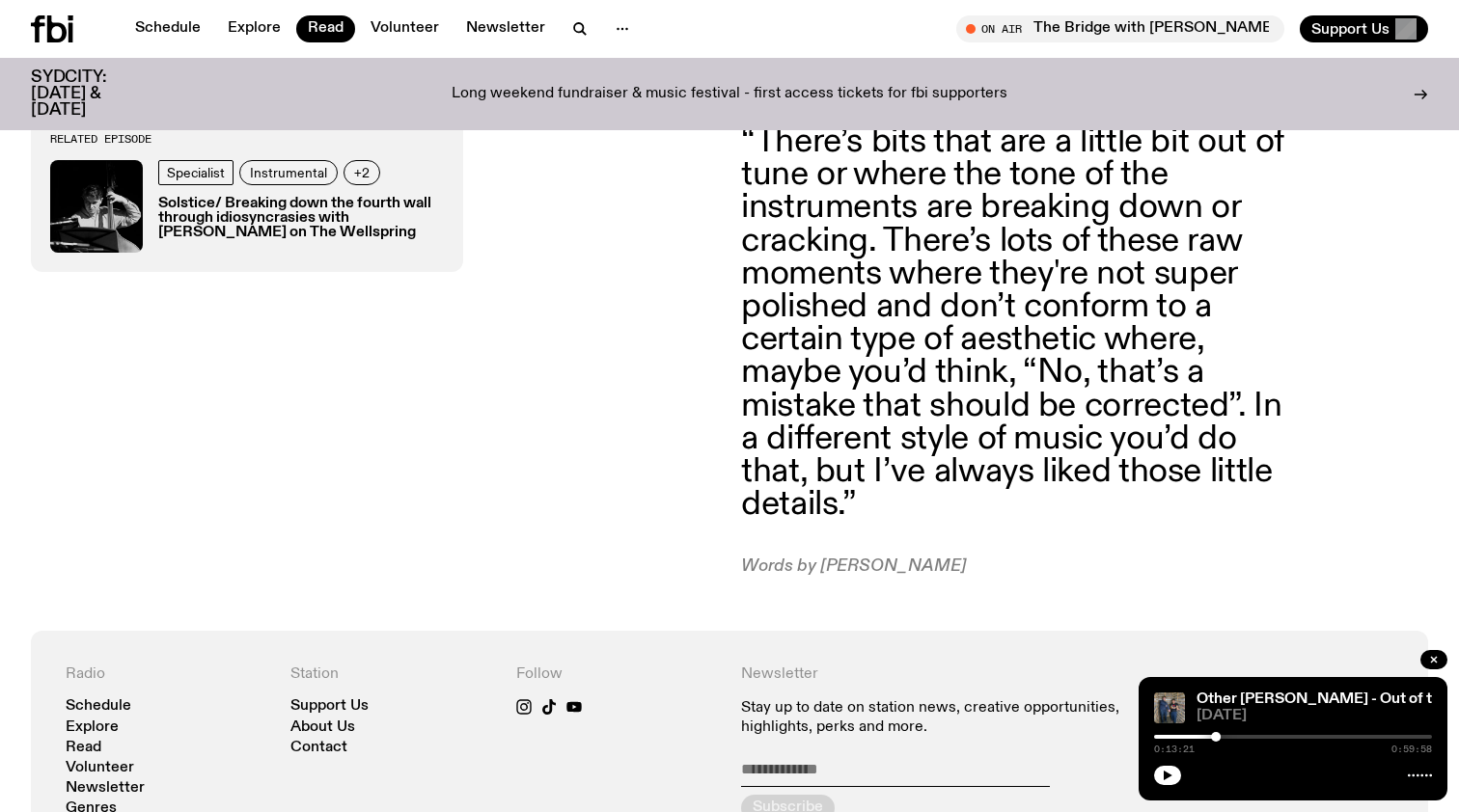
scroll to position [1918, 0]
